Goal: Task Accomplishment & Management: Use online tool/utility

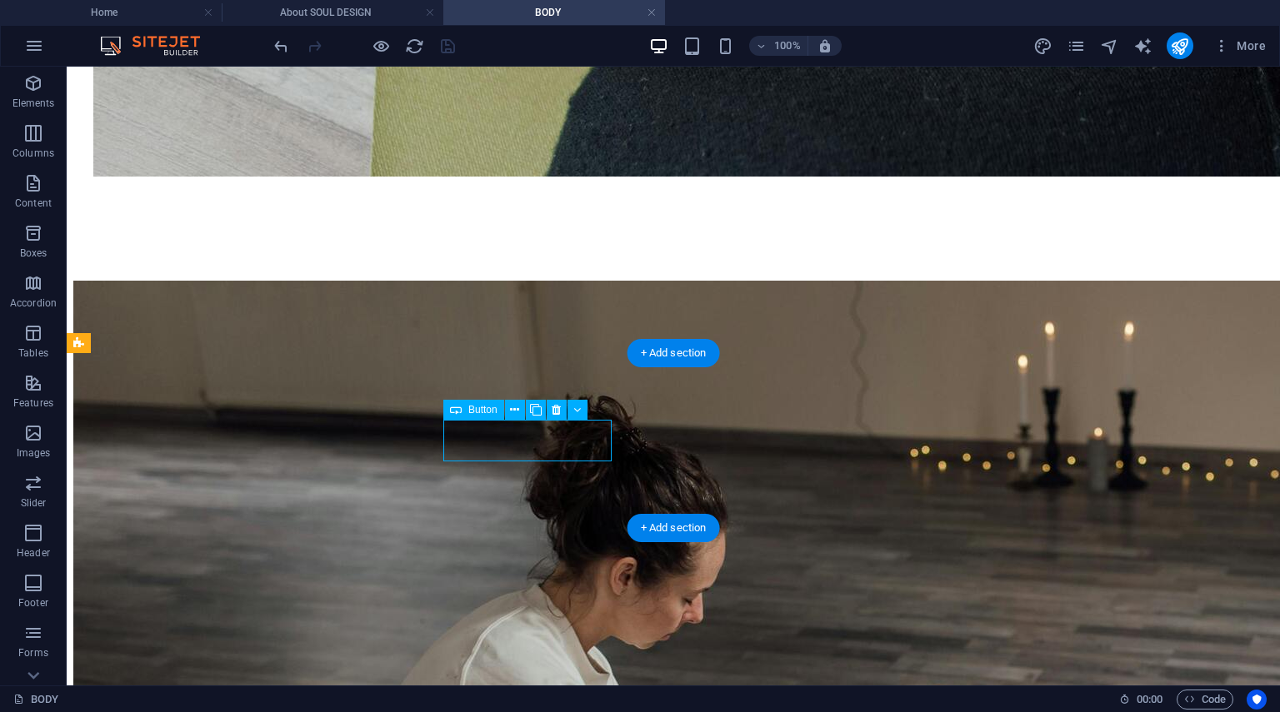
scroll to position [2164, 0]
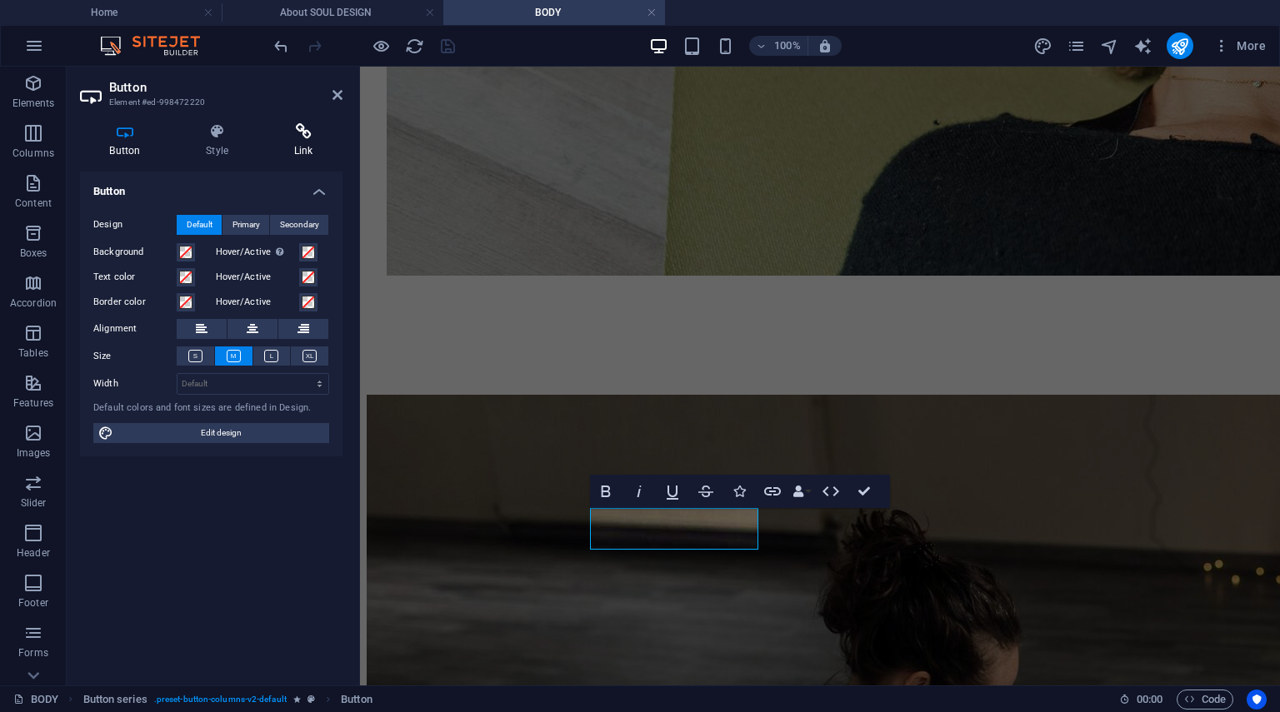
click at [312, 123] on icon at bounding box center [303, 131] width 78 height 17
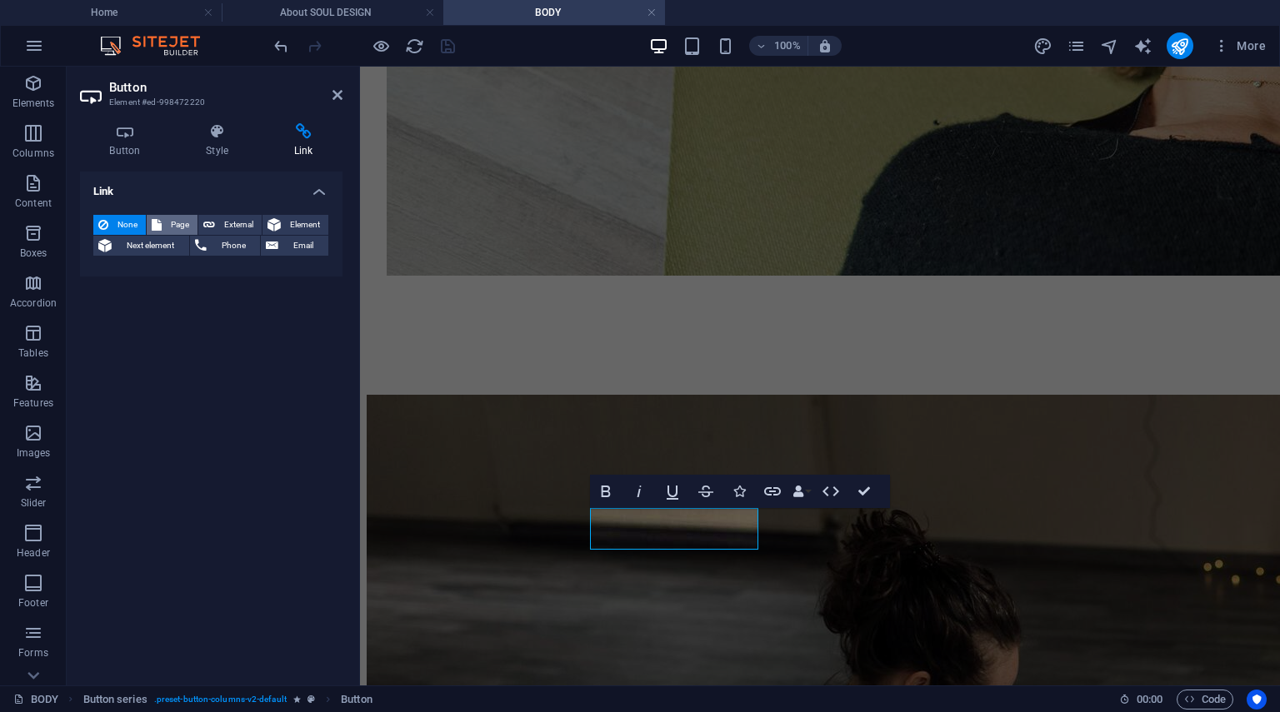
click at [180, 232] on span "Page" at bounding box center [180, 225] width 26 height 20
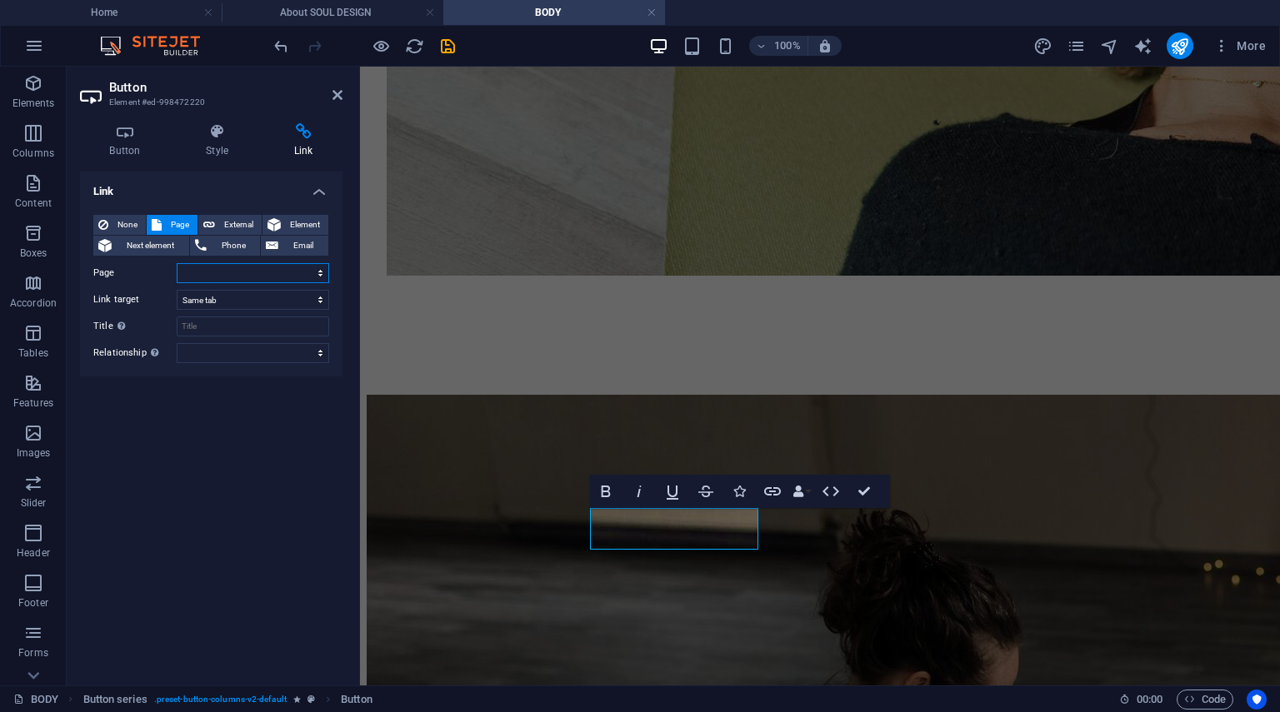
click at [319, 271] on select "Home About -- Our Team -- About PAT -- About ASAT -- About USUI REiKi -- About …" at bounding box center [253, 273] width 152 height 20
select select "5"
click at [177, 263] on select "Home About -- Our Team -- About PAT -- About ASAT -- About USUI REiKi -- About …" at bounding box center [253, 273] width 152 height 20
drag, startPoint x: 336, startPoint y: 101, endPoint x: 285, endPoint y: 16, distance: 99.0
click at [336, 101] on icon at bounding box center [337, 94] width 10 height 13
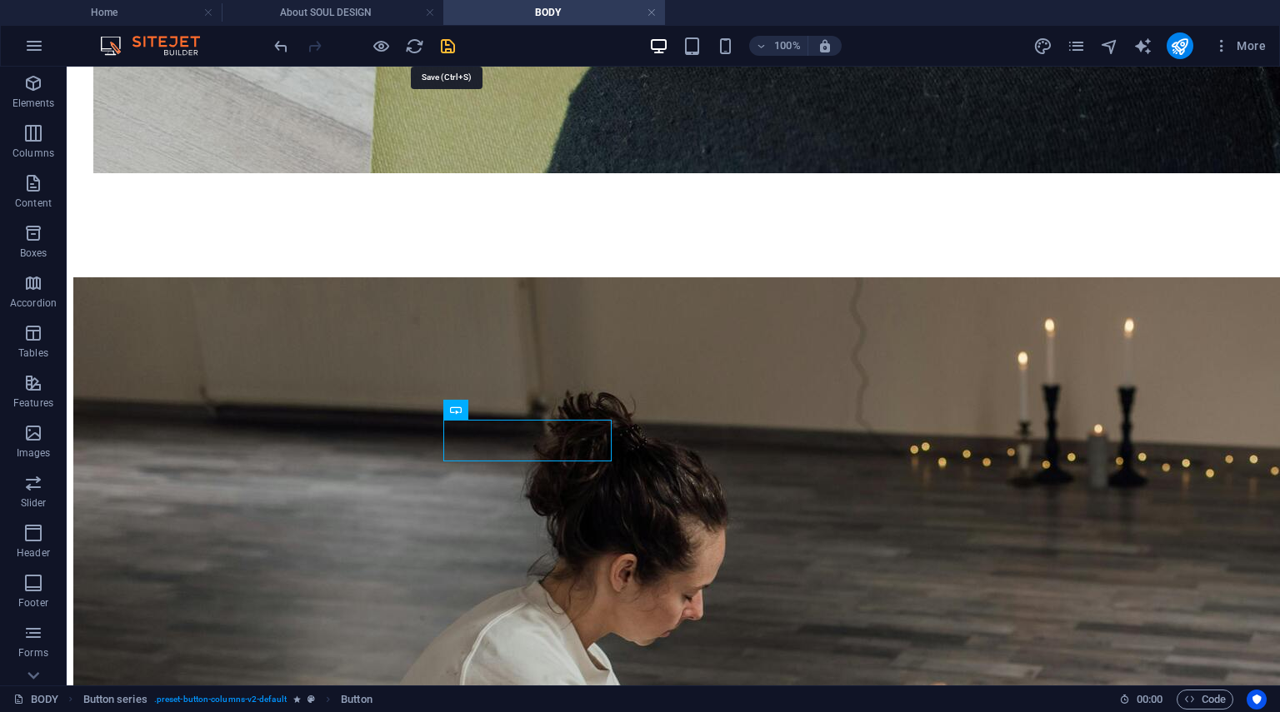
drag, startPoint x: 445, startPoint y: 43, endPoint x: 395, endPoint y: 1, distance: 65.6
click at [445, 43] on icon "save" at bounding box center [447, 46] width 19 height 19
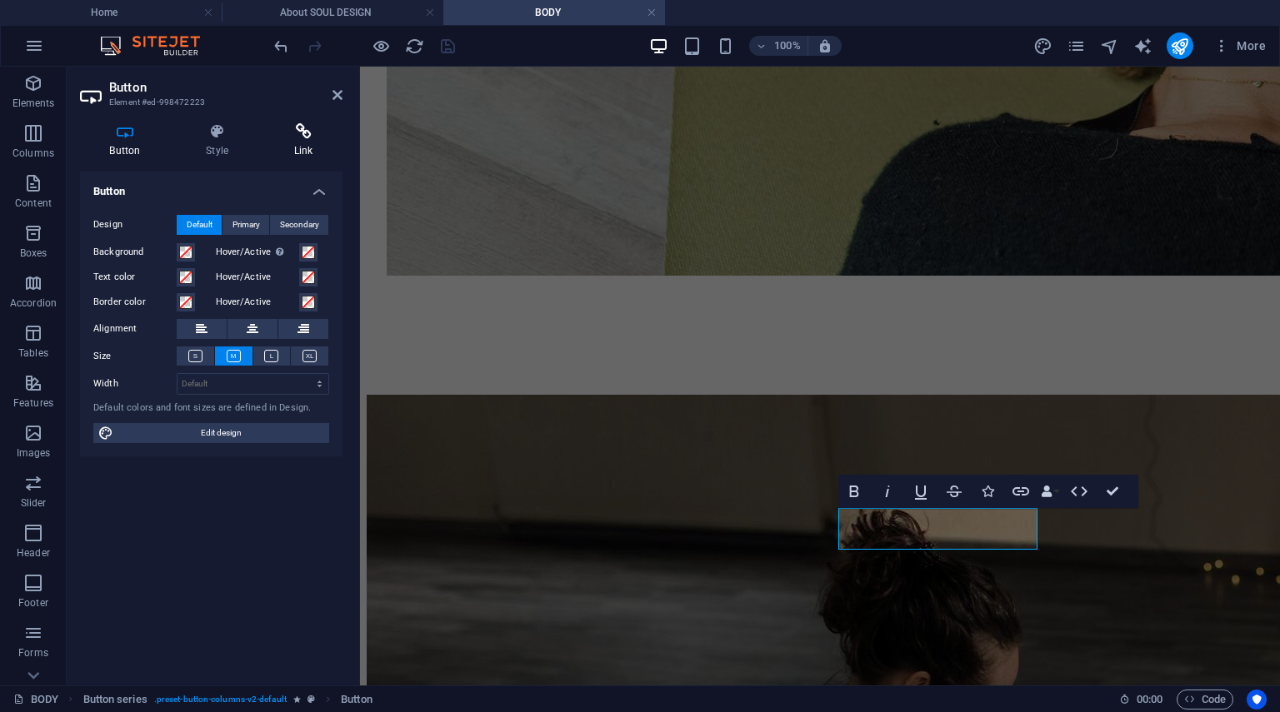
click at [297, 147] on h4 "Link" at bounding box center [303, 140] width 78 height 35
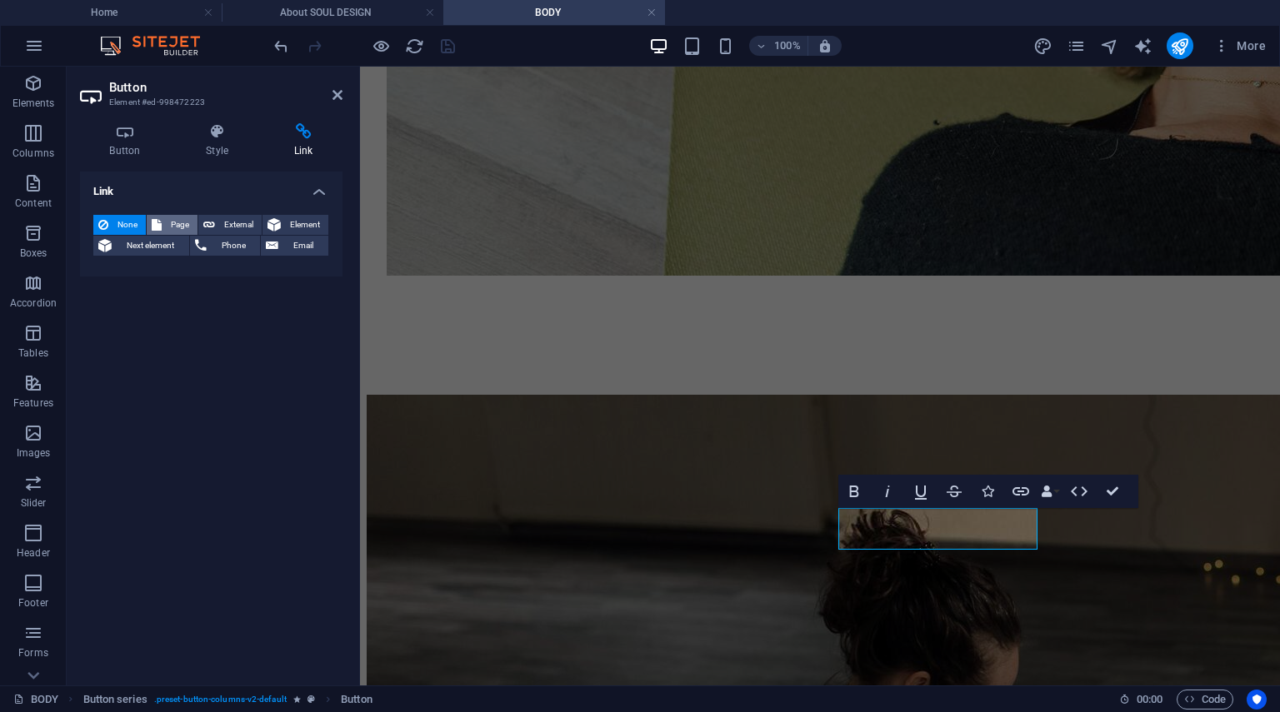
click at [165, 217] on button "Page" at bounding box center [172, 225] width 51 height 20
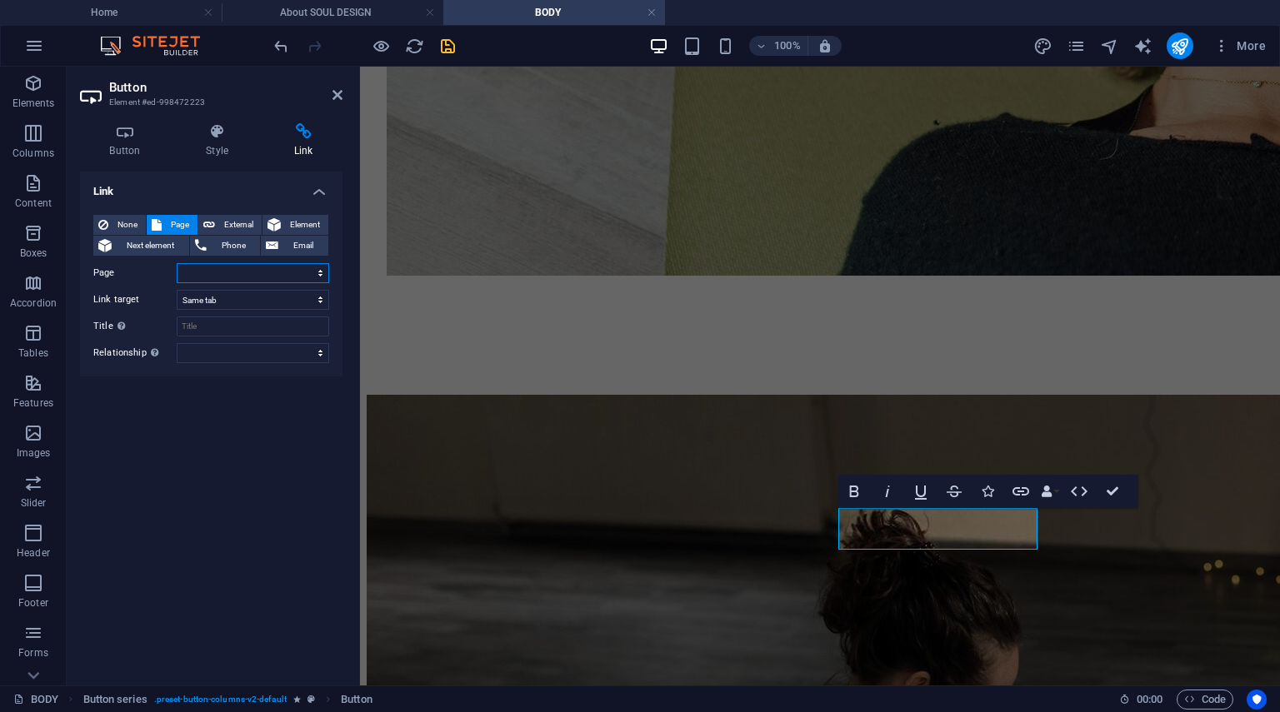
click at [315, 270] on select "Home About -- Our Team -- About PAT -- About ASAT -- About USUI REiKi -- About …" at bounding box center [253, 273] width 152 height 20
select select "6"
click at [177, 263] on select "Home About -- Our Team -- About PAT -- About ASAT -- About USUI REiKi -- About …" at bounding box center [253, 273] width 152 height 20
click at [448, 47] on icon "save" at bounding box center [447, 46] width 19 height 19
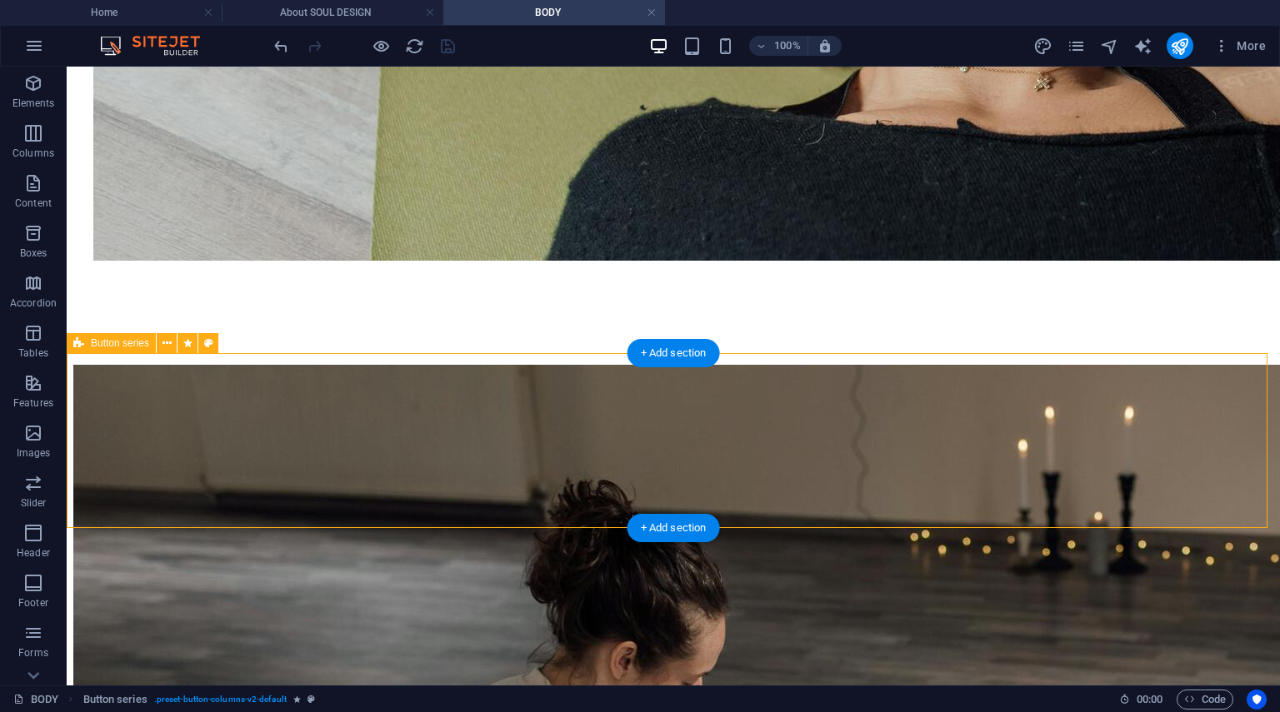
select select "rem"
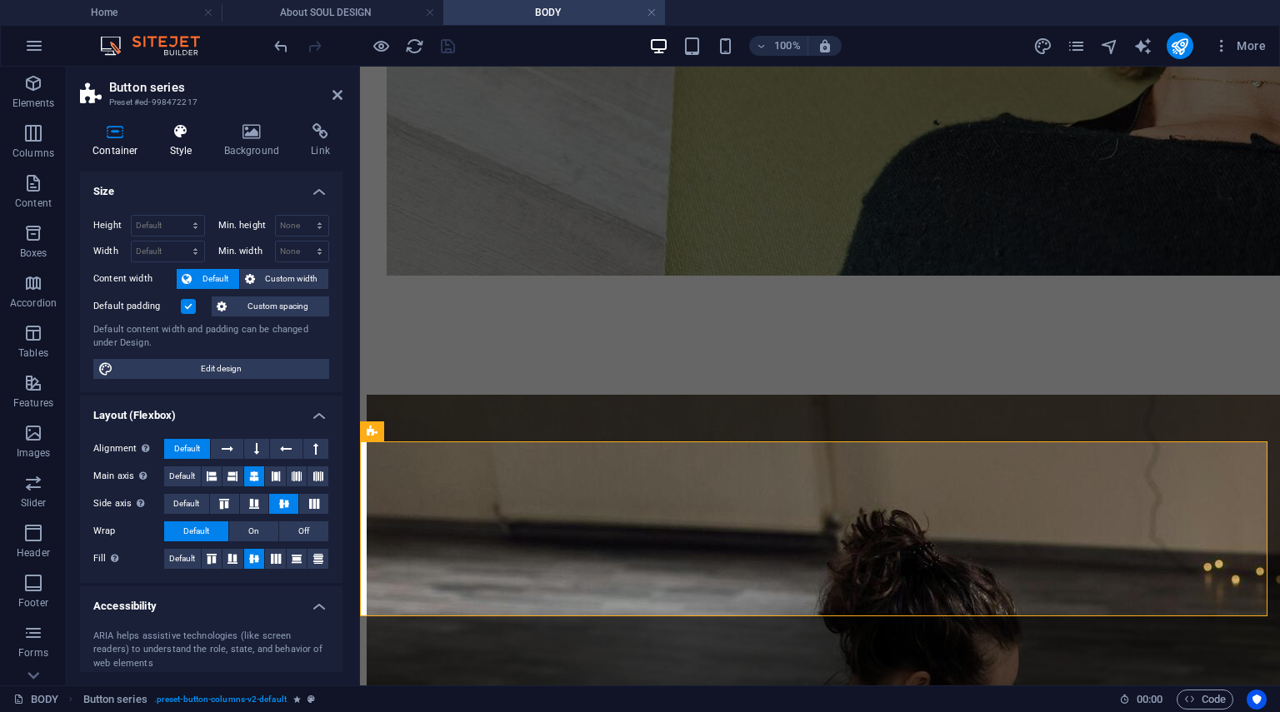
click at [187, 141] on h4 "Style" at bounding box center [184, 140] width 54 height 35
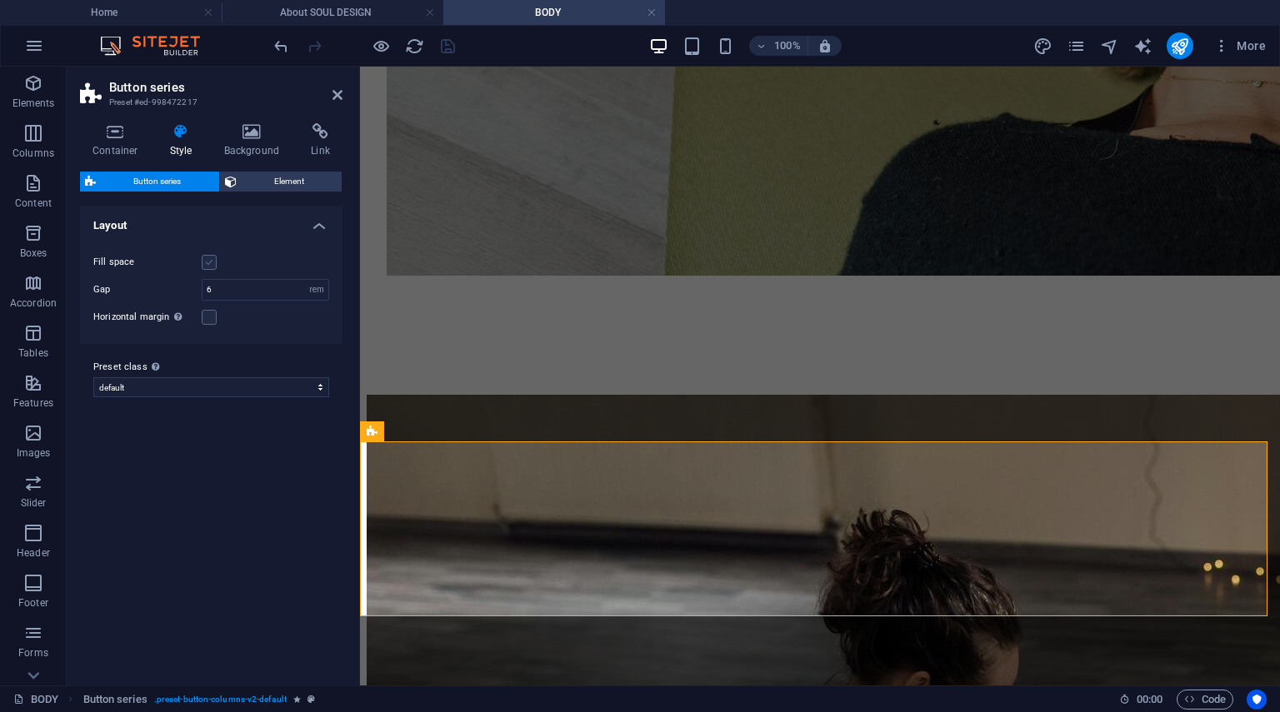
click at [212, 266] on label at bounding box center [209, 262] width 15 height 15
click at [0, 0] on input "Fill space" at bounding box center [0, 0] width 0 height 0
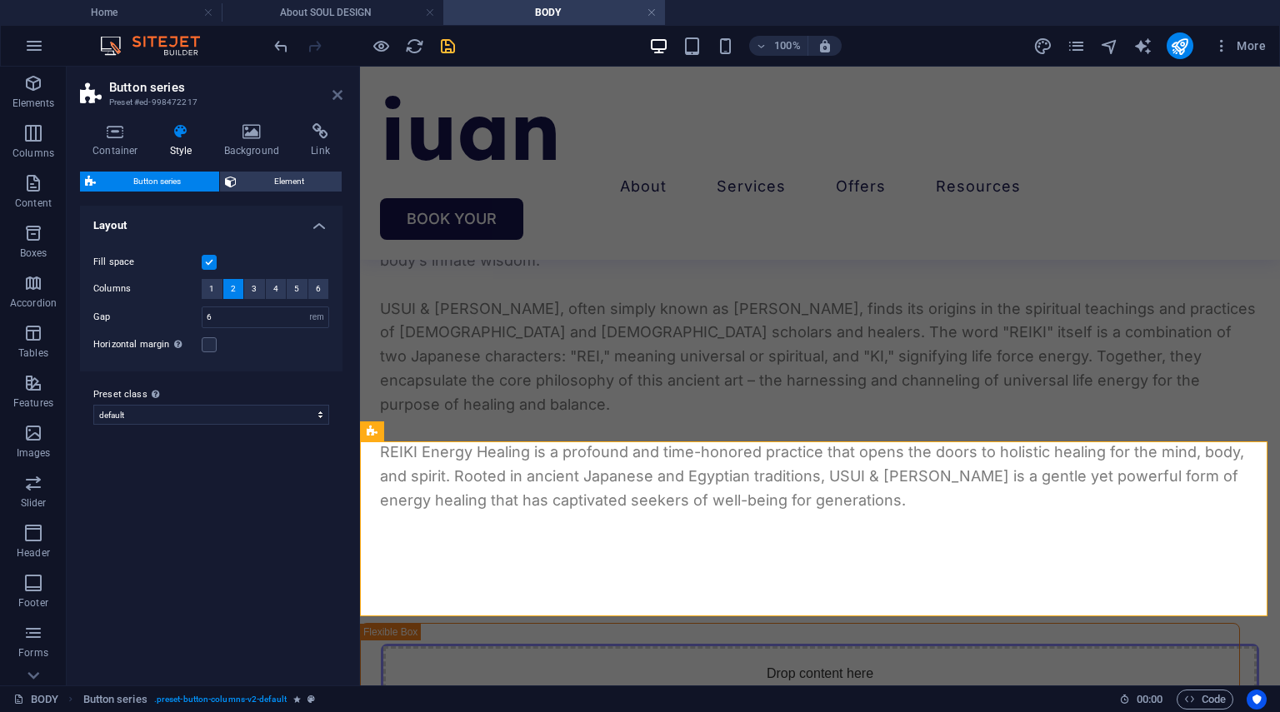
click at [334, 94] on icon at bounding box center [337, 94] width 10 height 13
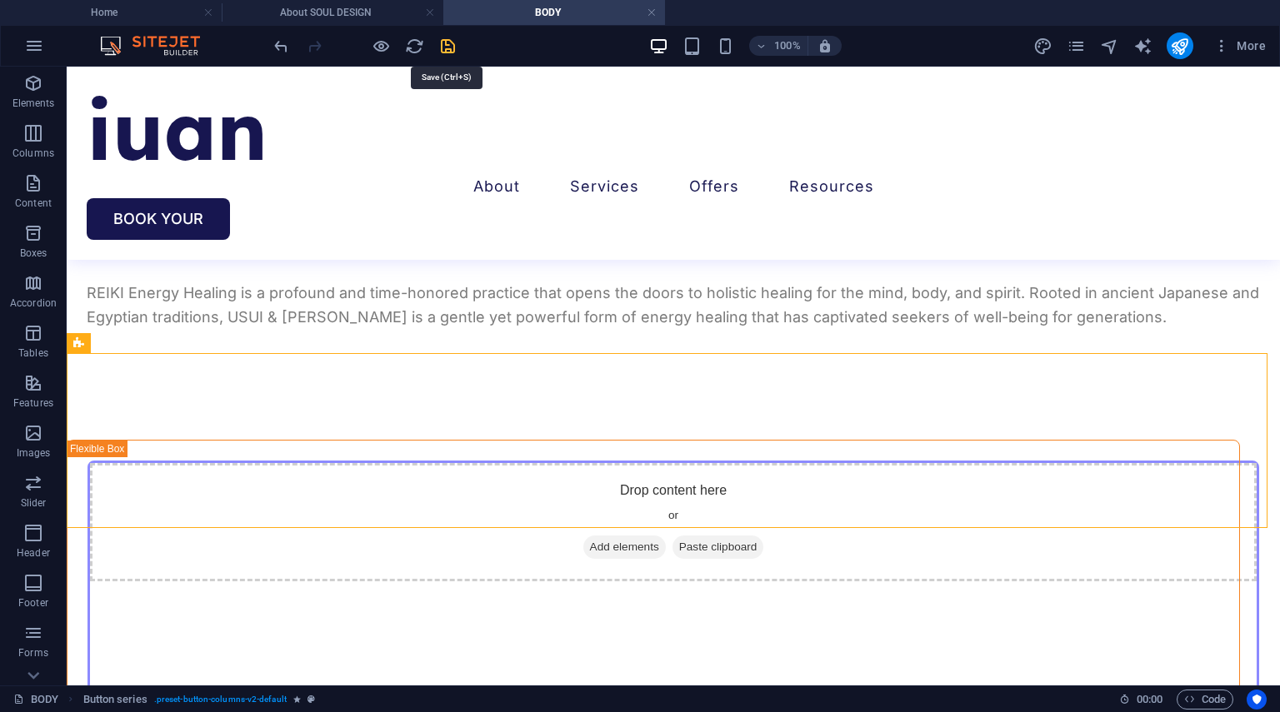
click at [452, 47] on icon "save" at bounding box center [447, 46] width 19 height 19
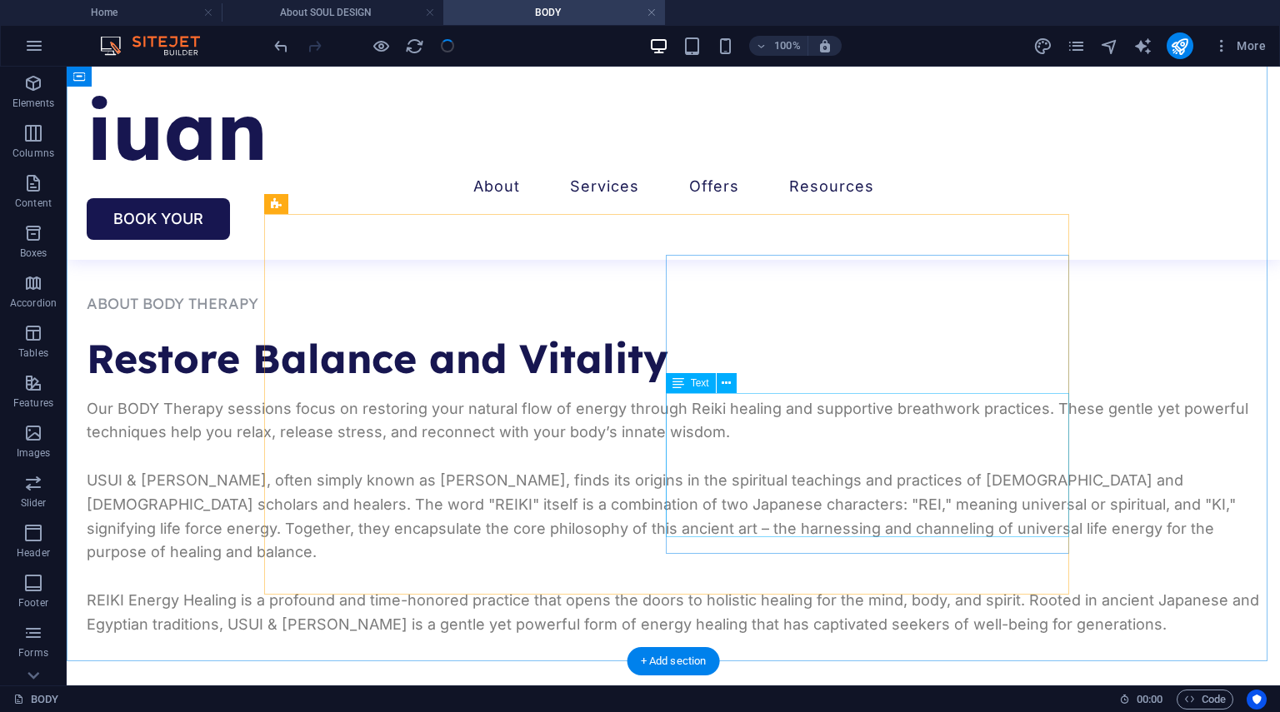
scroll to position [1538, 0]
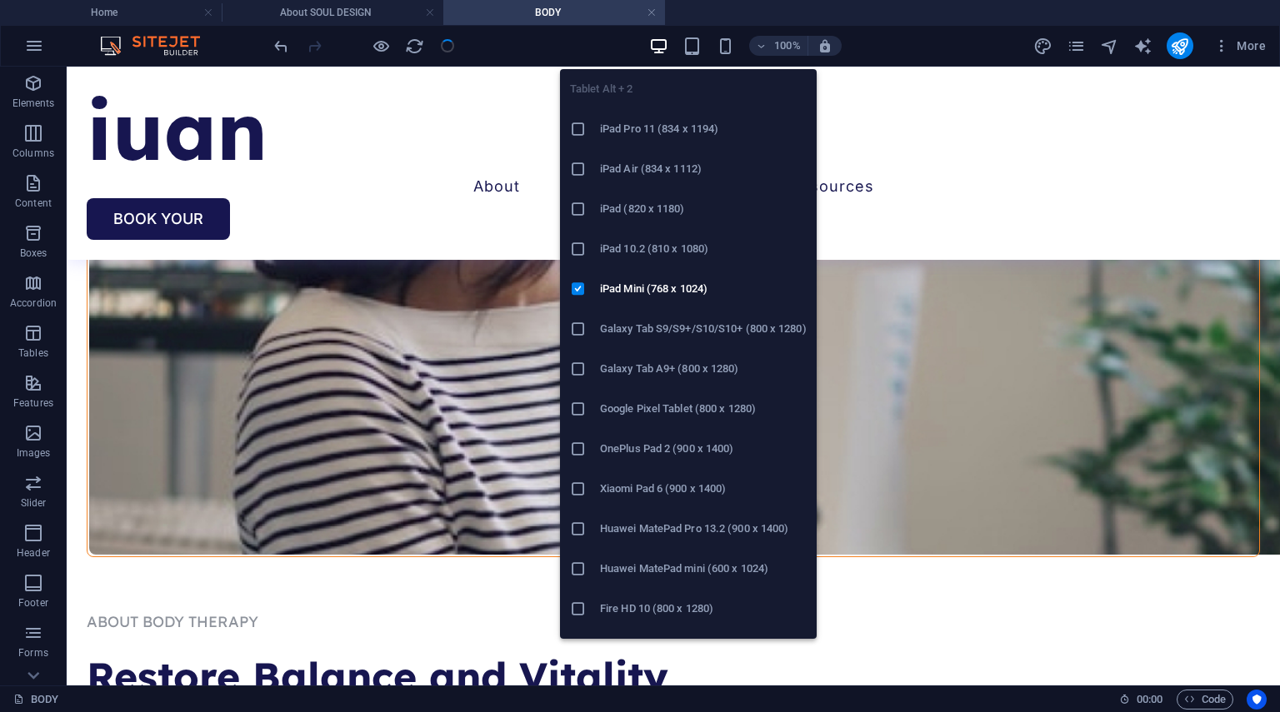
click at [685, 55] on span at bounding box center [692, 46] width 20 height 20
click at [686, 53] on icon "button" at bounding box center [691, 46] width 19 height 19
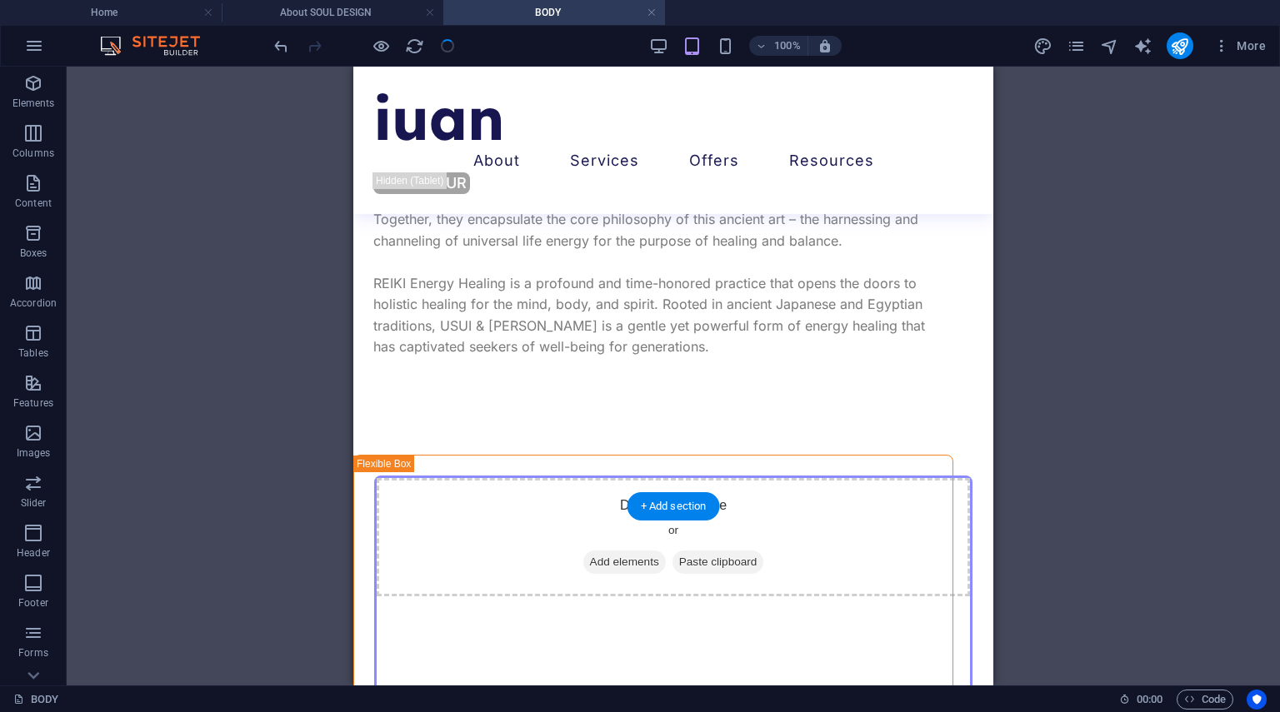
scroll to position [2089, 0]
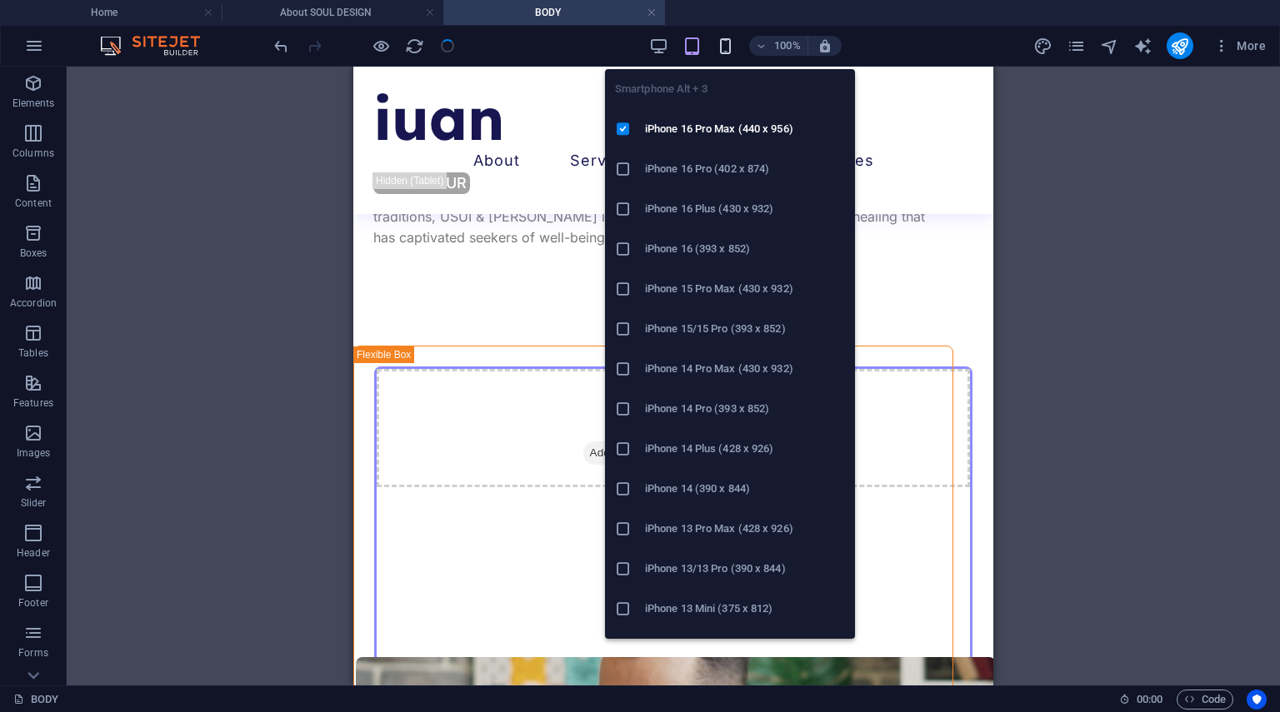
click at [725, 42] on icon "button" at bounding box center [725, 46] width 19 height 19
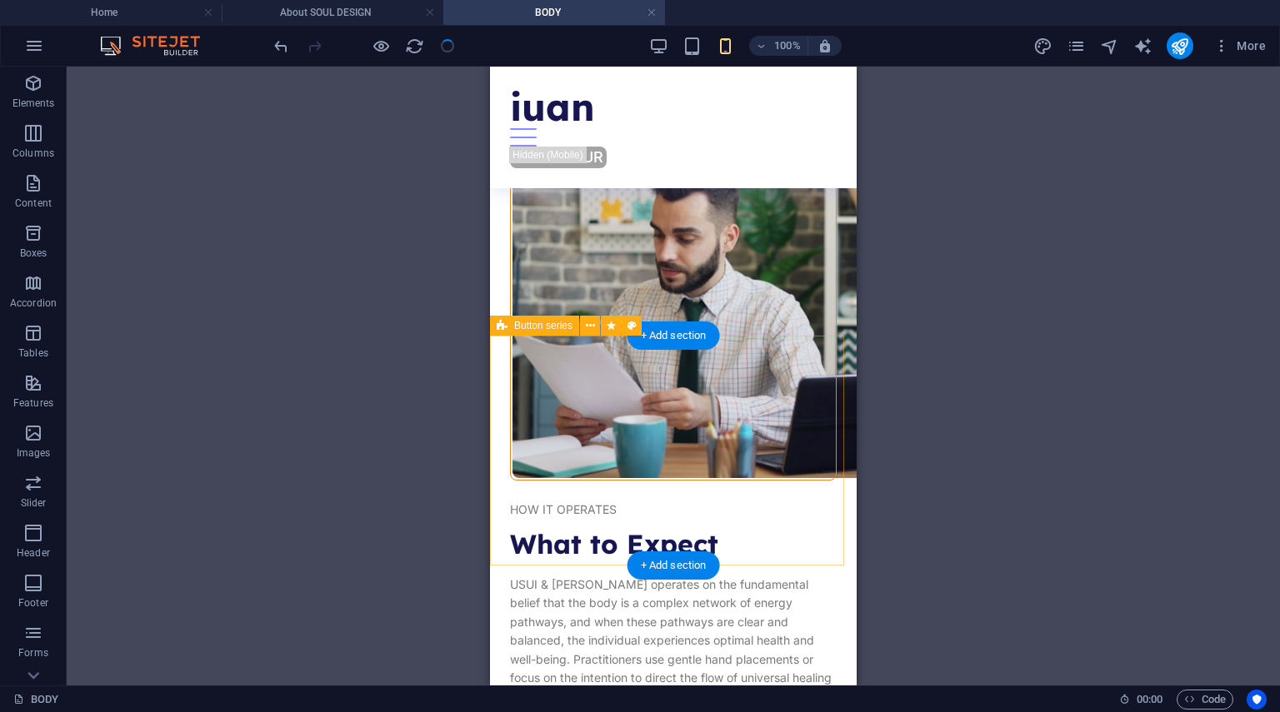
scroll to position [2815, 0]
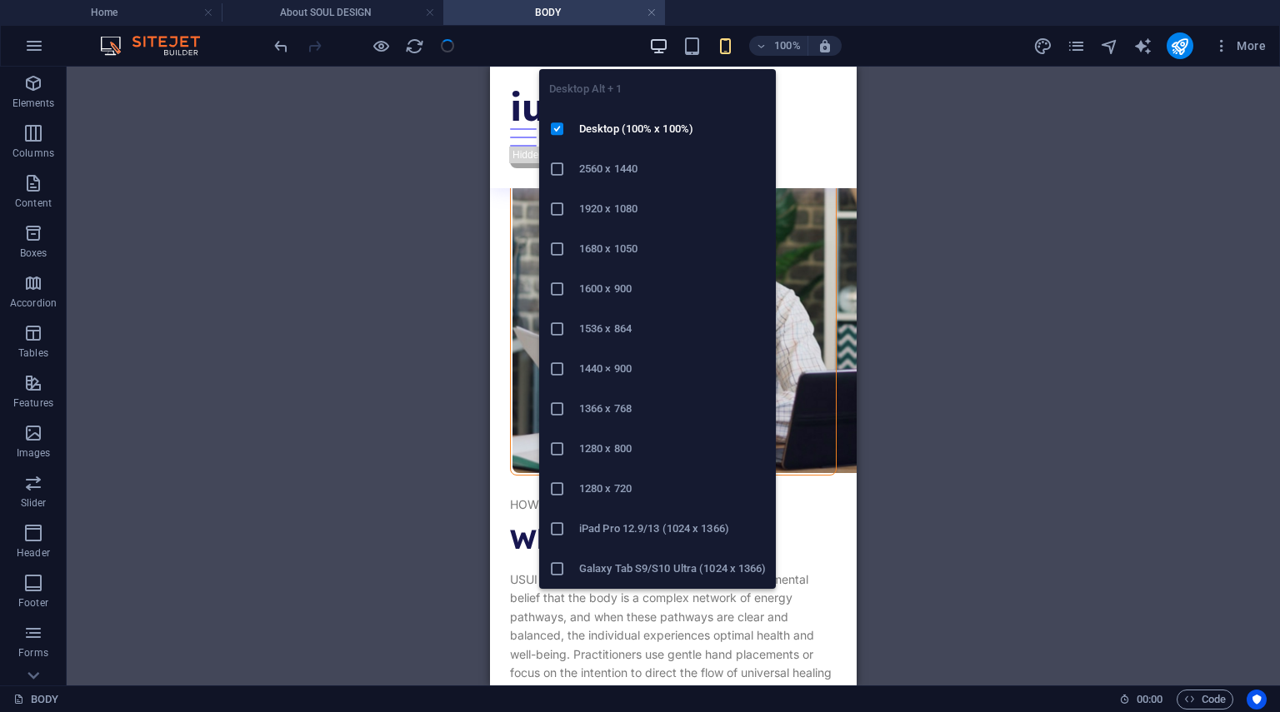
click at [662, 44] on icon "button" at bounding box center [658, 46] width 19 height 19
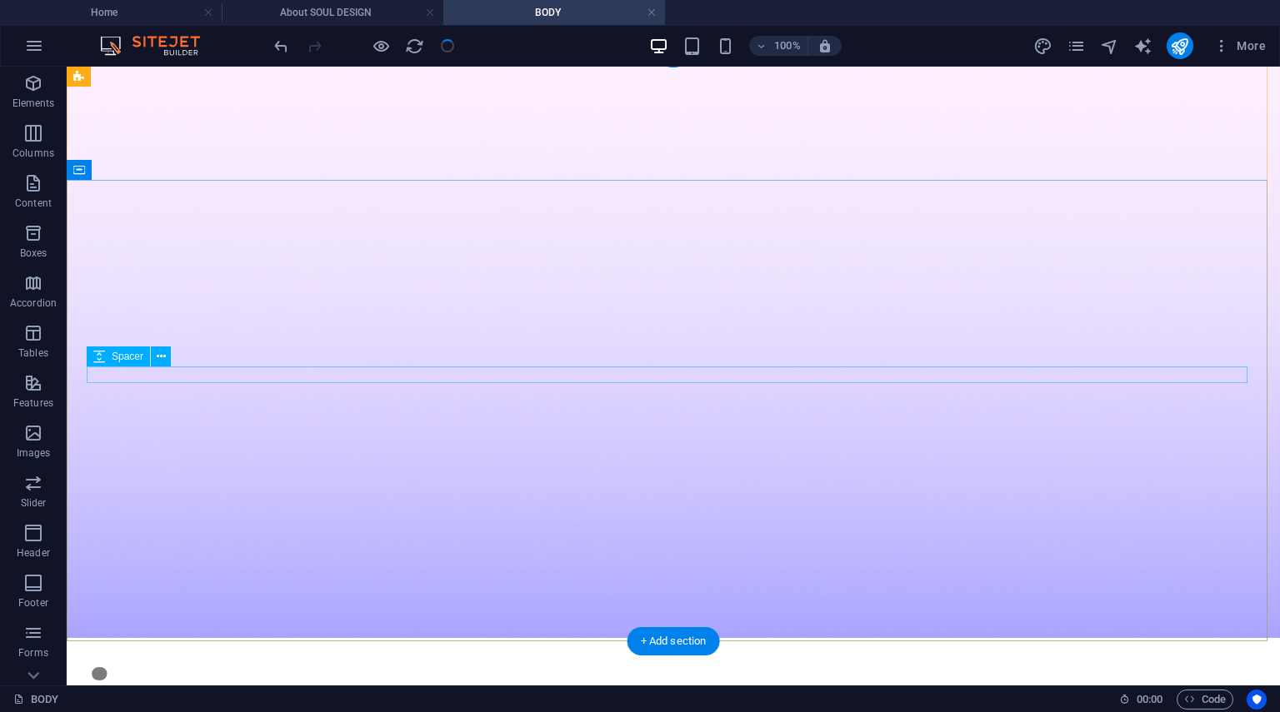
scroll to position [14, 0]
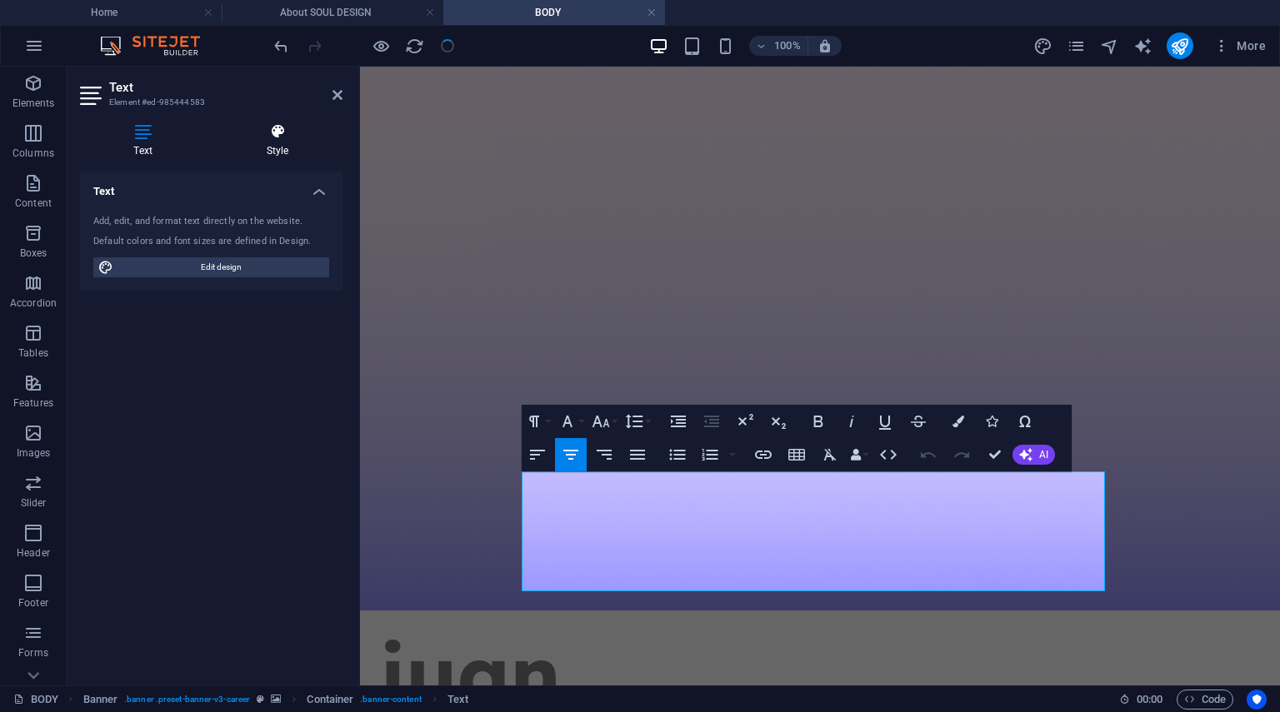
click at [273, 144] on h4 "Style" at bounding box center [277, 140] width 130 height 35
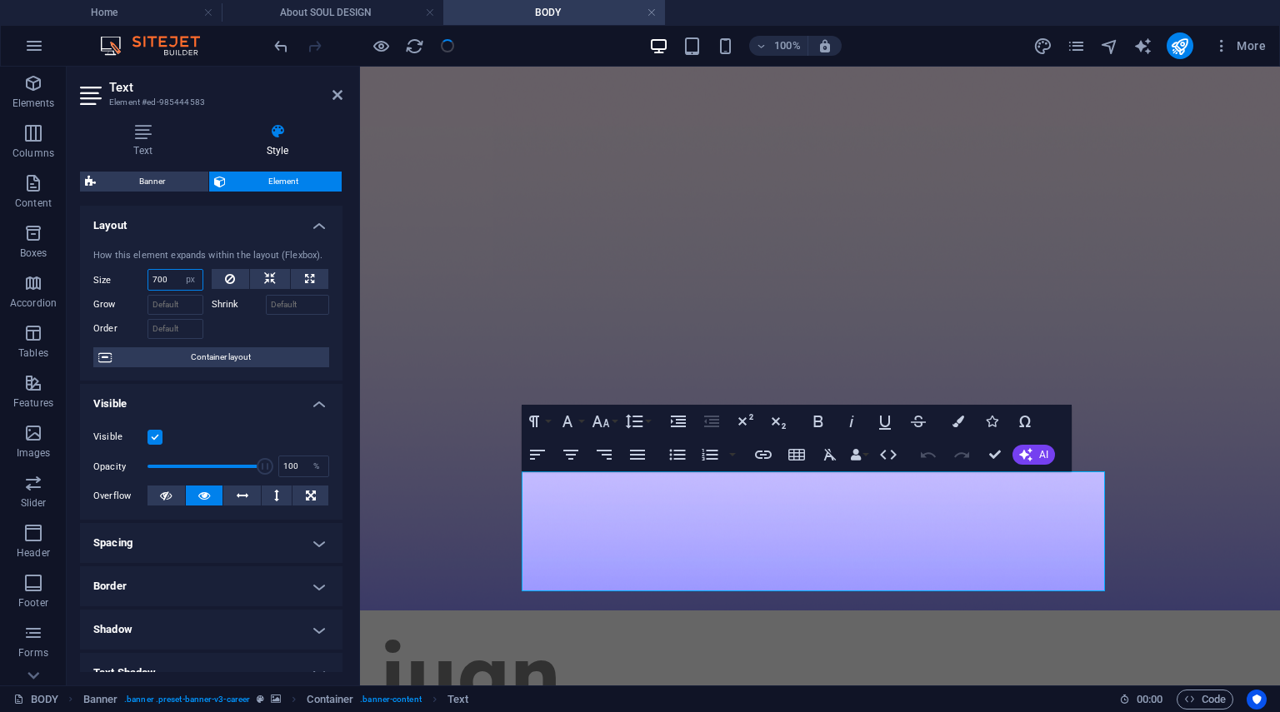
click at [173, 277] on input "700" at bounding box center [175, 280] width 54 height 20
type input "7"
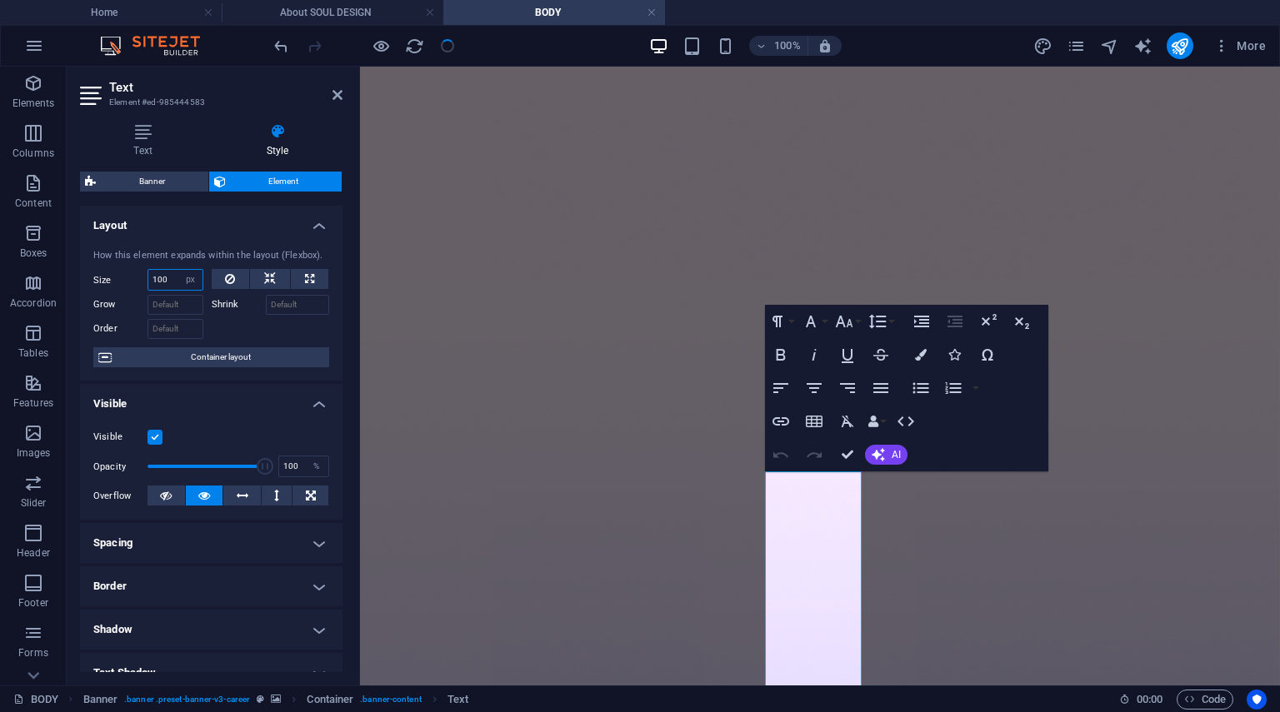
click at [173, 277] on input "100" at bounding box center [175, 280] width 54 height 20
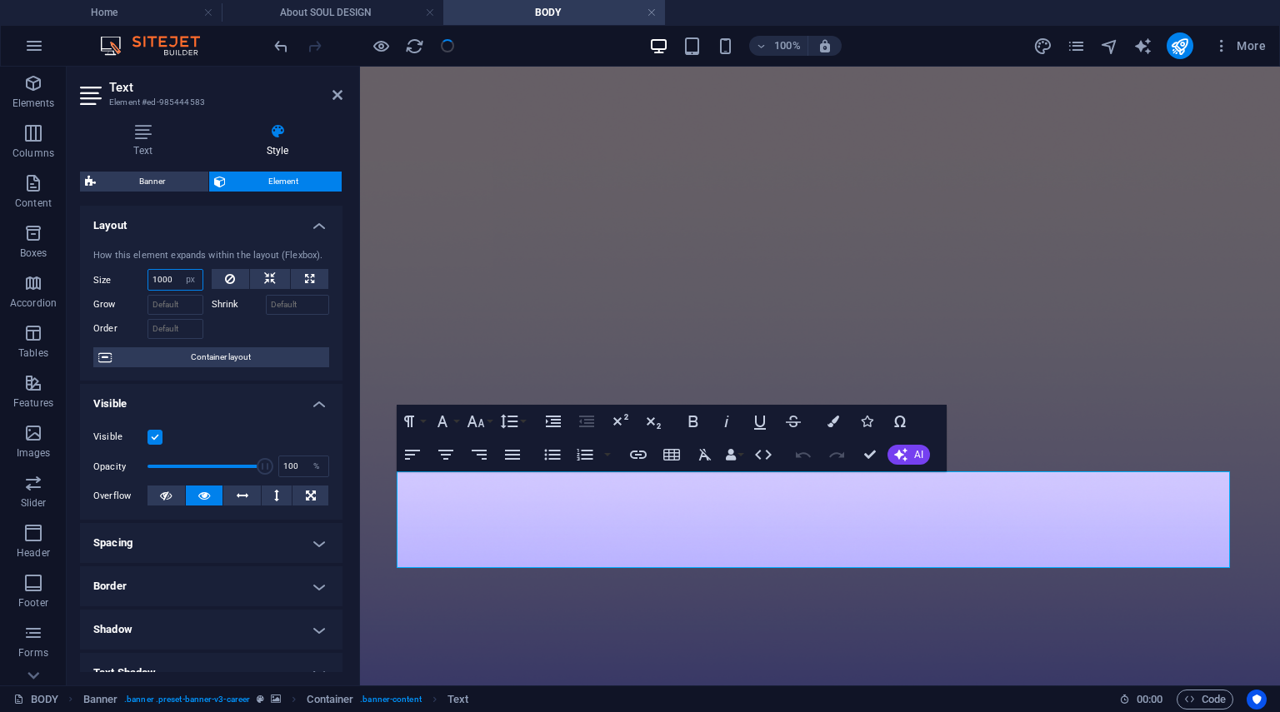
click at [170, 280] on input "1000" at bounding box center [175, 280] width 54 height 20
drag, startPoint x: 174, startPoint y: 282, endPoint x: 148, endPoint y: 282, distance: 25.8
click at [148, 282] on input "1000" at bounding box center [175, 280] width 54 height 20
type input "700"
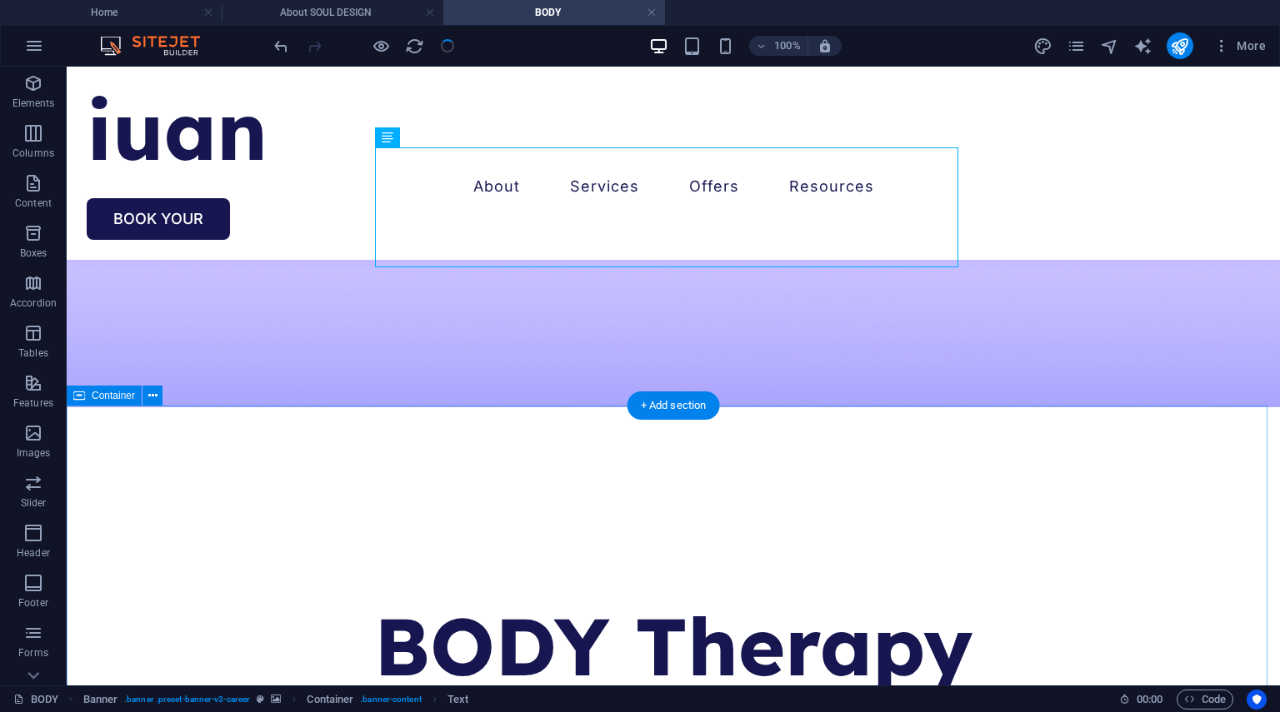
scroll to position [122, 0]
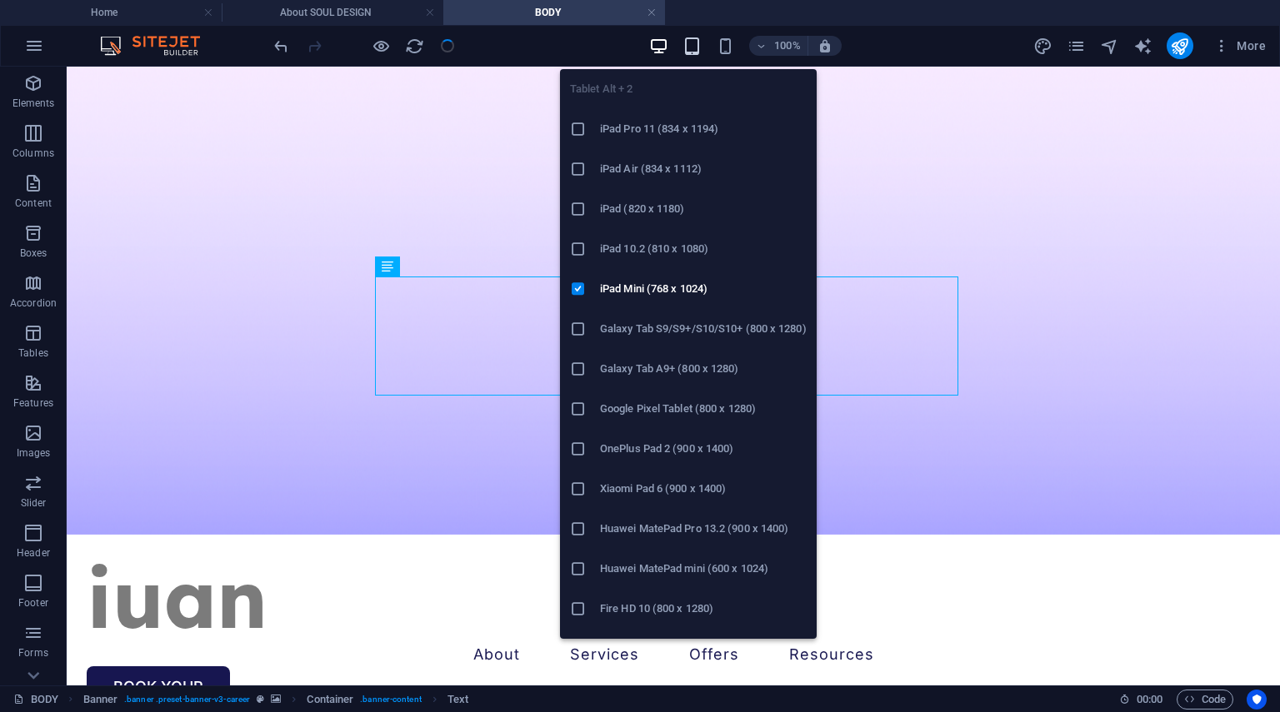
click at [693, 52] on icon "button" at bounding box center [691, 46] width 19 height 19
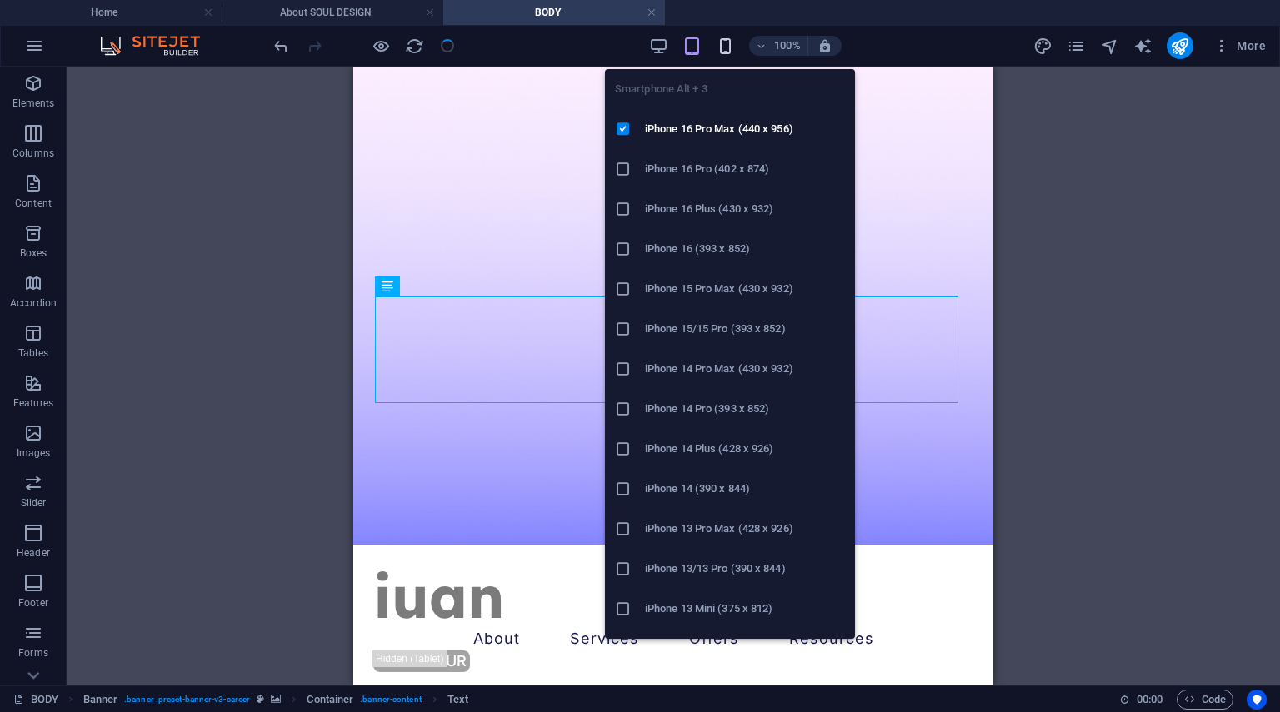
click at [728, 44] on icon "button" at bounding box center [725, 46] width 19 height 19
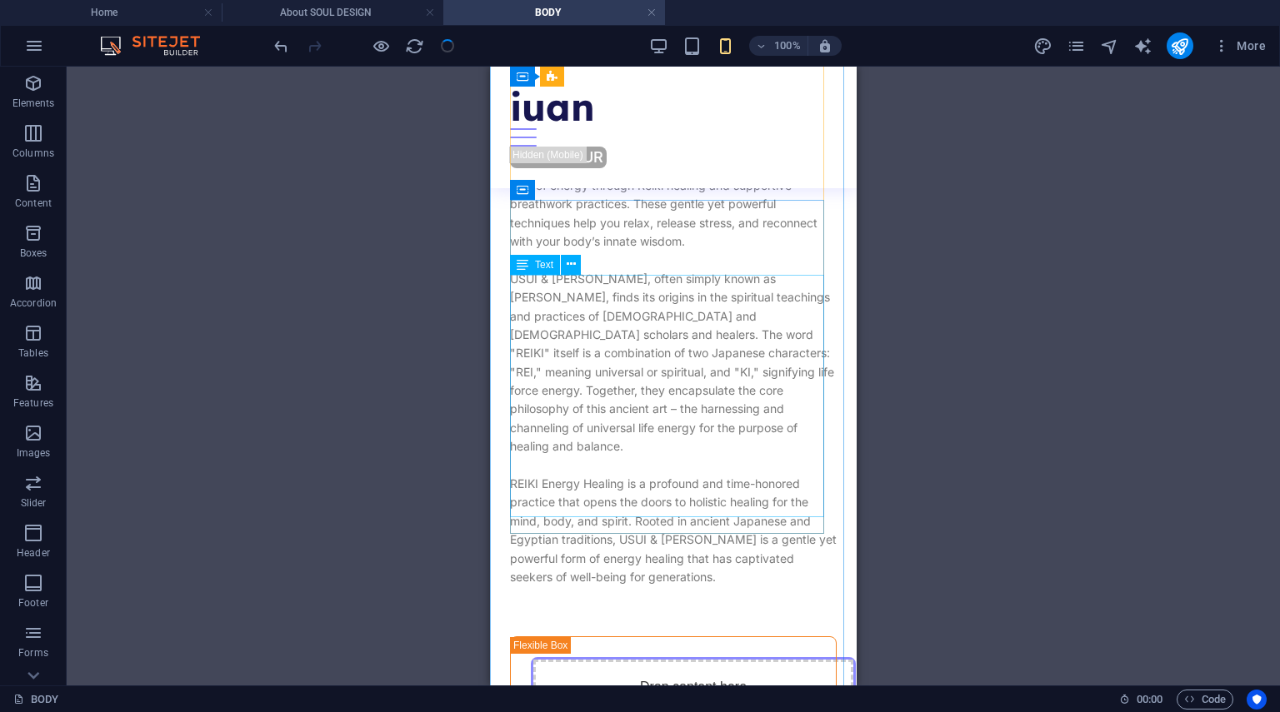
scroll to position [1892, 0]
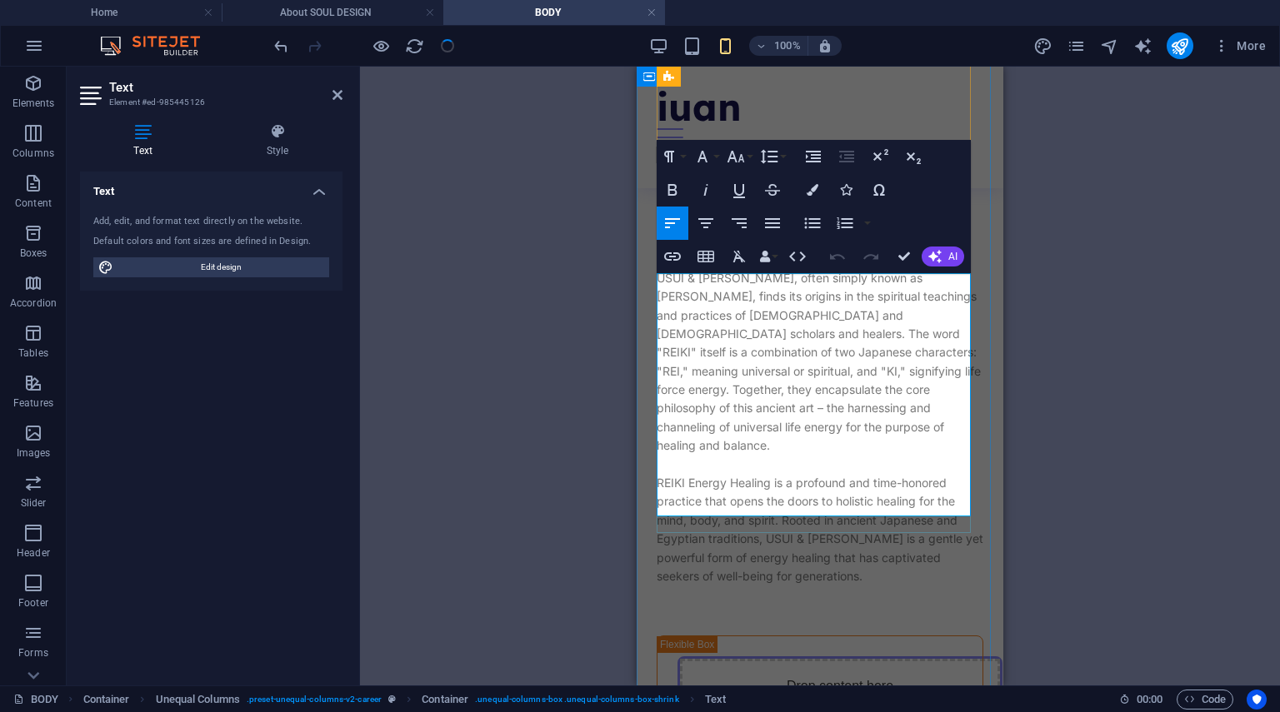
drag, startPoint x: 797, startPoint y: 469, endPoint x: 732, endPoint y: 474, distance: 65.2
drag, startPoint x: 796, startPoint y: 469, endPoint x: 750, endPoint y: 474, distance: 46.1
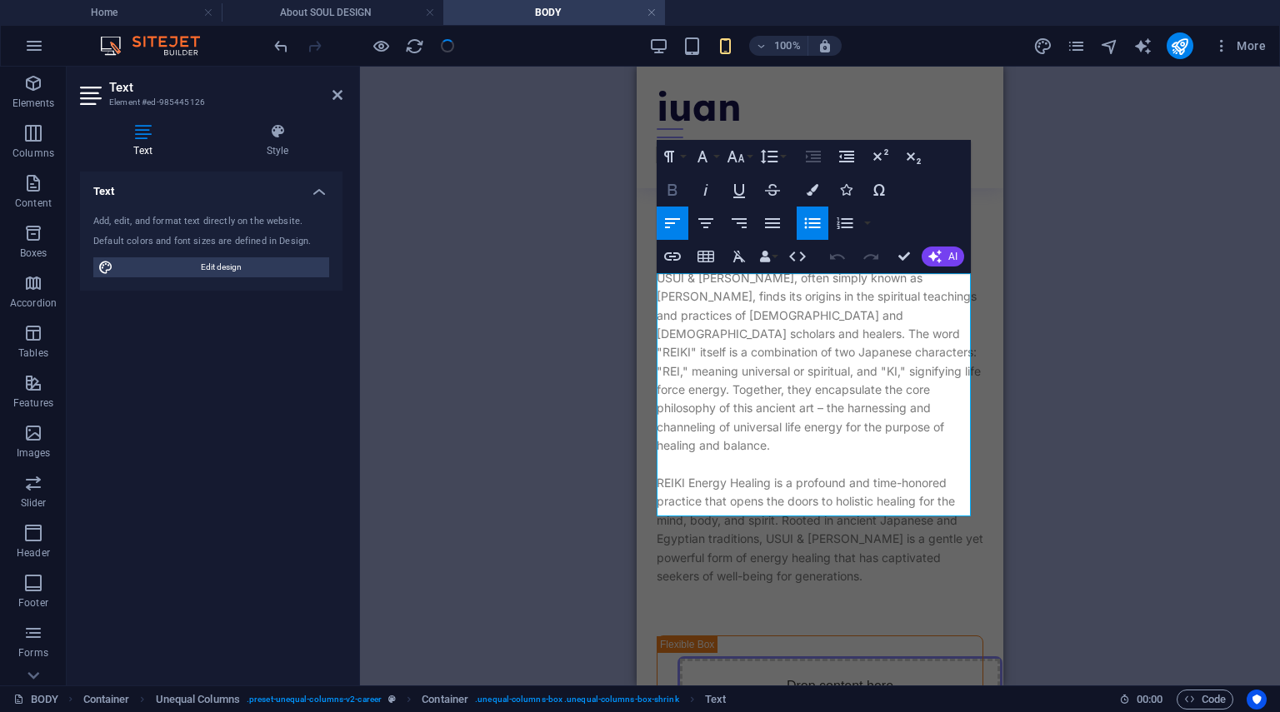
click at [667, 187] on icon "button" at bounding box center [672, 190] width 20 height 20
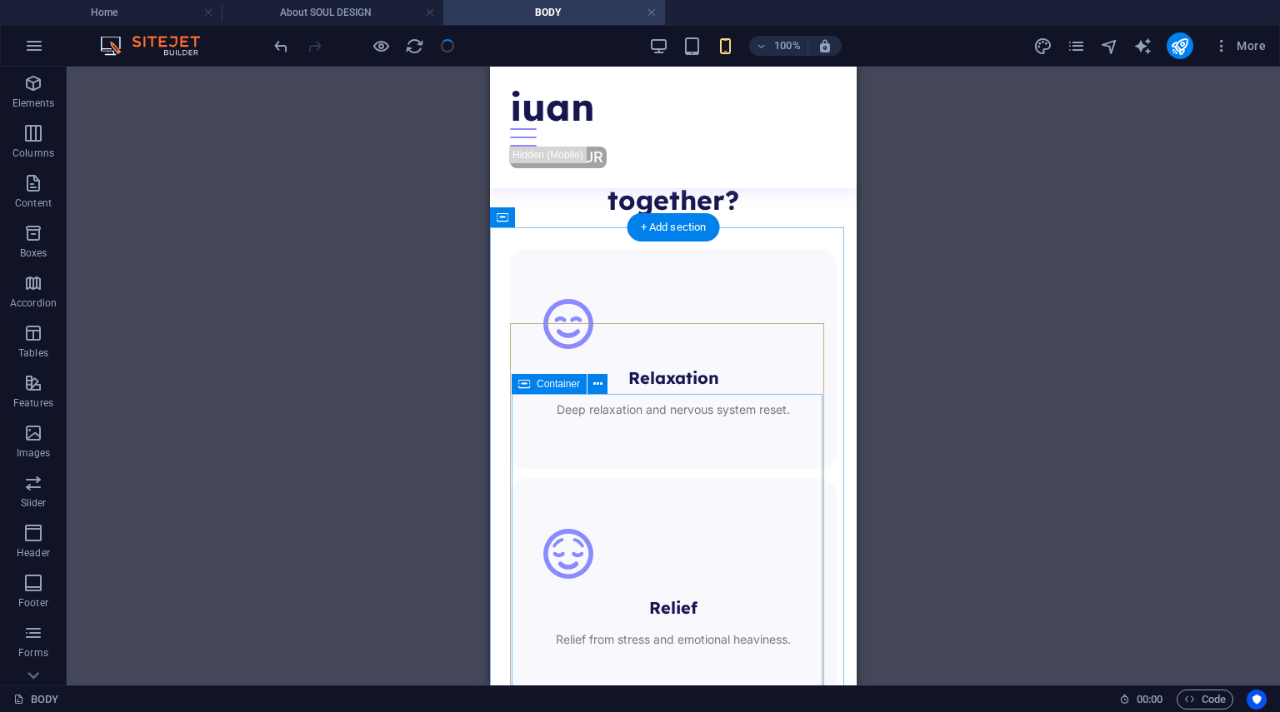
scroll to position [4867, 0]
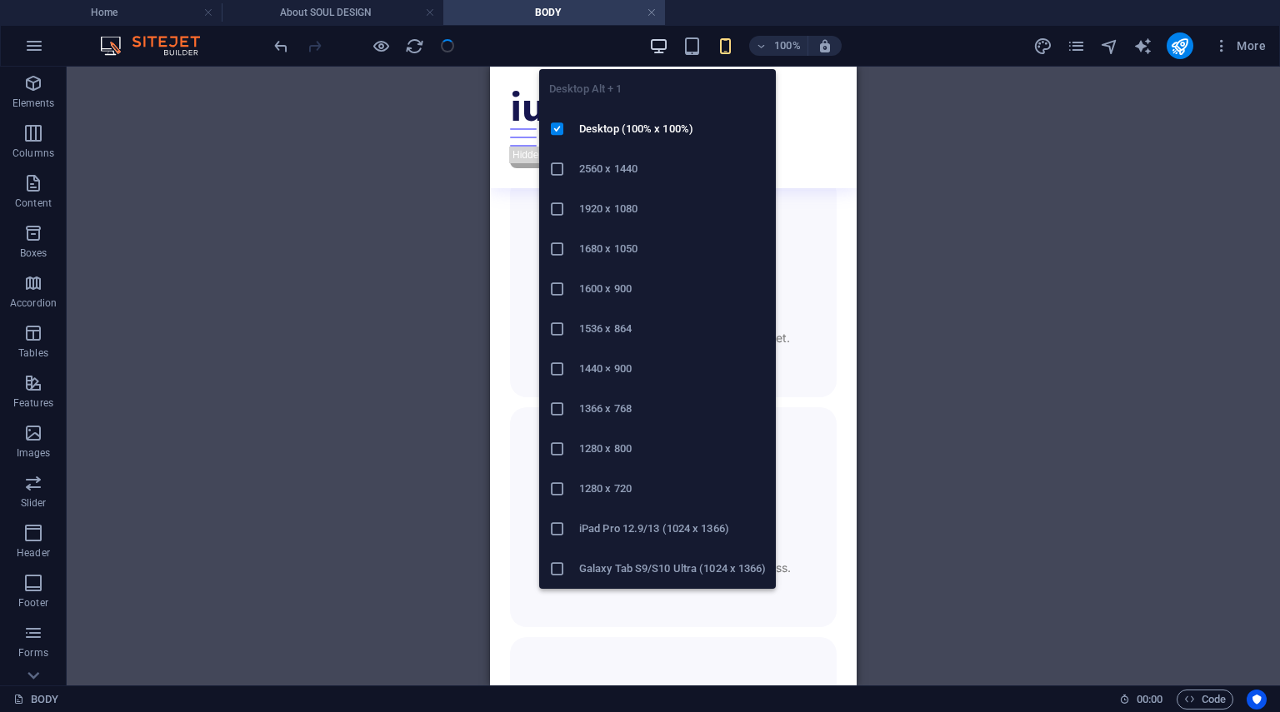
click at [660, 45] on icon "button" at bounding box center [658, 46] width 19 height 19
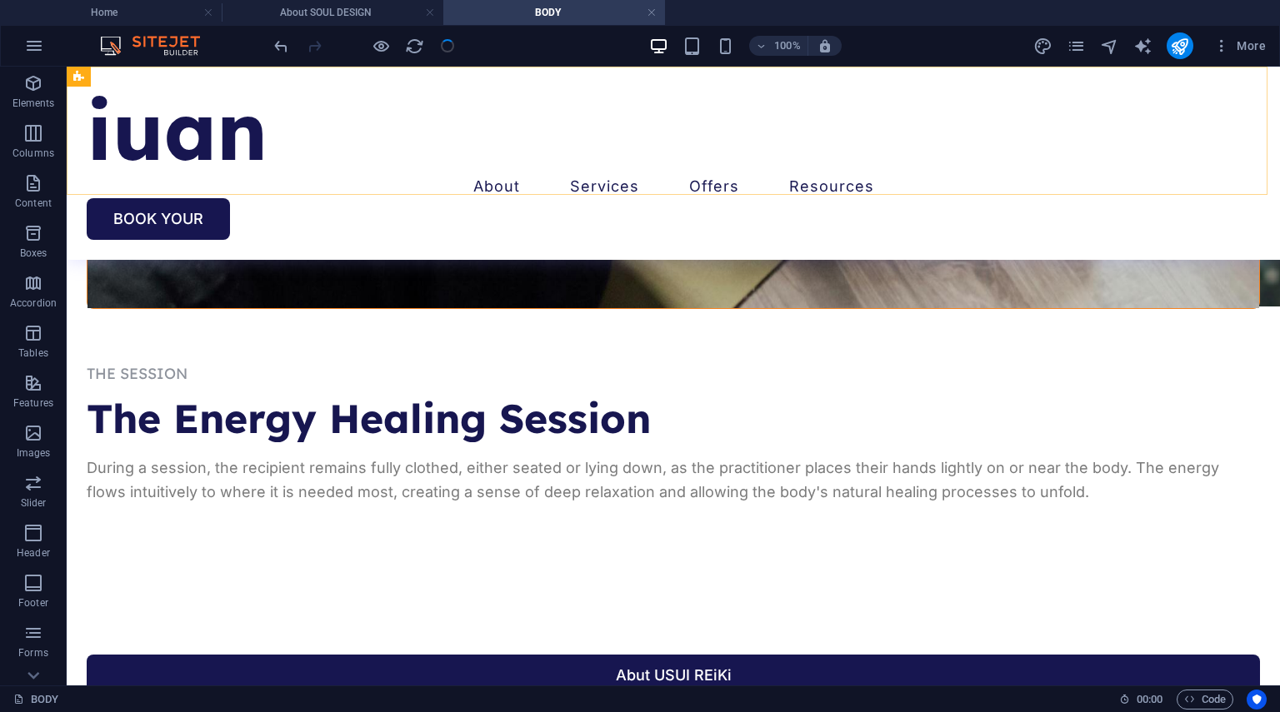
scroll to position [4223, 0]
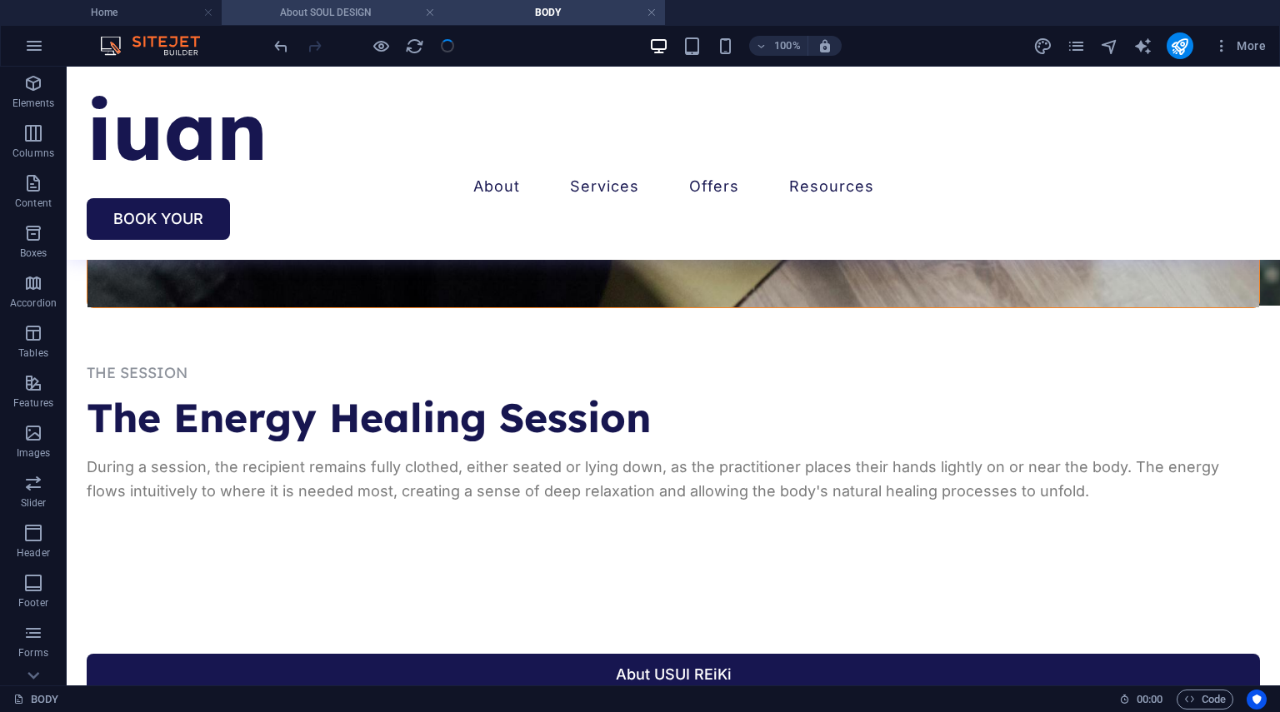
click at [350, 6] on h4 "About SOUL DESIGN" at bounding box center [333, 12] width 222 height 18
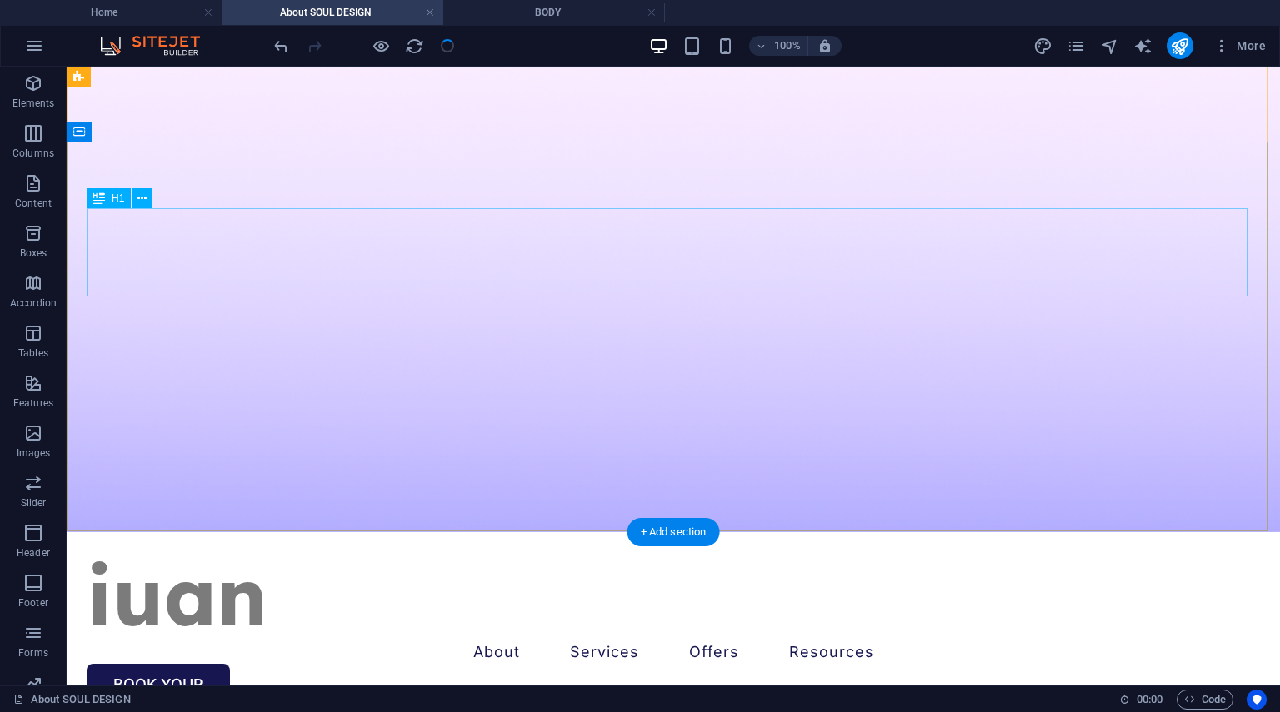
scroll to position [0, 0]
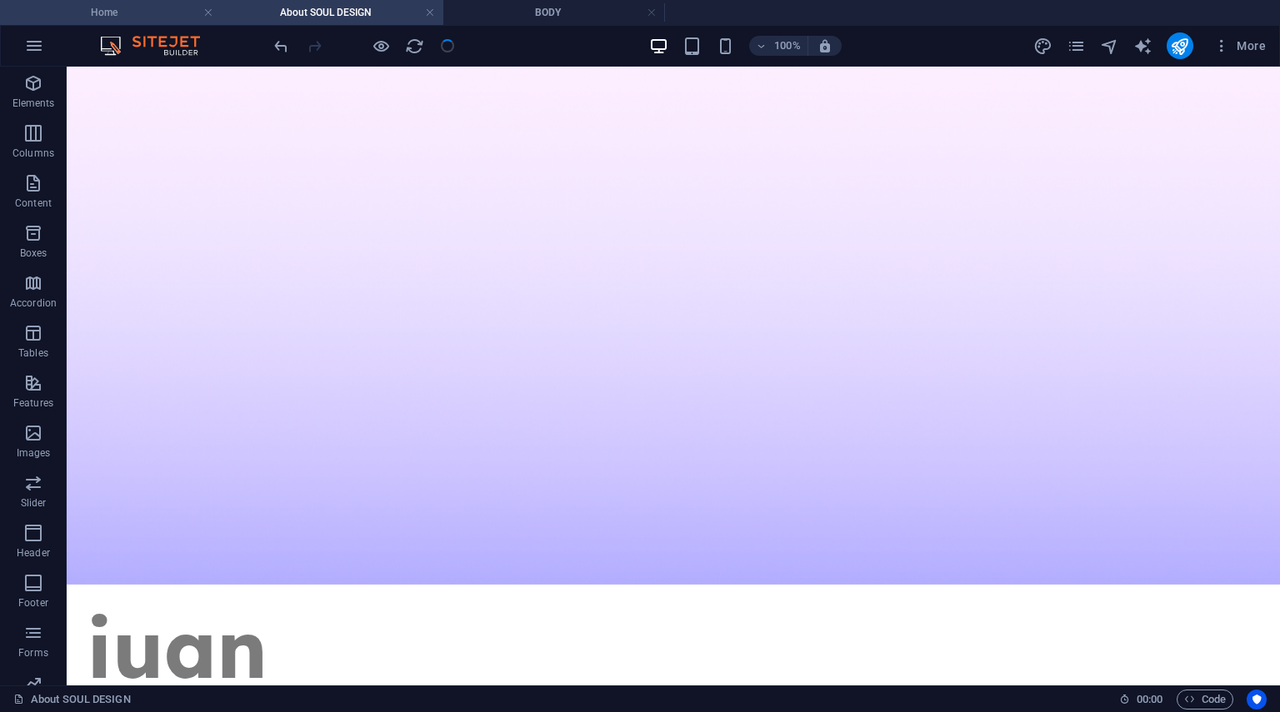
click at [130, 17] on h4 "Home" at bounding box center [111, 12] width 222 height 18
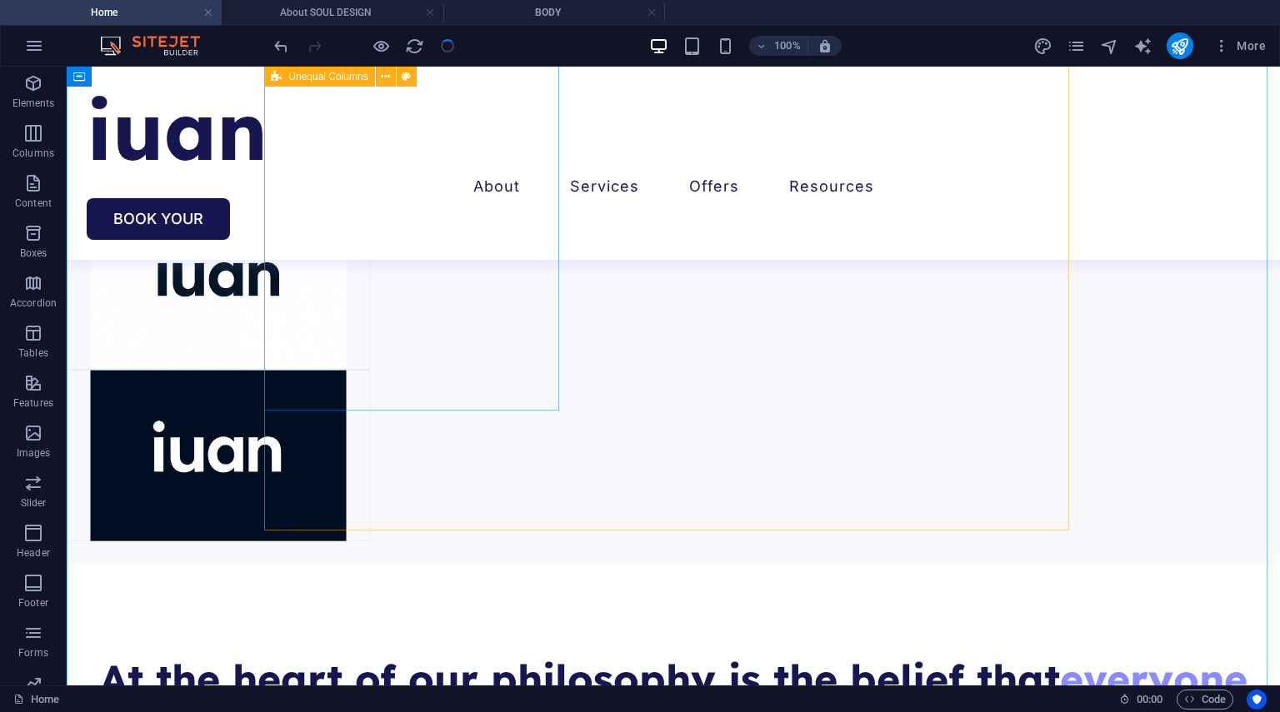
scroll to position [2749, 0]
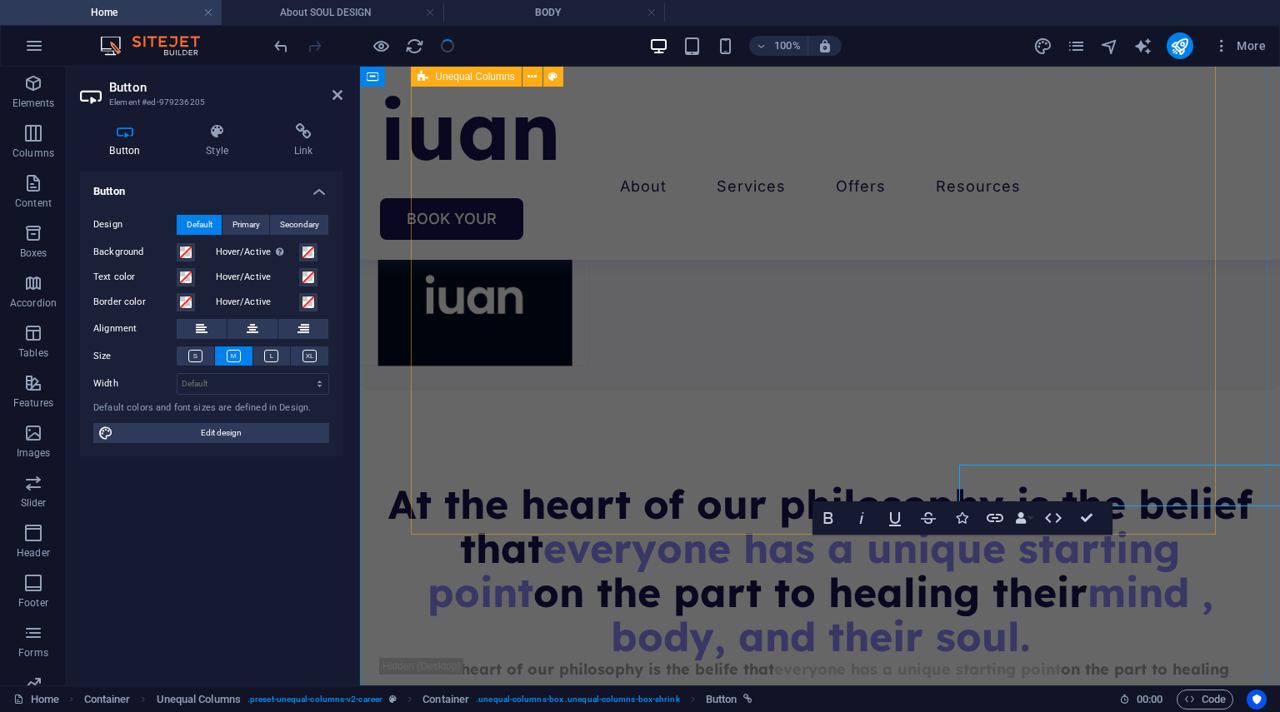
scroll to position [2770, 0]
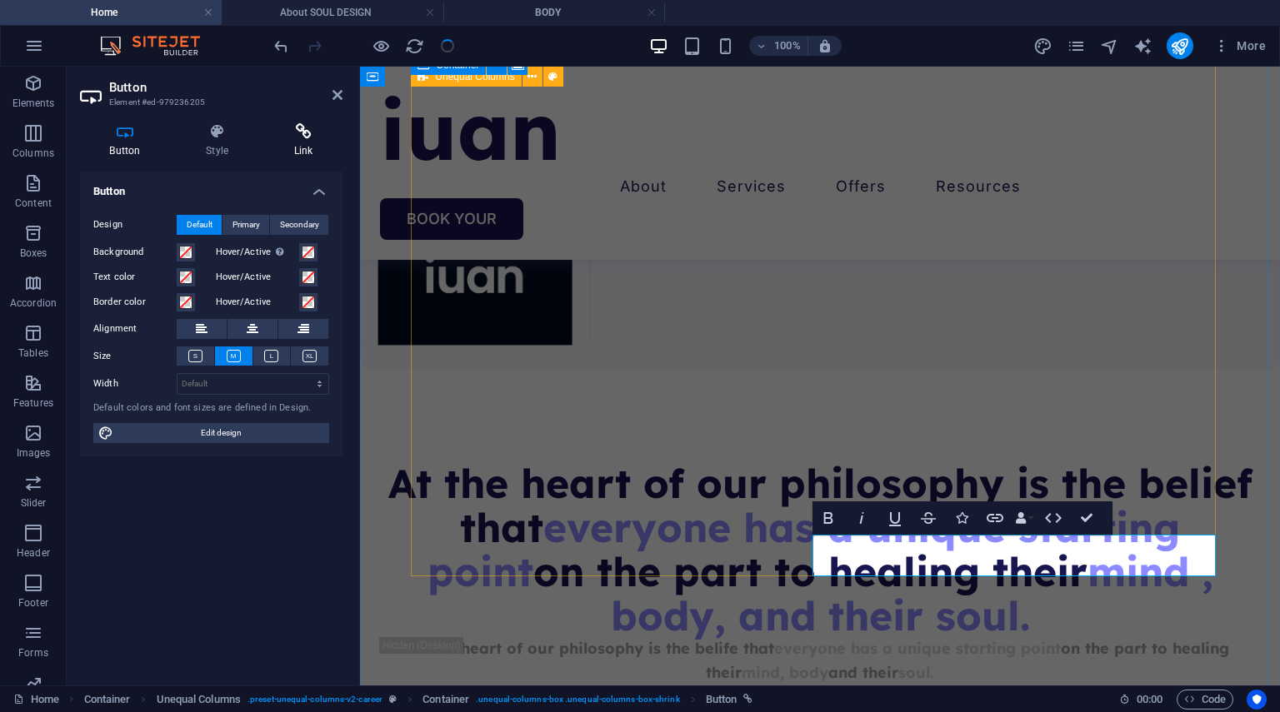
click at [311, 133] on icon at bounding box center [303, 131] width 78 height 17
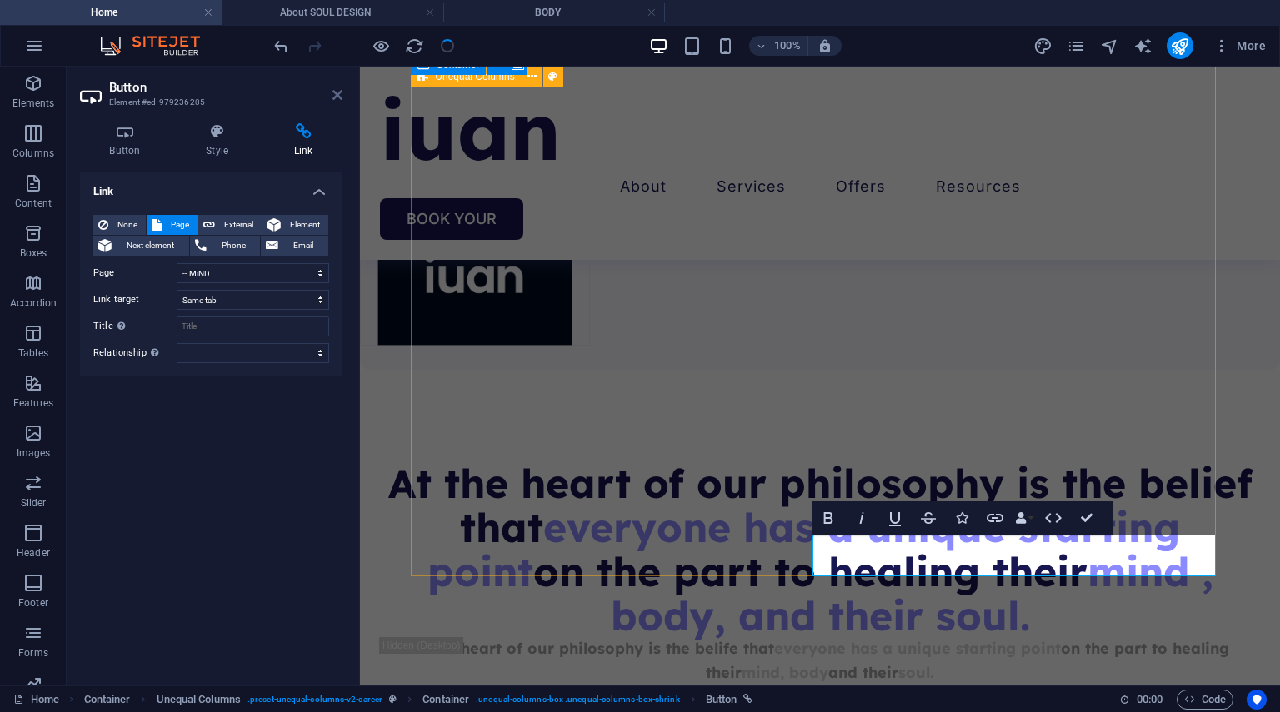
click at [340, 96] on icon at bounding box center [337, 94] width 10 height 13
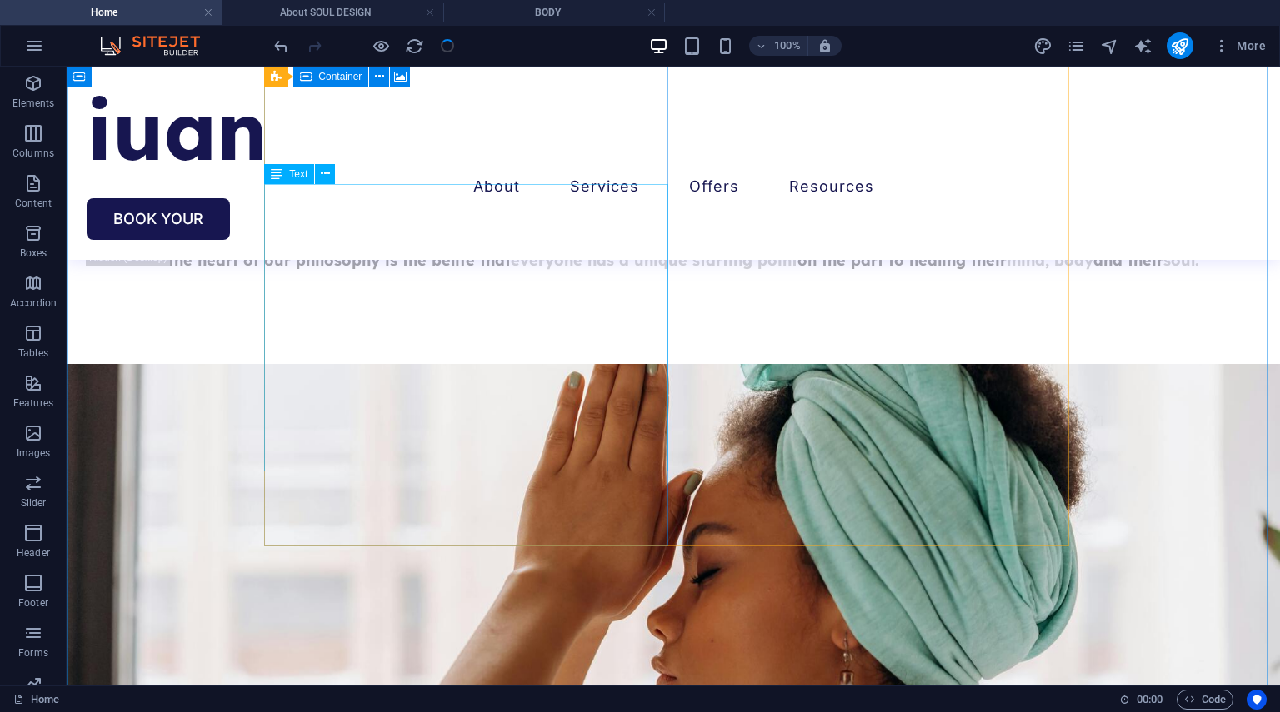
scroll to position [3282, 0]
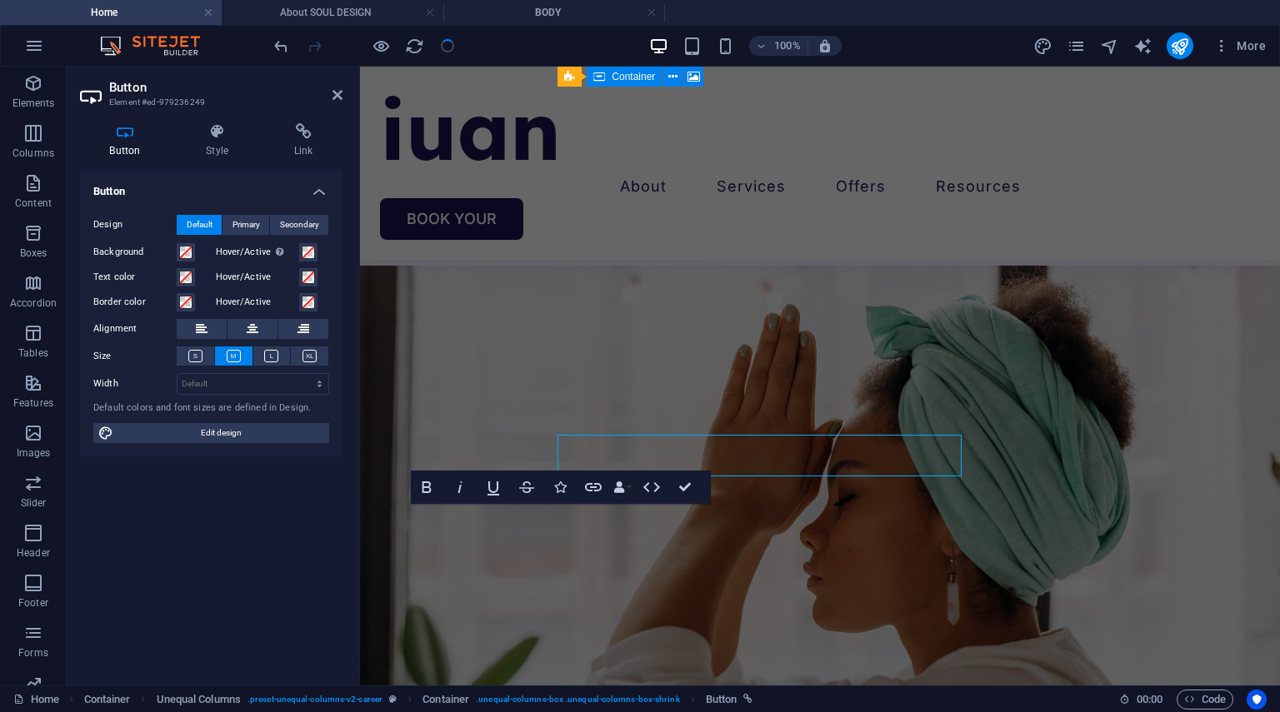
scroll to position [3352, 0]
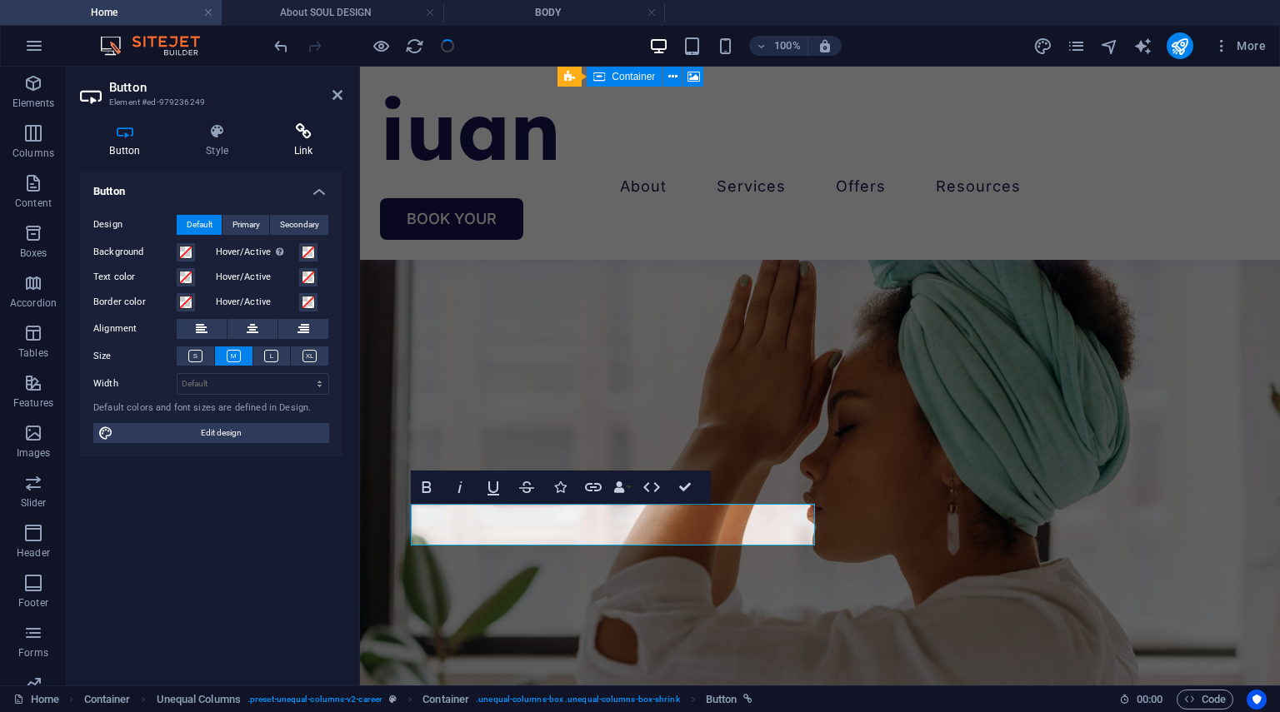
click at [303, 142] on h4 "Link" at bounding box center [303, 140] width 78 height 35
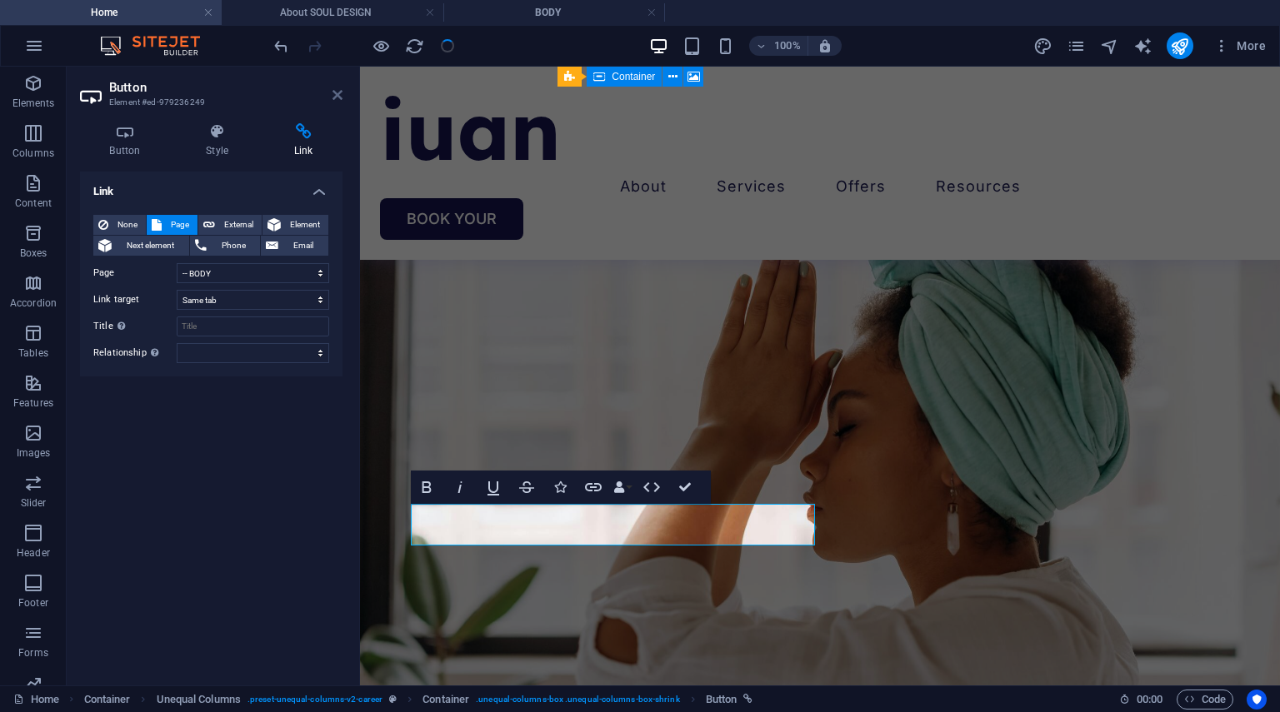
click at [338, 93] on icon at bounding box center [337, 94] width 10 height 13
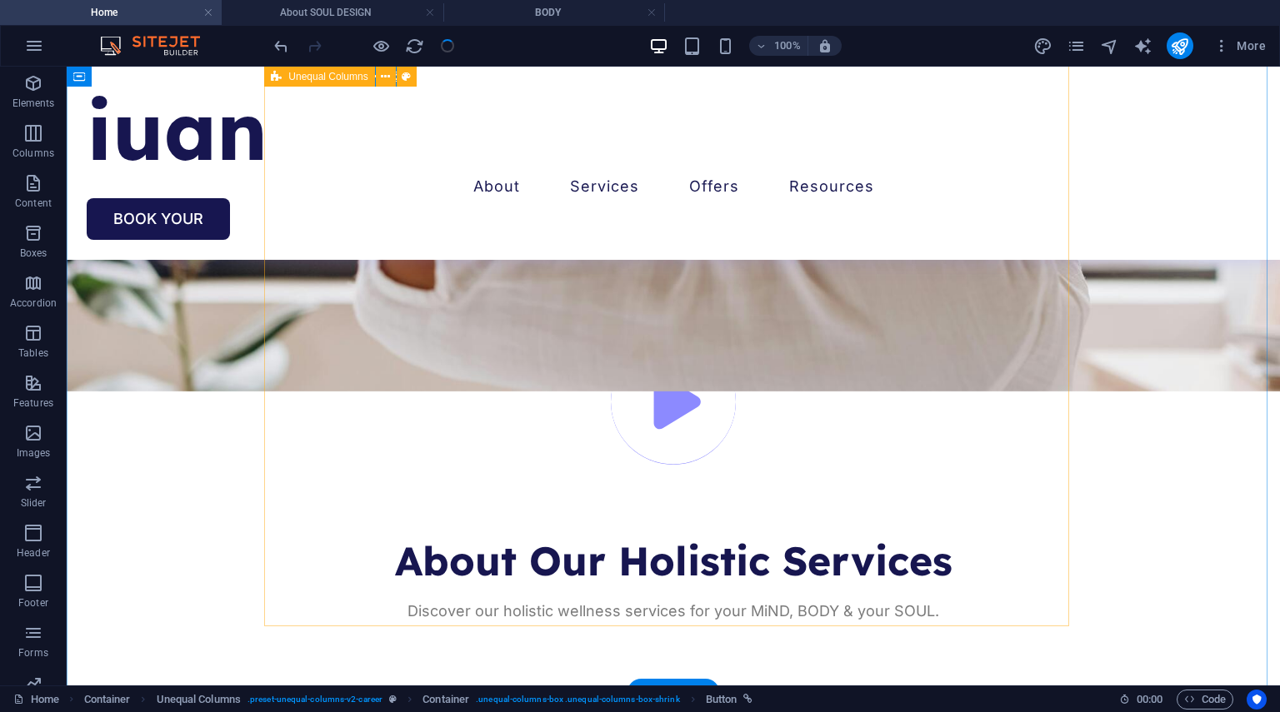
scroll to position [3873, 0]
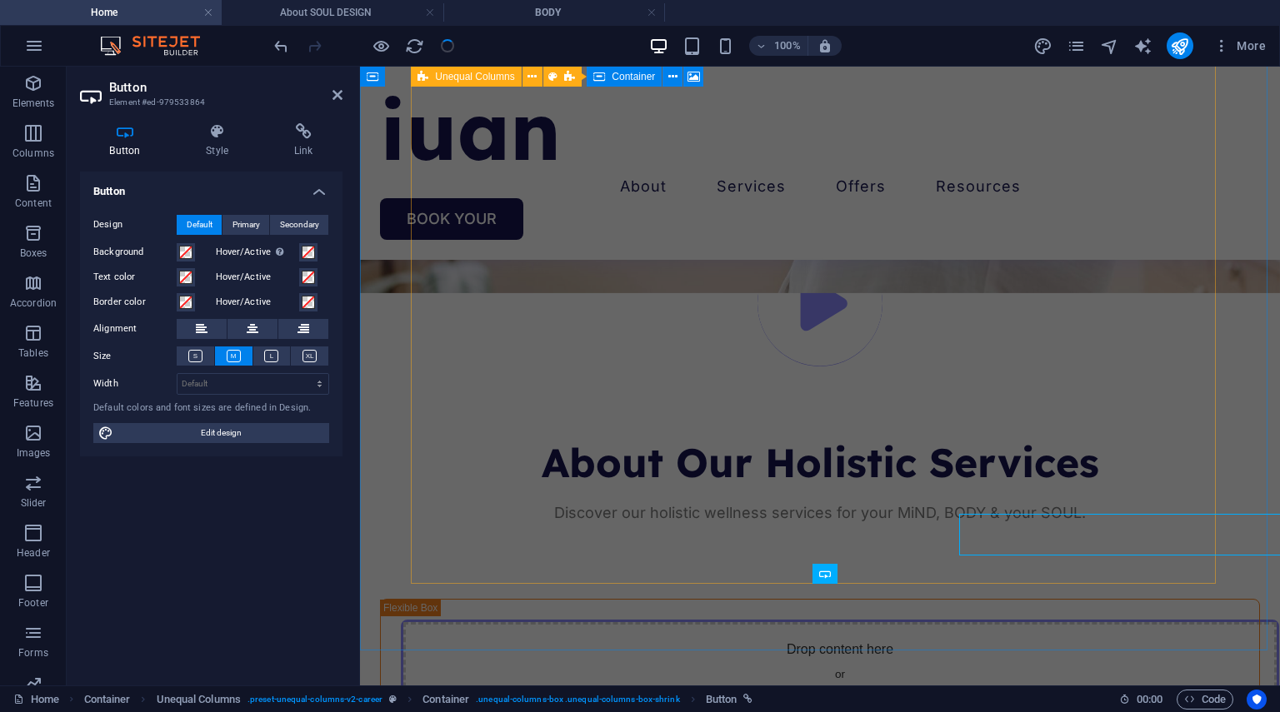
scroll to position [3943, 0]
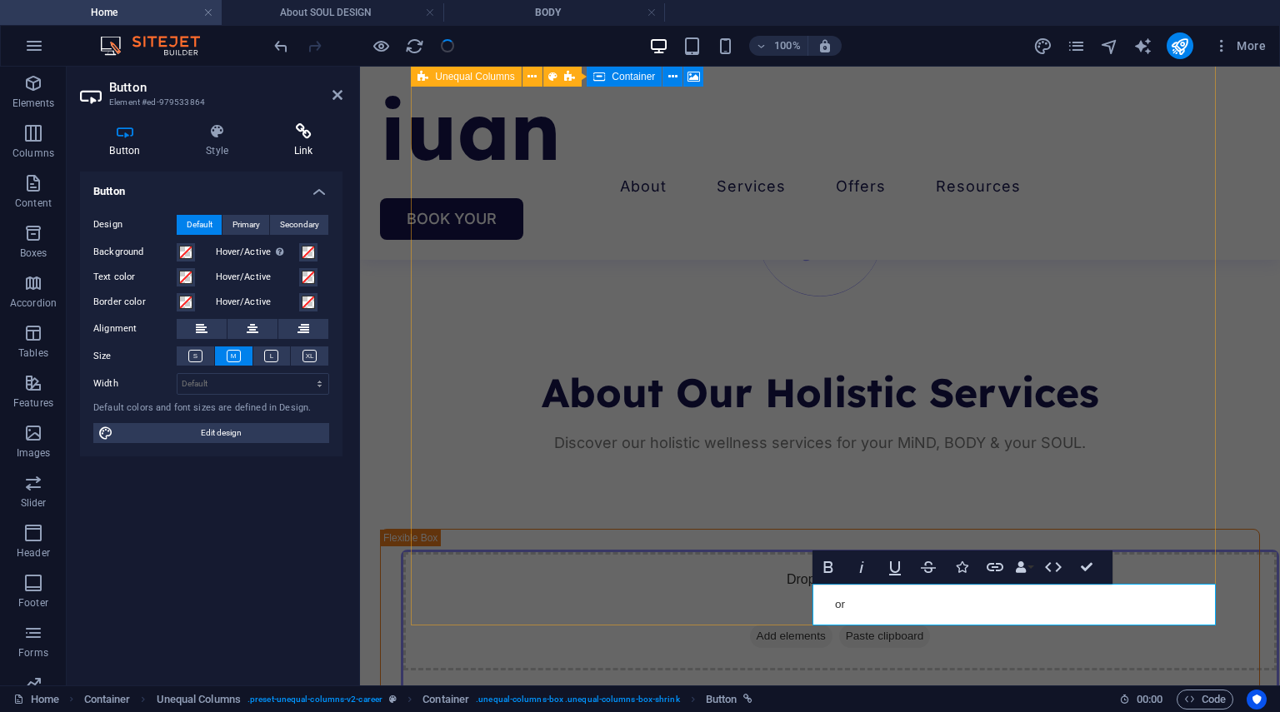
click at [307, 145] on h4 "Link" at bounding box center [303, 140] width 78 height 35
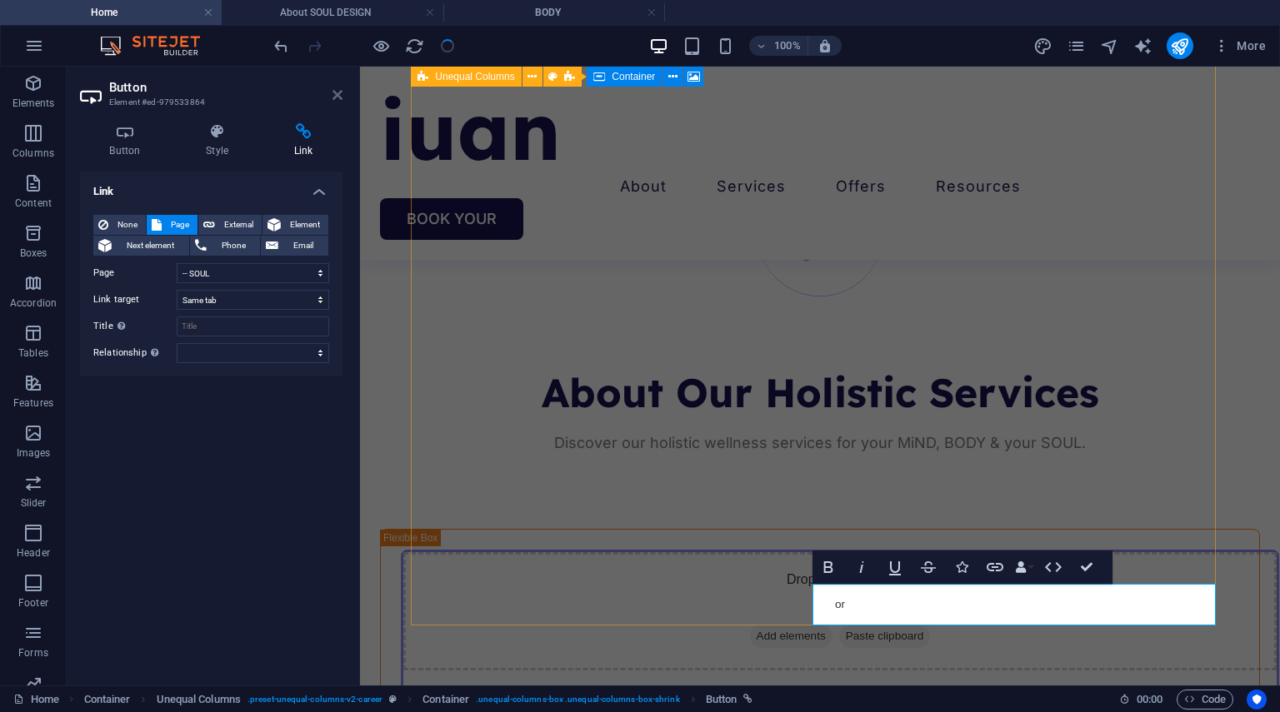
click at [338, 92] on icon at bounding box center [337, 94] width 10 height 13
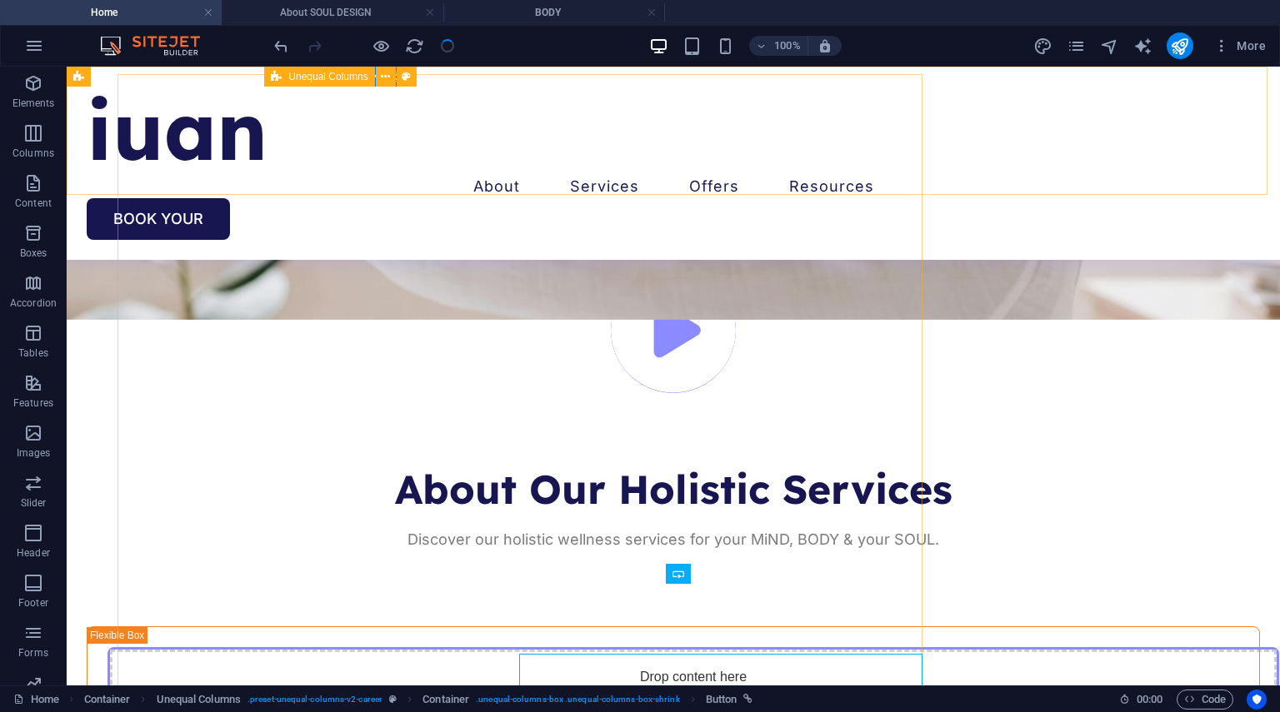
scroll to position [3873, 0]
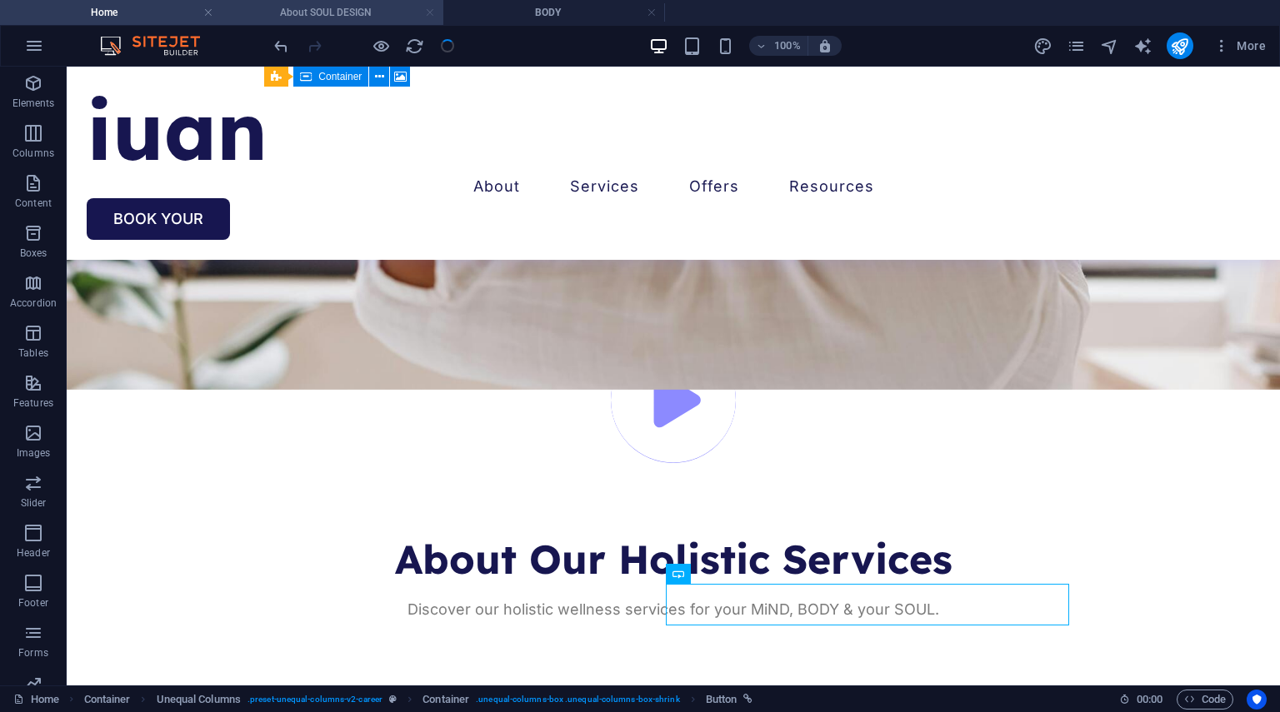
drag, startPoint x: 428, startPoint y: 10, endPoint x: 425, endPoint y: 167, distance: 157.5
click at [428, 10] on link at bounding box center [430, 13] width 10 height 16
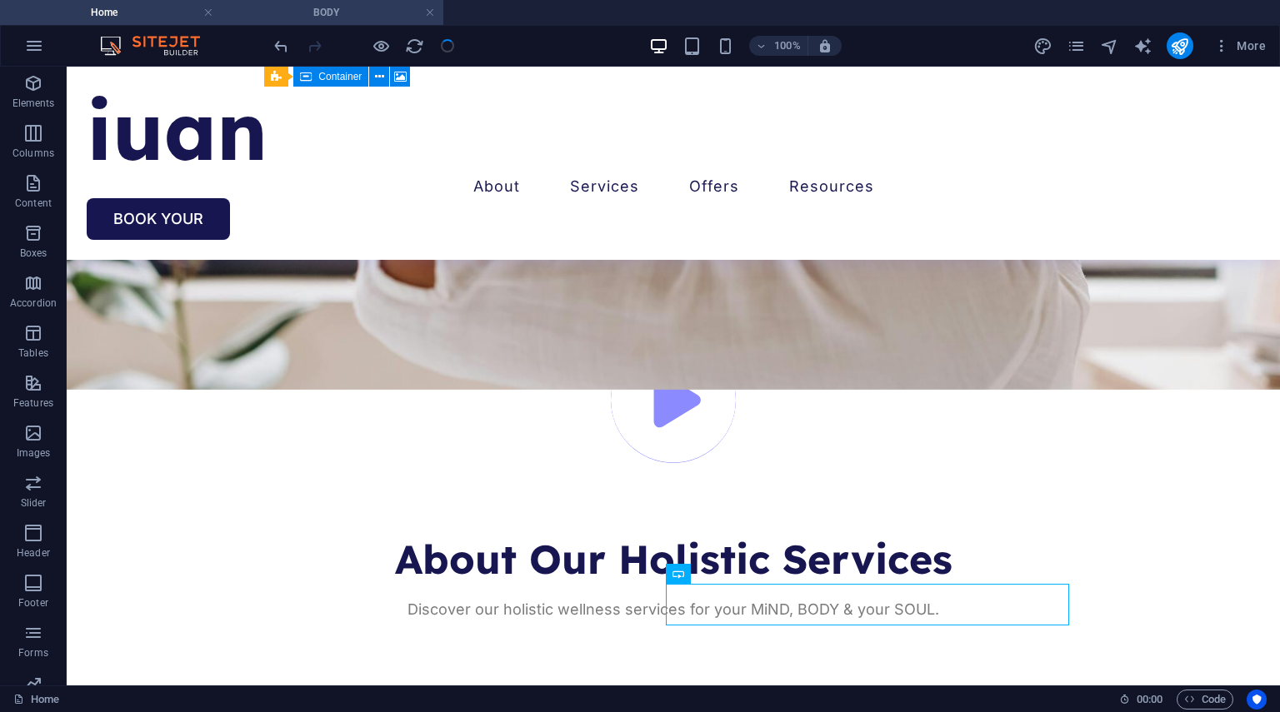
click at [362, 2] on li "BODY" at bounding box center [333, 12] width 222 height 25
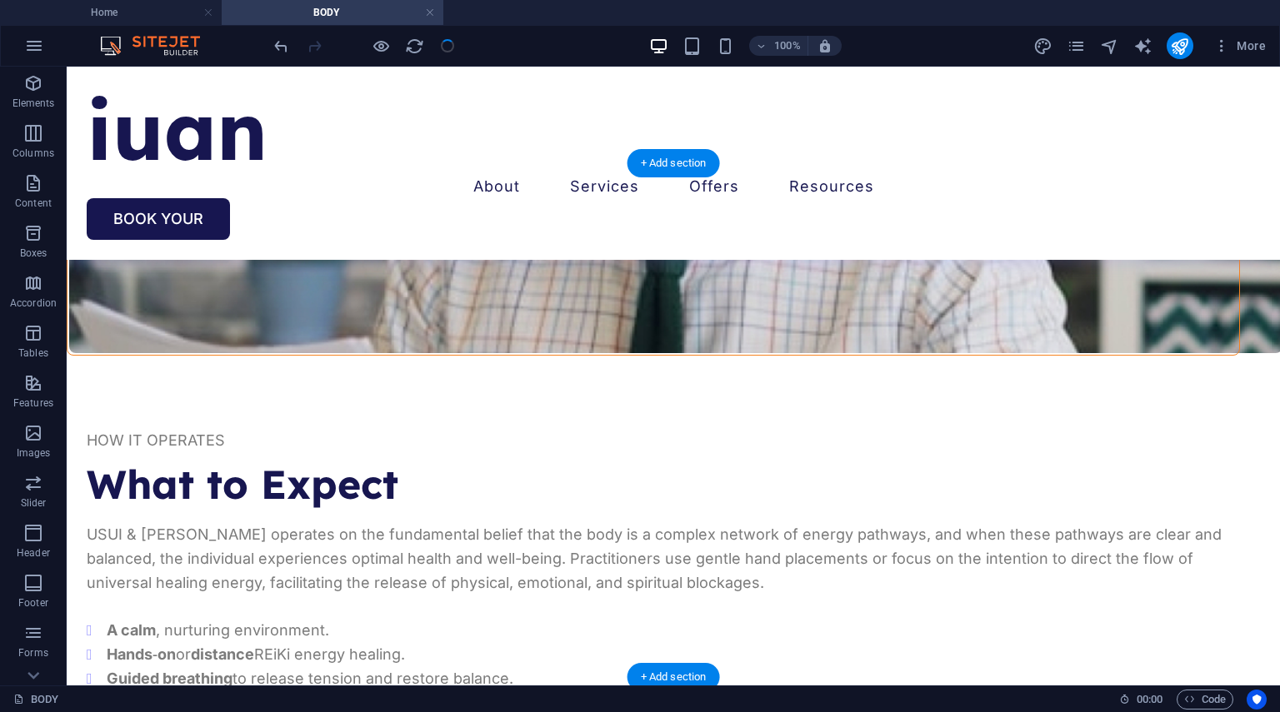
scroll to position [2999, 0]
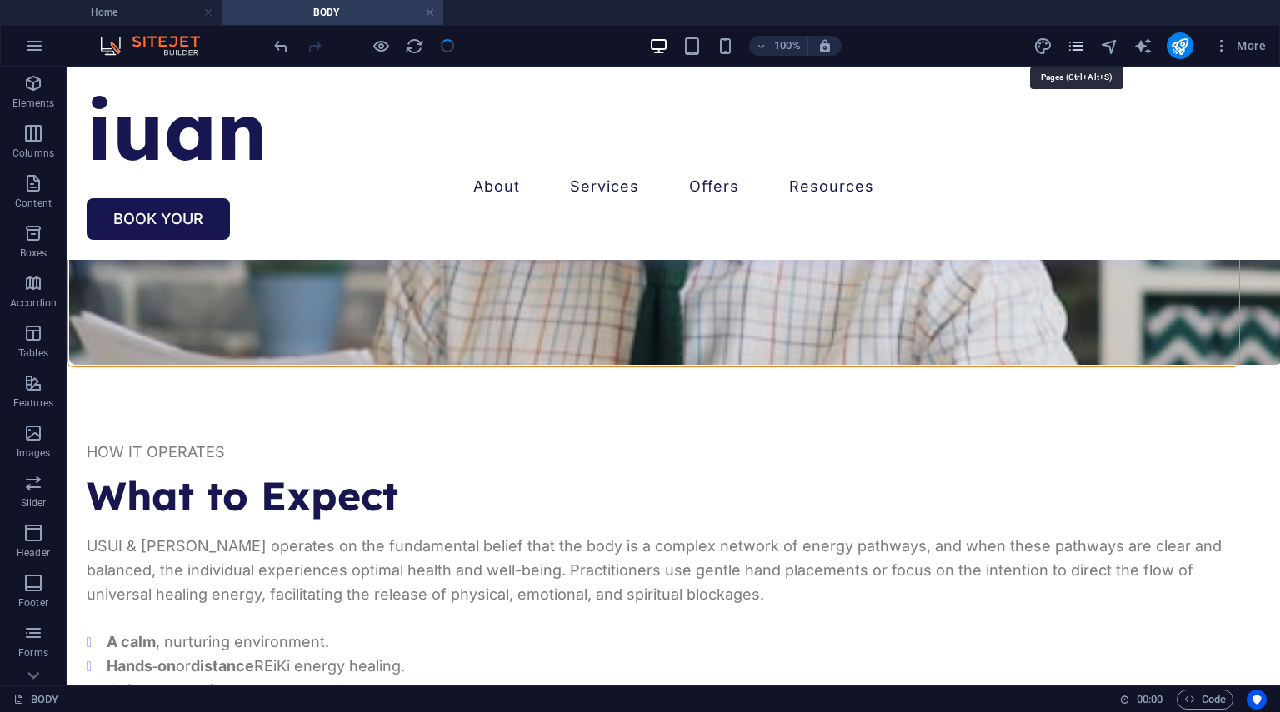
click at [1078, 48] on icon "pages" at bounding box center [1076, 46] width 19 height 19
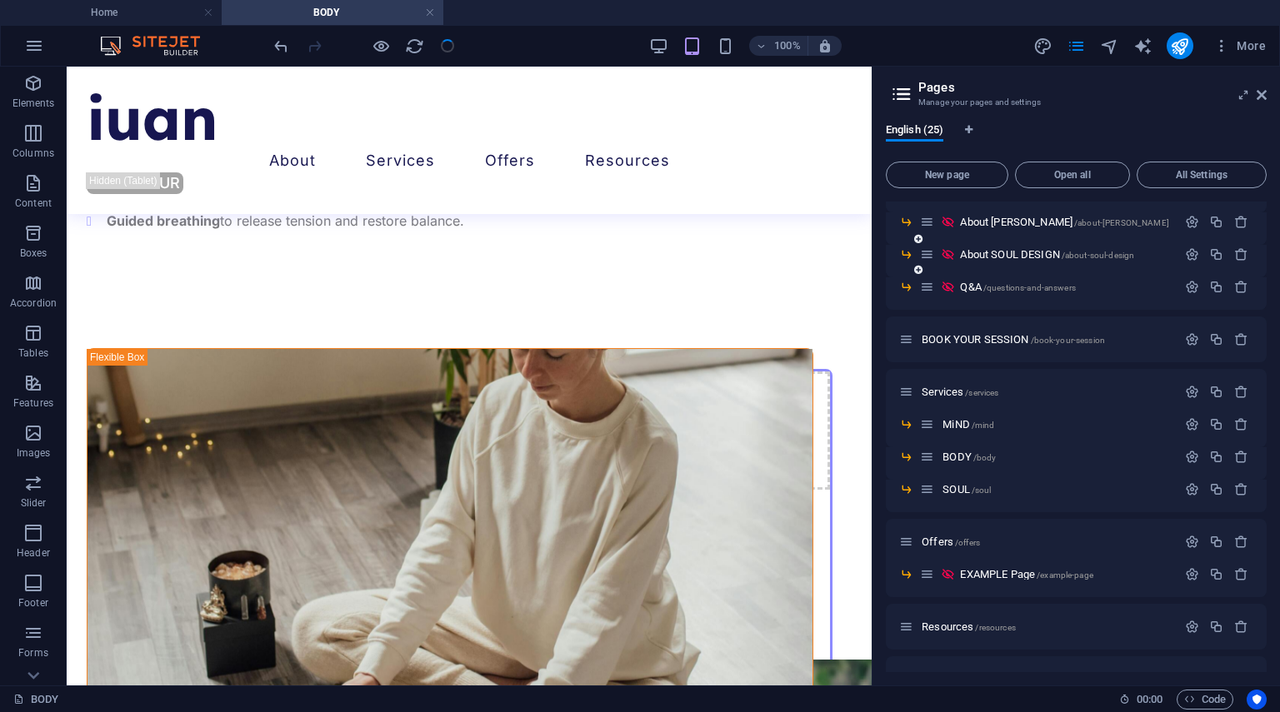
scroll to position [221, 0]
click at [955, 487] on span "SOUL /soul" at bounding box center [966, 486] width 48 height 12
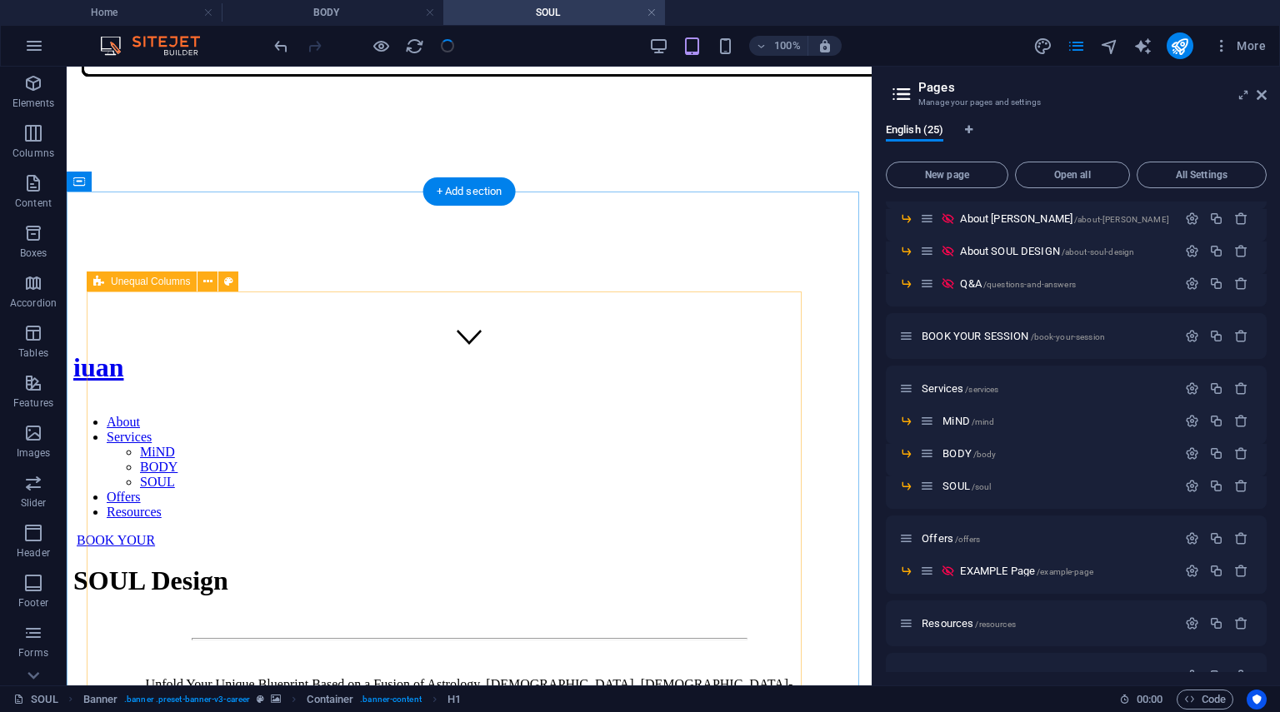
scroll to position [599, 0]
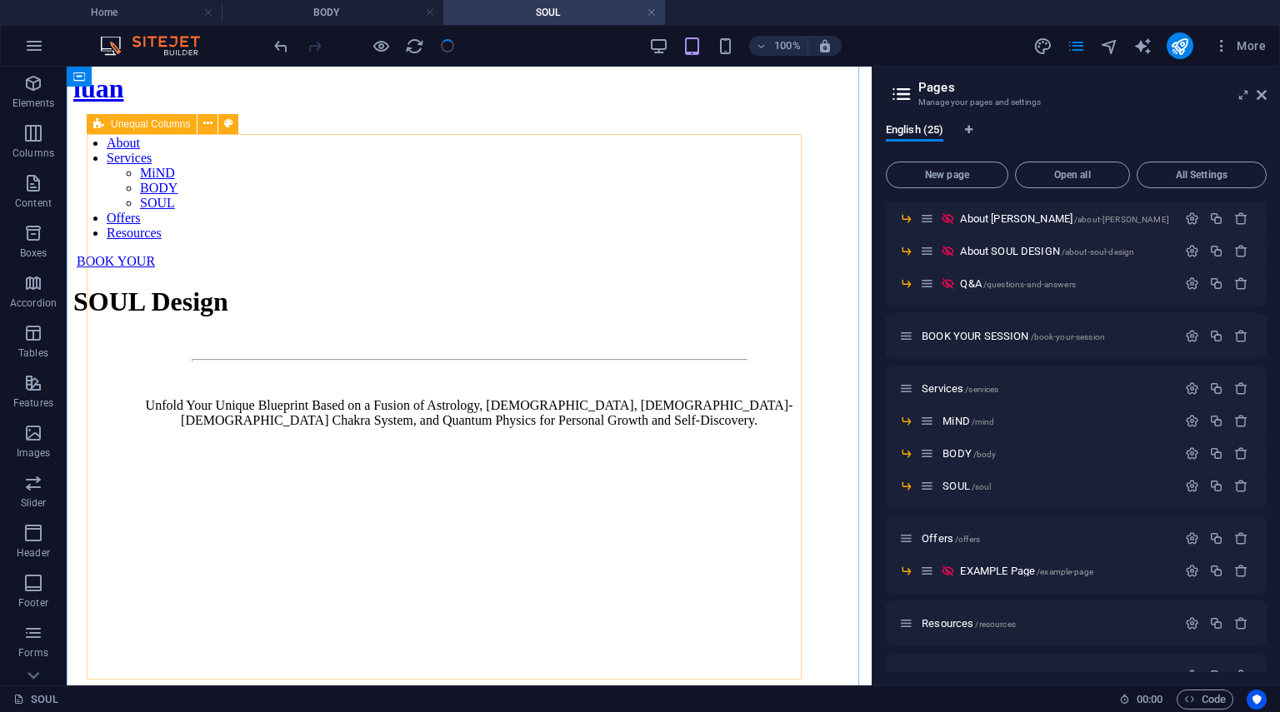
click at [291, 613] on figure at bounding box center [450, 613] width 714 height 0
select select "px"
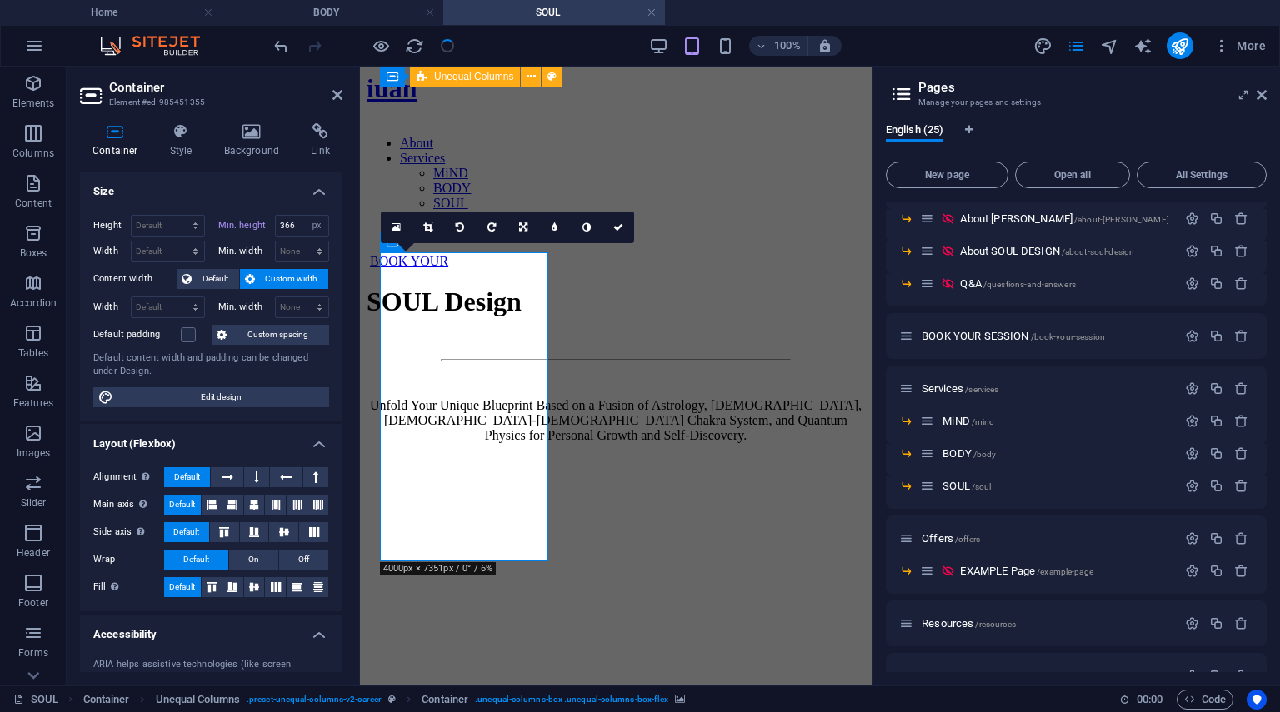
scroll to position [749, 0]
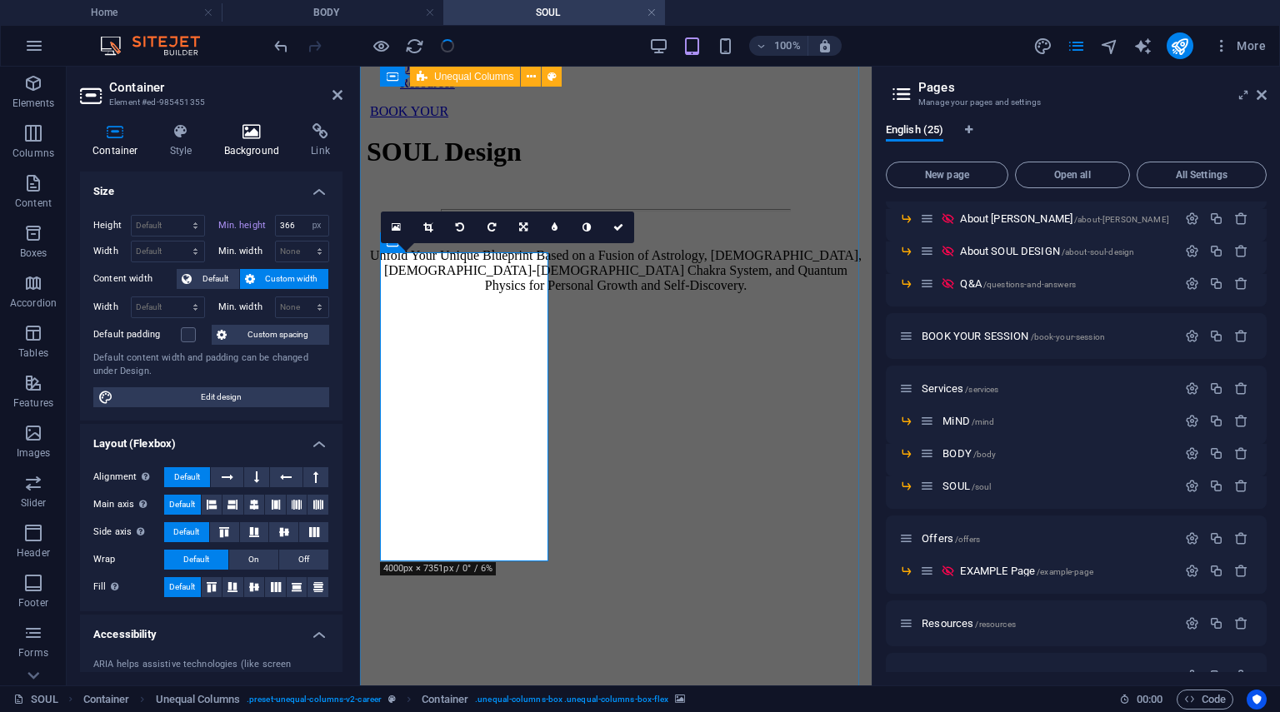
click at [254, 150] on h4 "Background" at bounding box center [255, 140] width 87 height 35
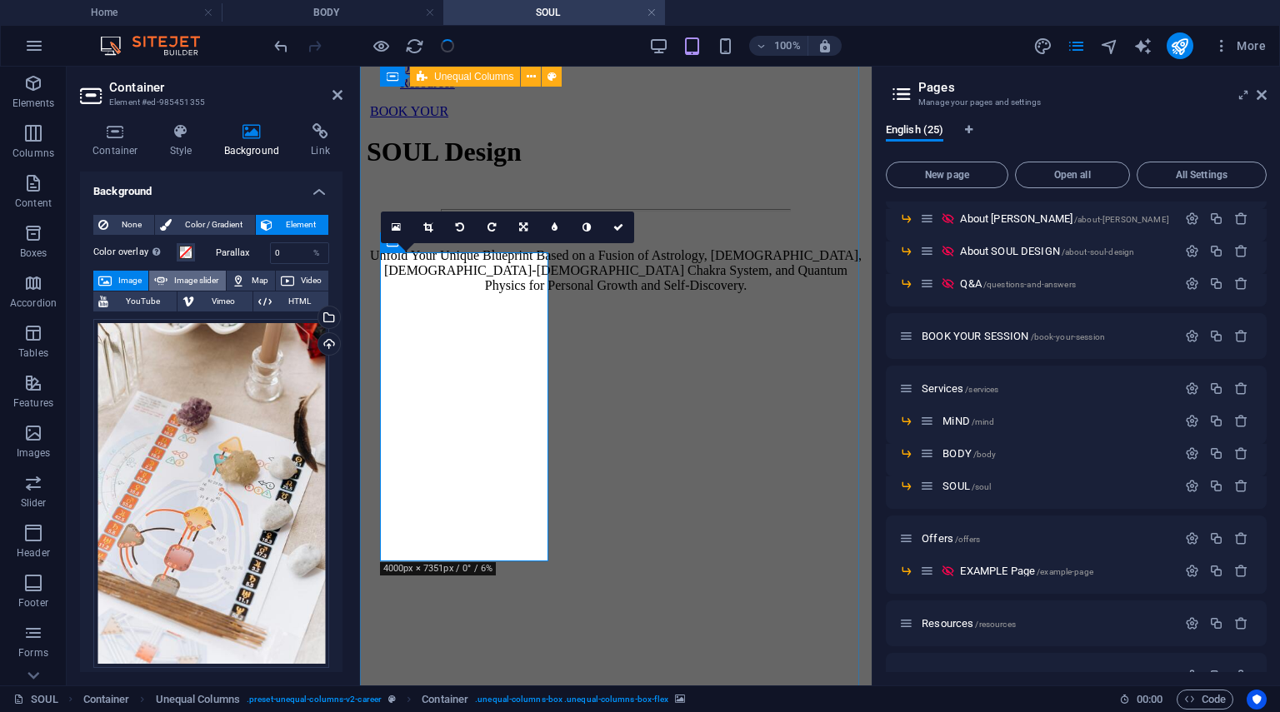
click at [199, 274] on span "Image slider" at bounding box center [195, 281] width 47 height 20
select select "ms"
select select "s"
select select "progressive"
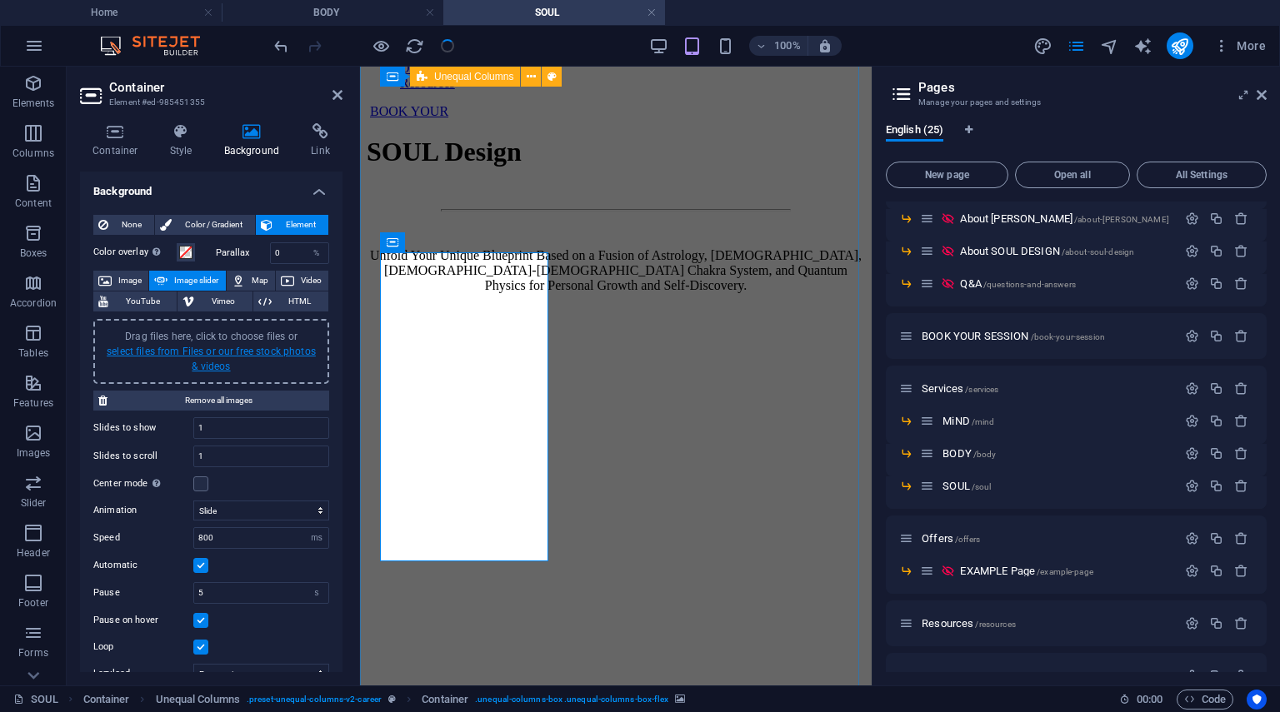
click at [220, 352] on link "select files from Files or our free stock photos & videos" at bounding box center [211, 359] width 209 height 27
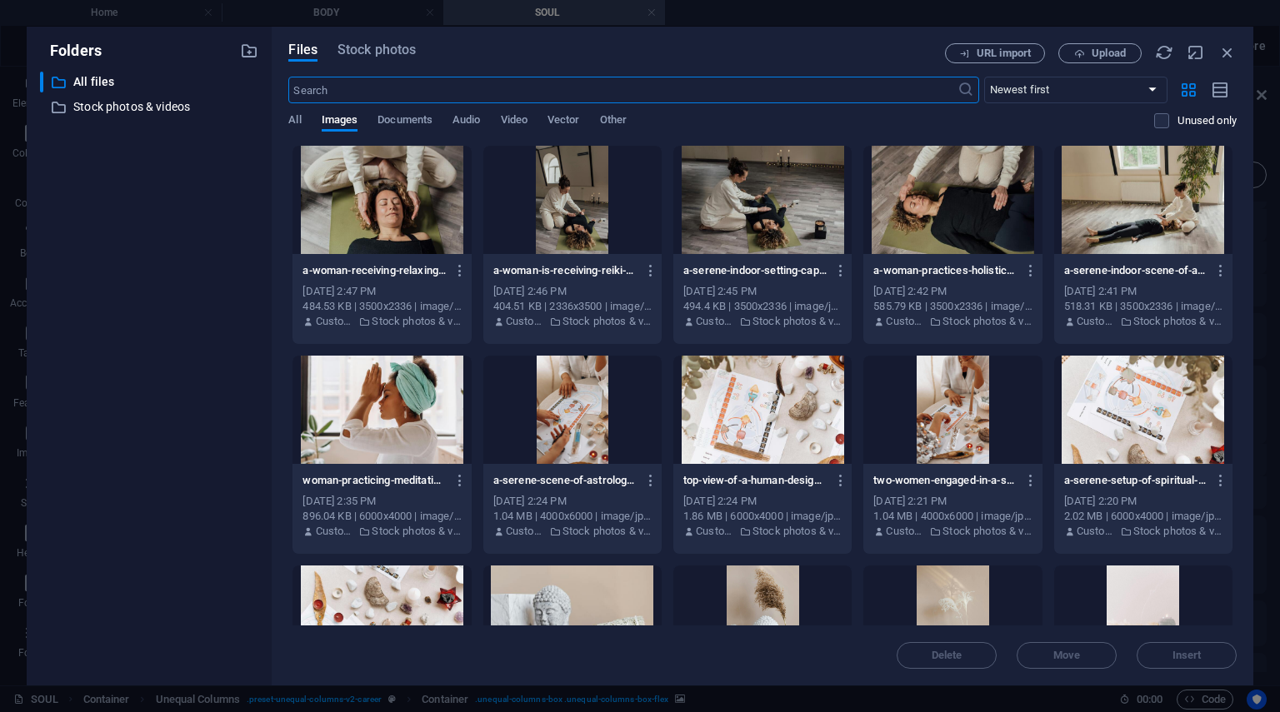
scroll to position [782, 0]
click at [738, 412] on div at bounding box center [762, 410] width 178 height 108
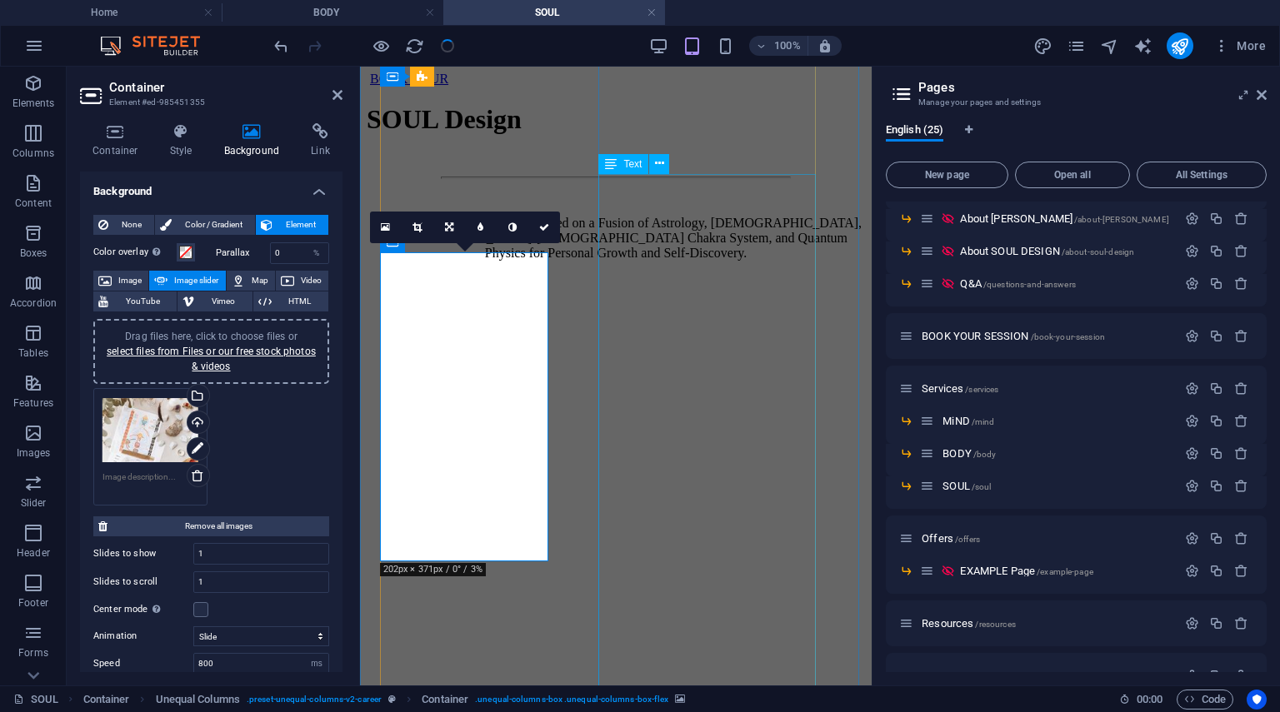
scroll to position [749, 0]
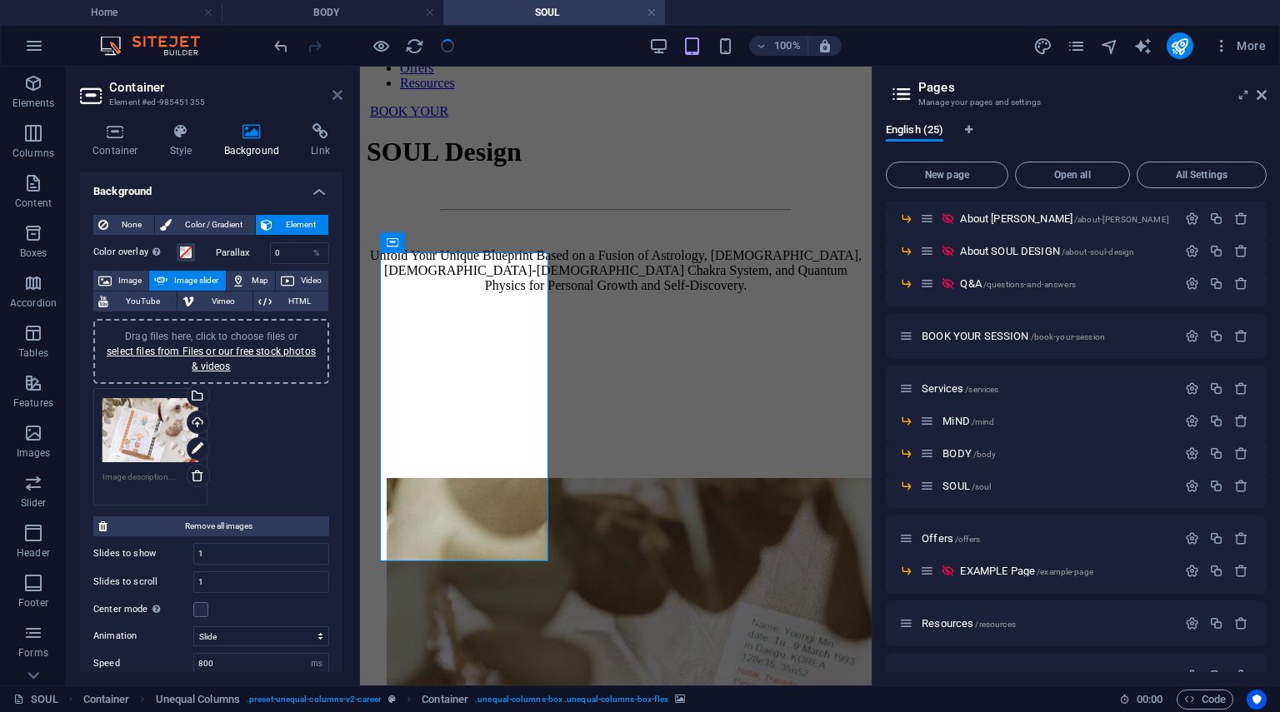
drag, startPoint x: 338, startPoint y: 96, endPoint x: 296, endPoint y: 94, distance: 42.5
click at [338, 96] on icon at bounding box center [337, 94] width 10 height 13
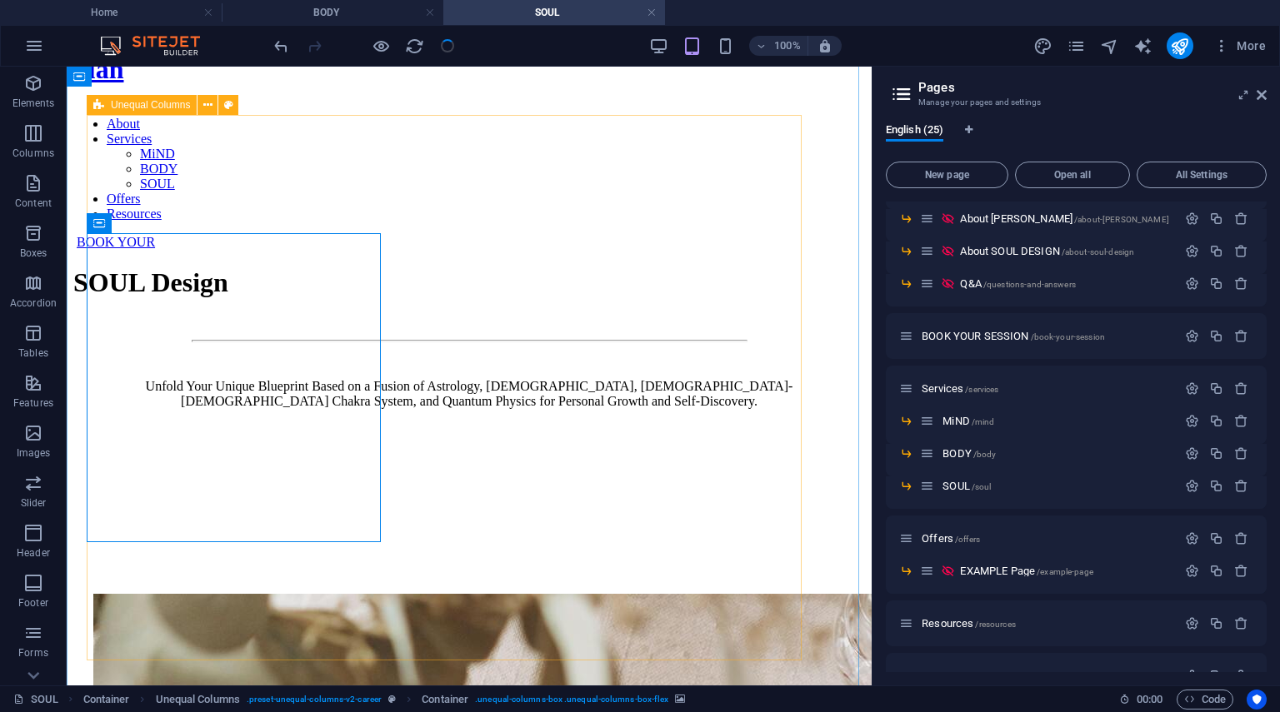
scroll to position [619, 0]
select select "ms"
select select "s"
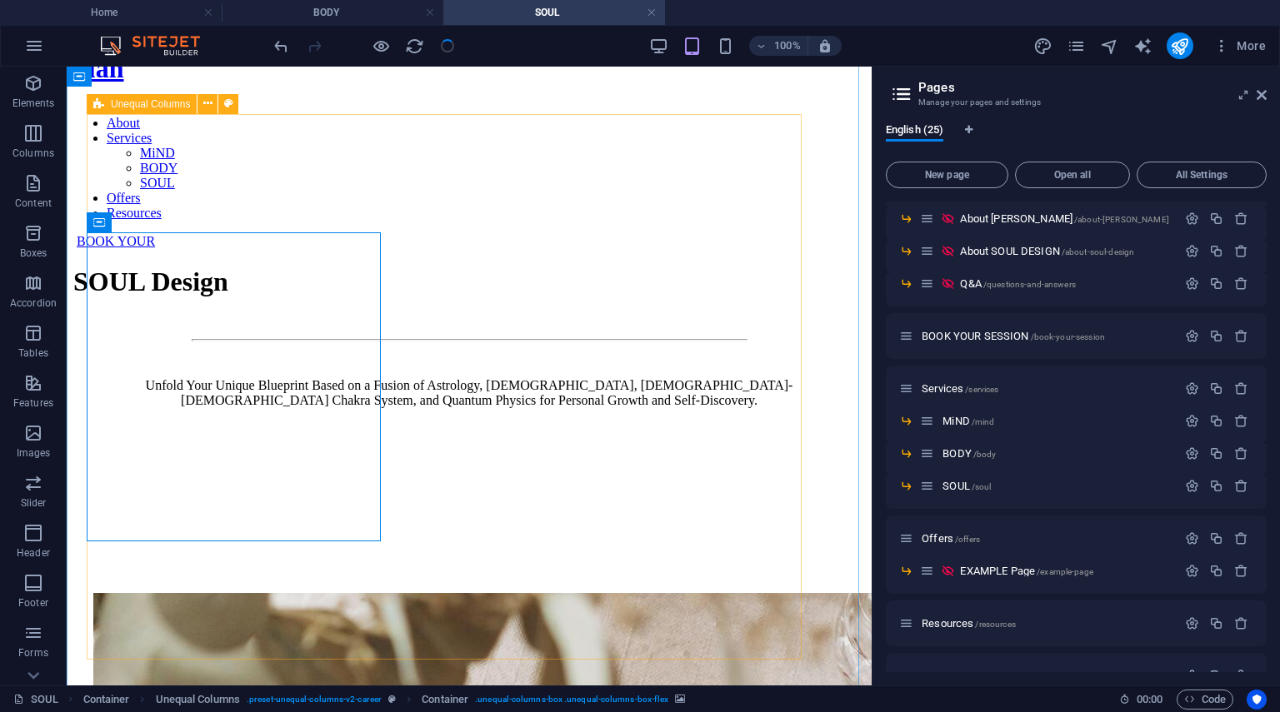
select select "progressive"
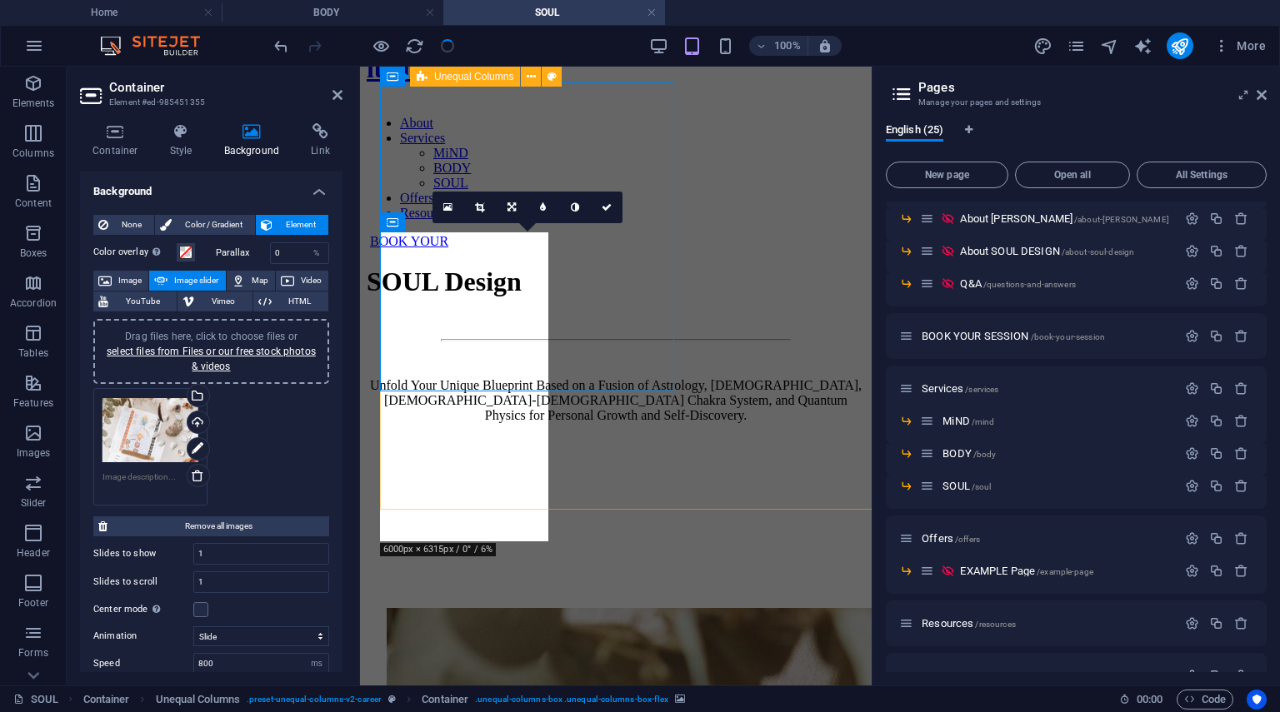
scroll to position [769, 0]
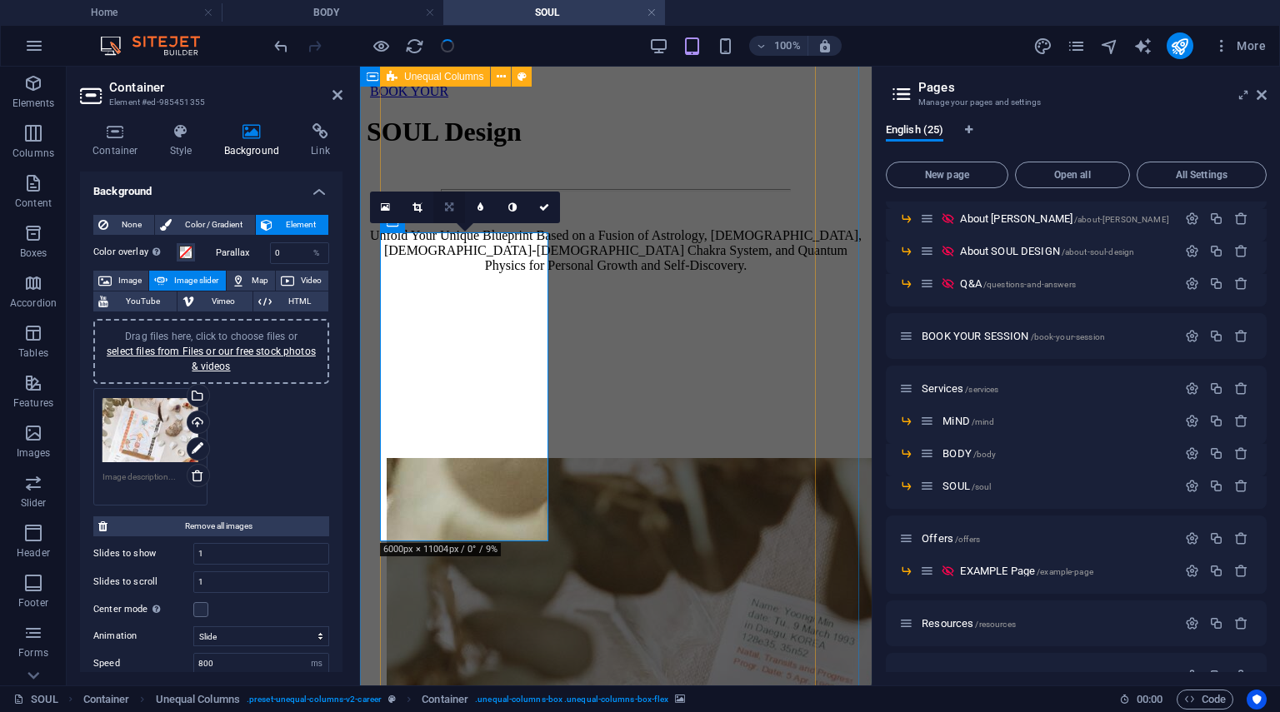
drag, startPoint x: 443, startPoint y: 199, endPoint x: 74, endPoint y: 225, distance: 370.1
click at [443, 199] on link at bounding box center [449, 208] width 32 height 32
click at [422, 209] on link at bounding box center [418, 208] width 32 height 32
click at [540, 206] on icon at bounding box center [544, 207] width 10 height 10
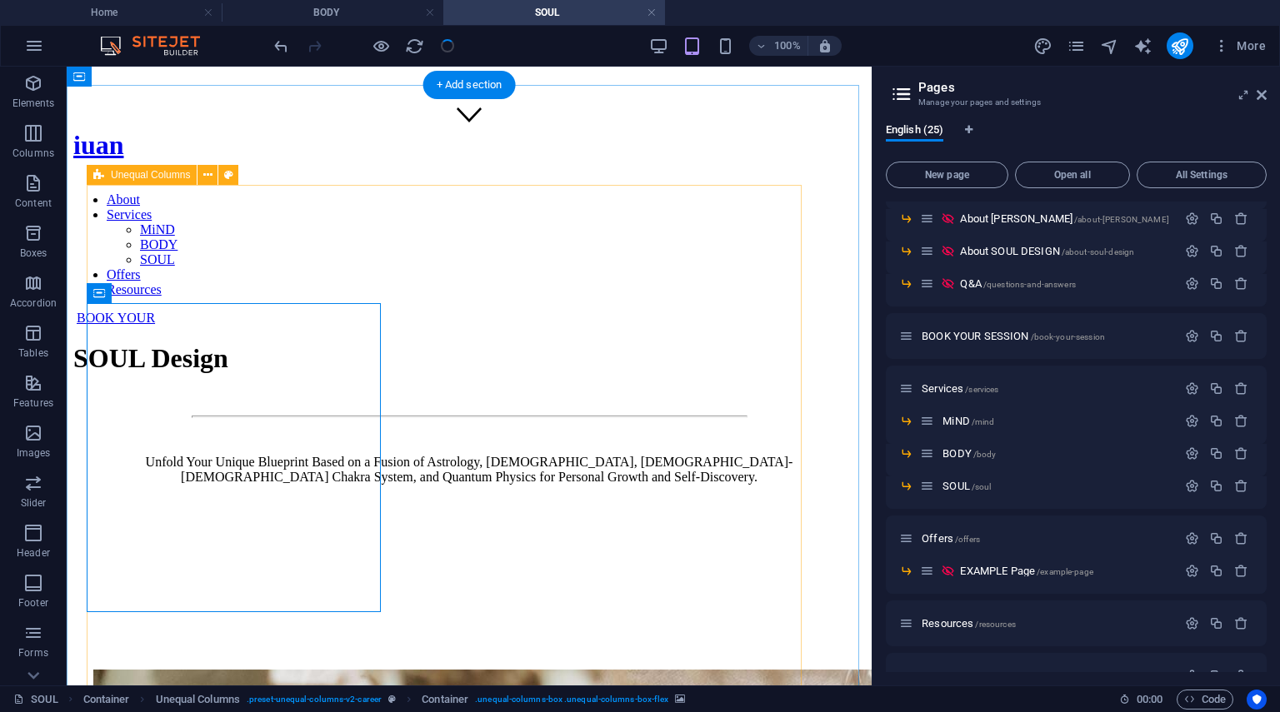
scroll to position [535, 0]
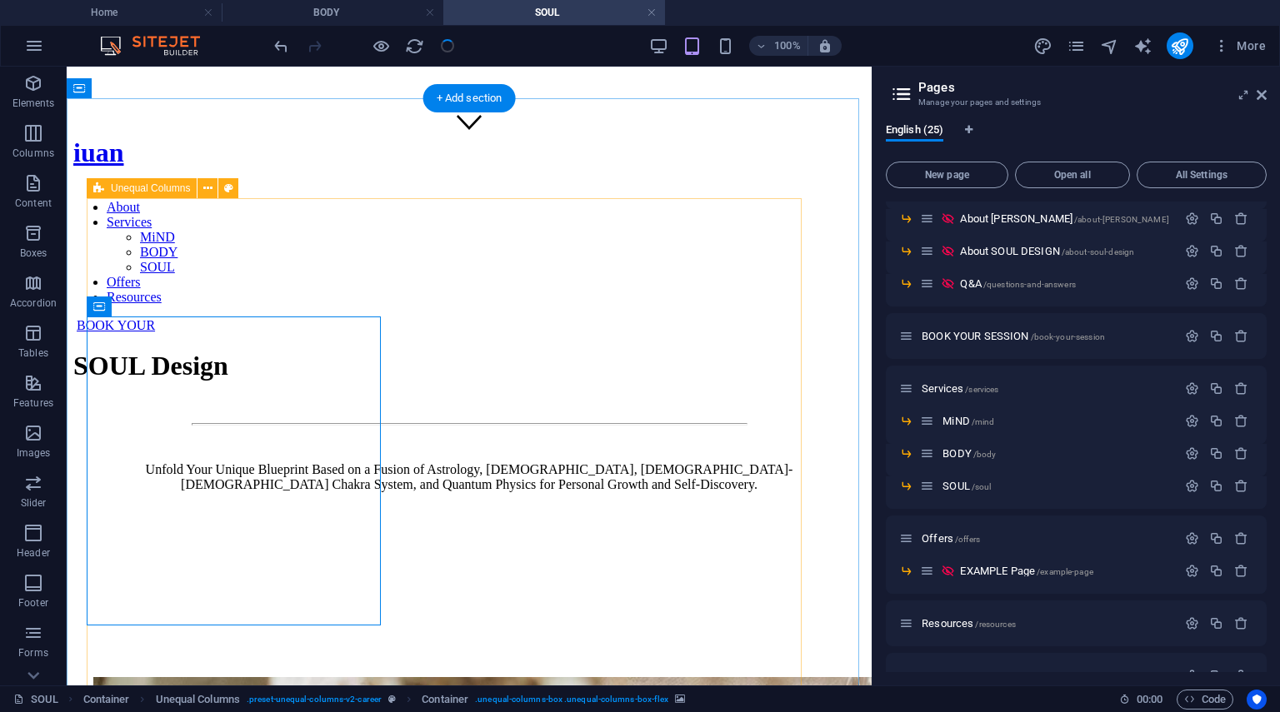
select select "ms"
select select "s"
select select "progressive"
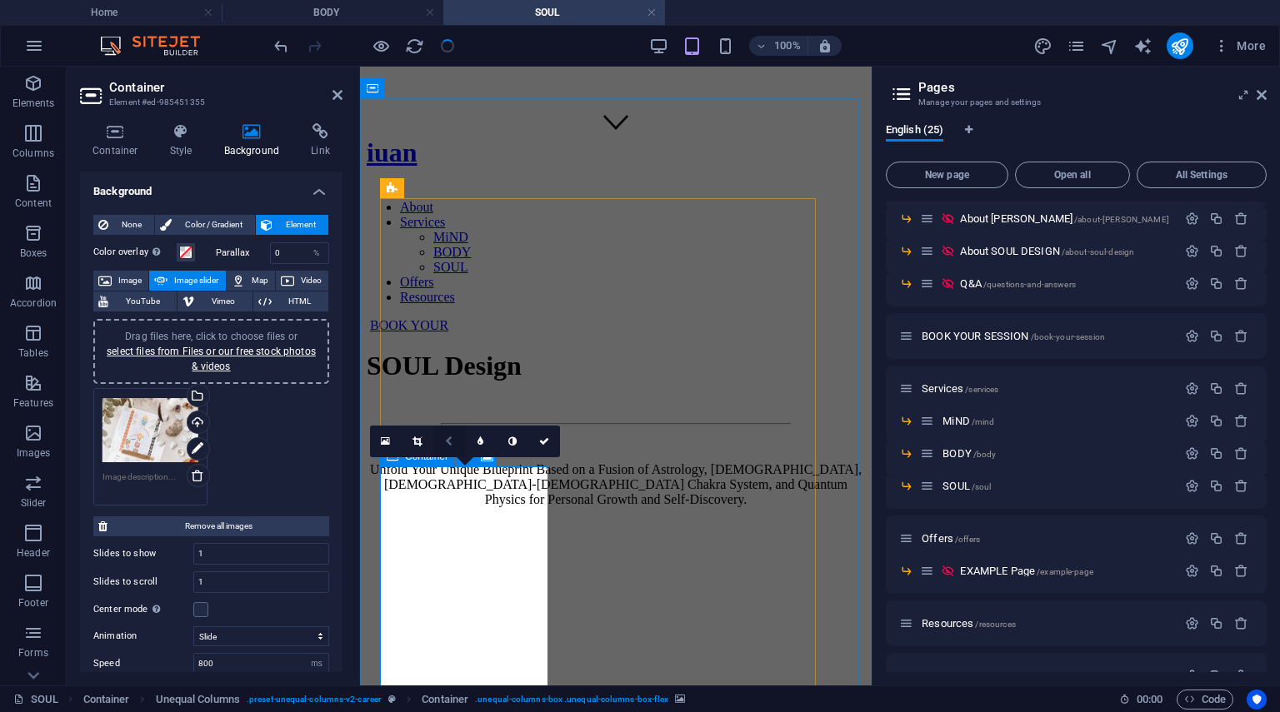
click at [457, 441] on link at bounding box center [449, 442] width 32 height 32
click at [448, 432] on link at bounding box center [449, 442] width 32 height 32
drag, startPoint x: 342, startPoint y: 88, endPoint x: 275, endPoint y: 23, distance: 93.1
click at [342, 88] on icon at bounding box center [337, 94] width 10 height 13
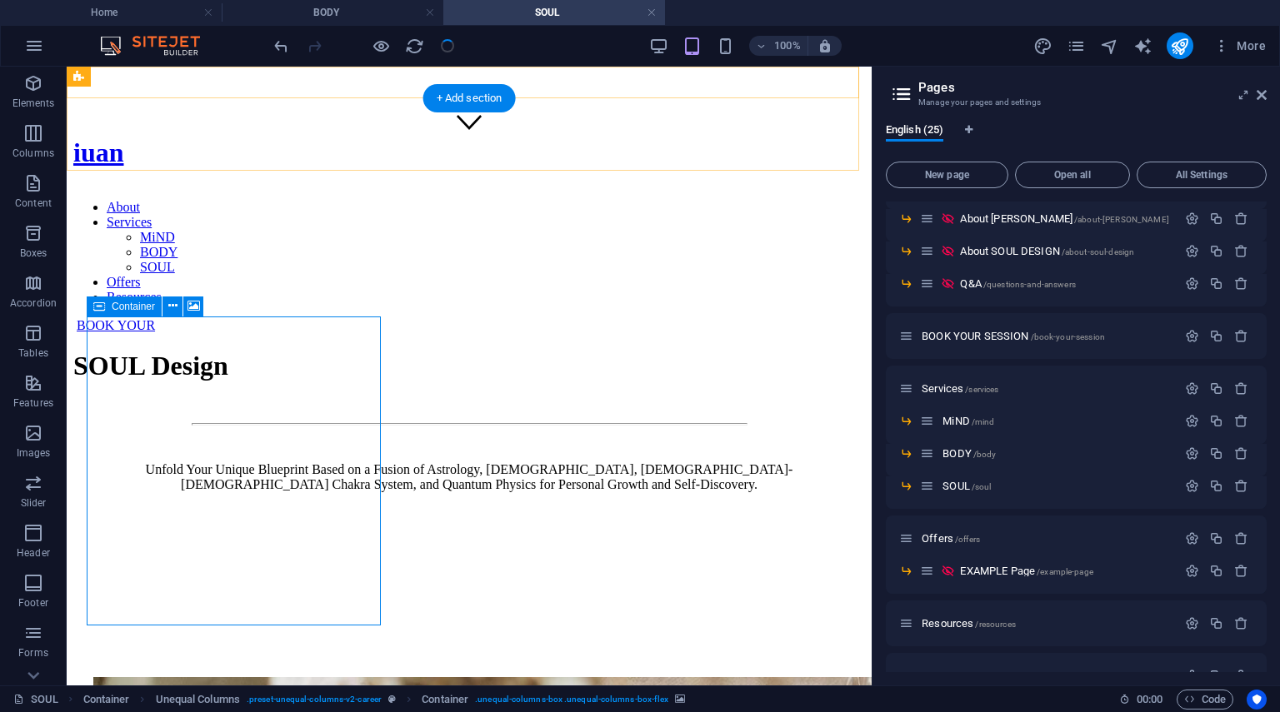
click at [341, 137] on div "iuan About Services MiND BODY SOUL Offers Resources BOOK YOUR" at bounding box center [469, 234] width 792 height 195
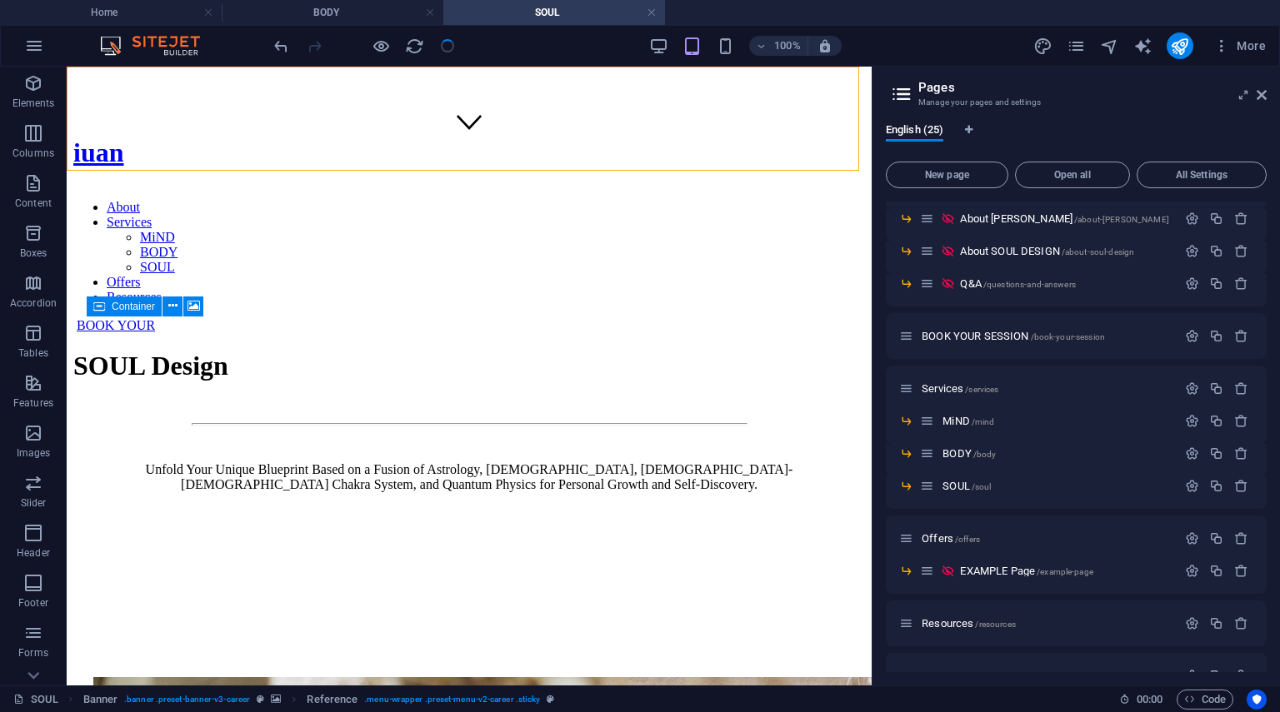
click at [445, 51] on div at bounding box center [364, 45] width 187 height 27
click at [390, 14] on h4 "BODY" at bounding box center [333, 12] width 222 height 18
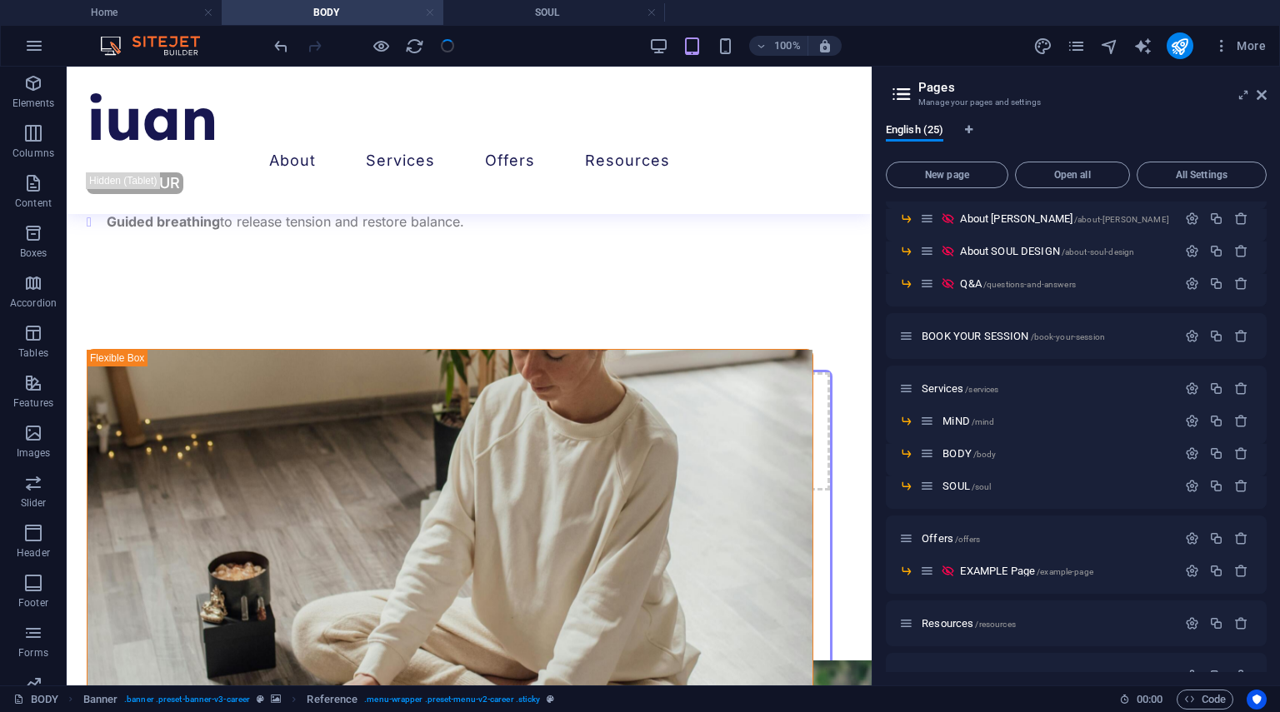
scroll to position [2999, 0]
click at [428, 14] on link at bounding box center [430, 13] width 10 height 16
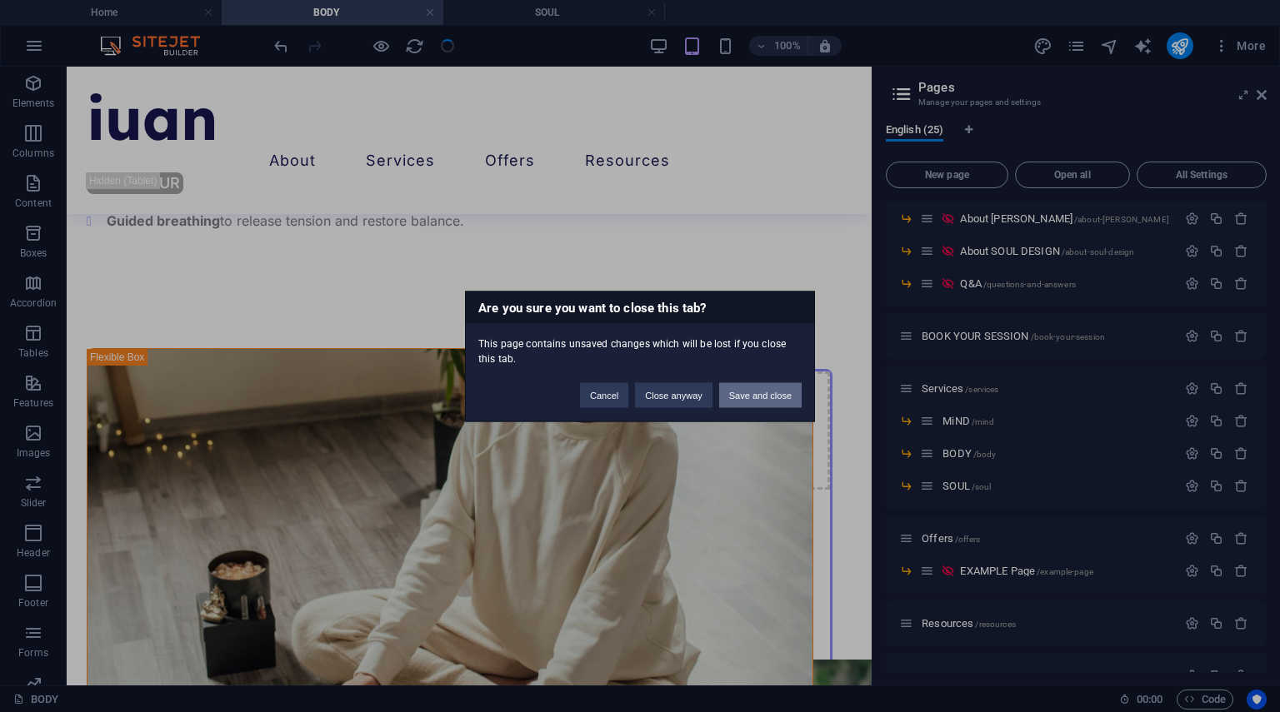
click at [752, 392] on button "Save and close" at bounding box center [760, 394] width 82 height 25
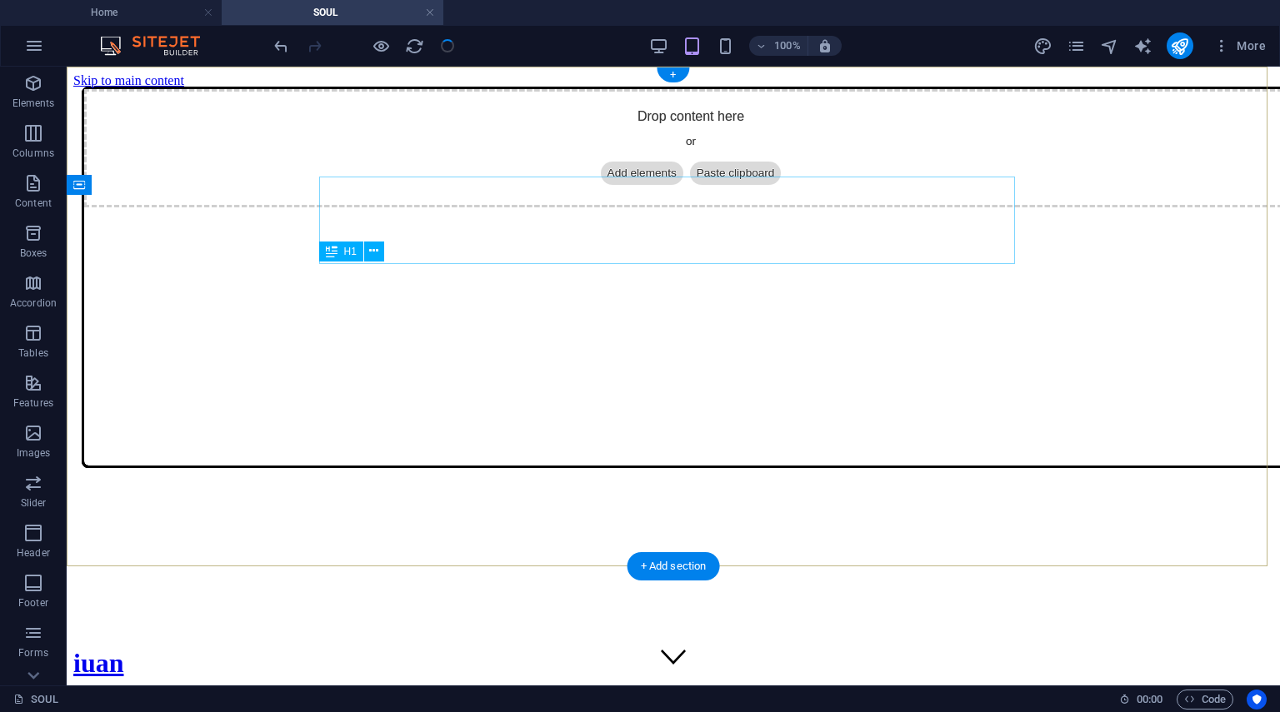
scroll to position [535, 0]
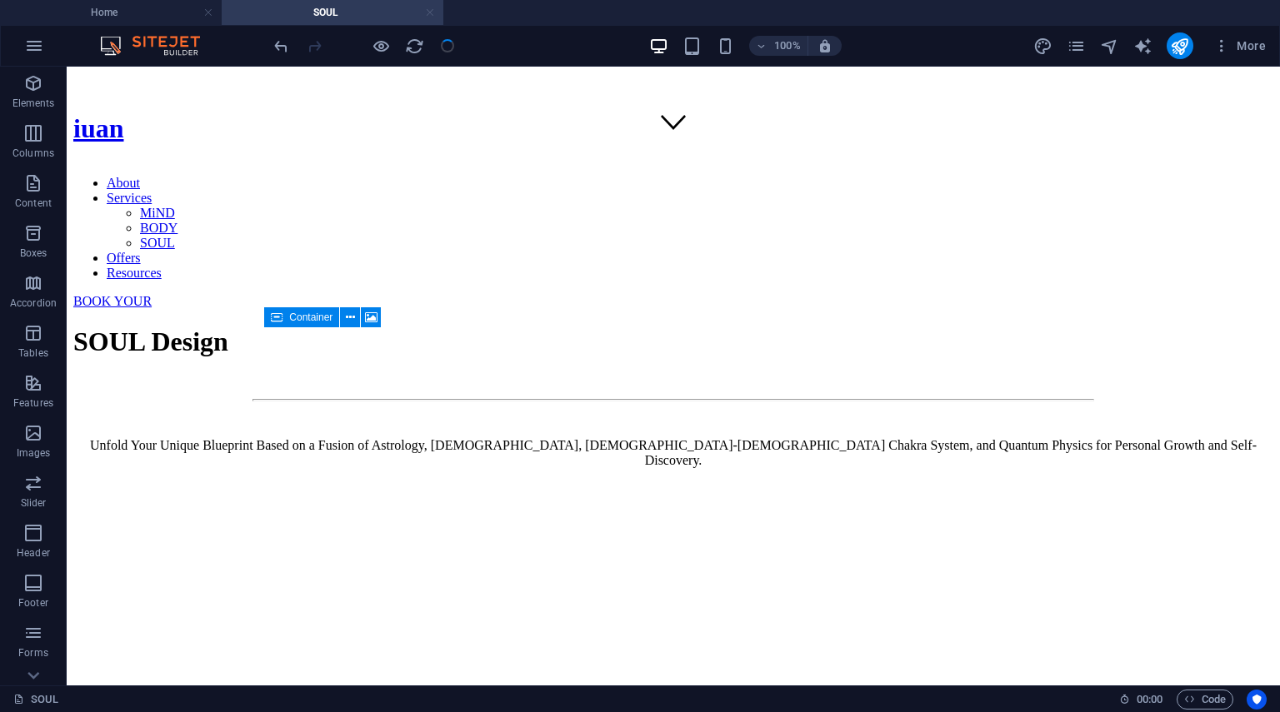
click at [427, 10] on link at bounding box center [430, 13] width 10 height 16
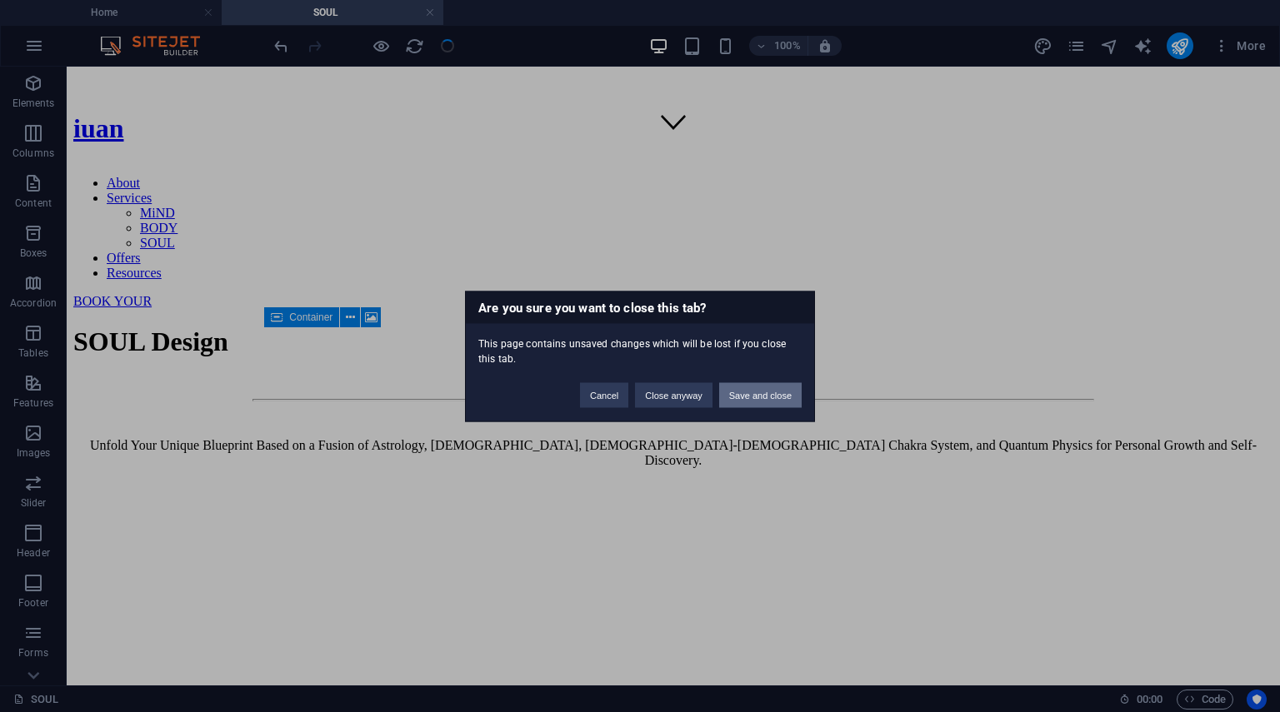
click at [745, 391] on button "Save and close" at bounding box center [760, 394] width 82 height 25
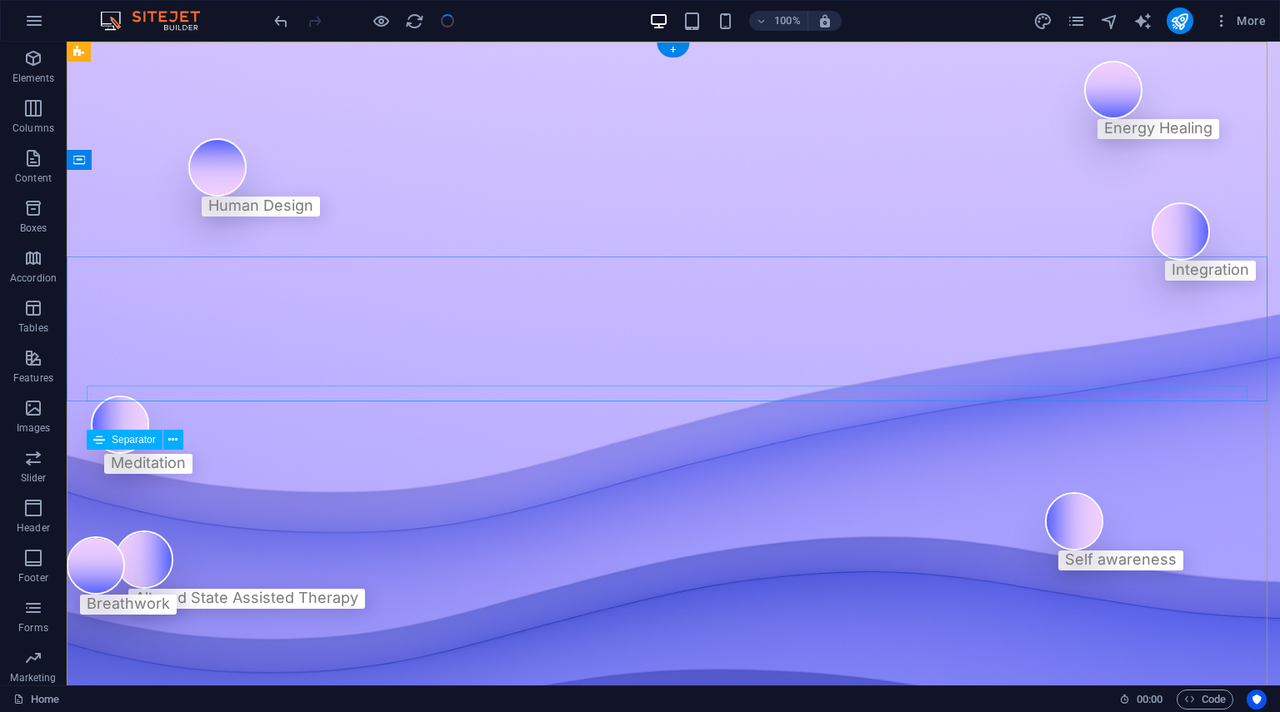
scroll to position [3873, 0]
